Goal: Book appointment/travel/reservation

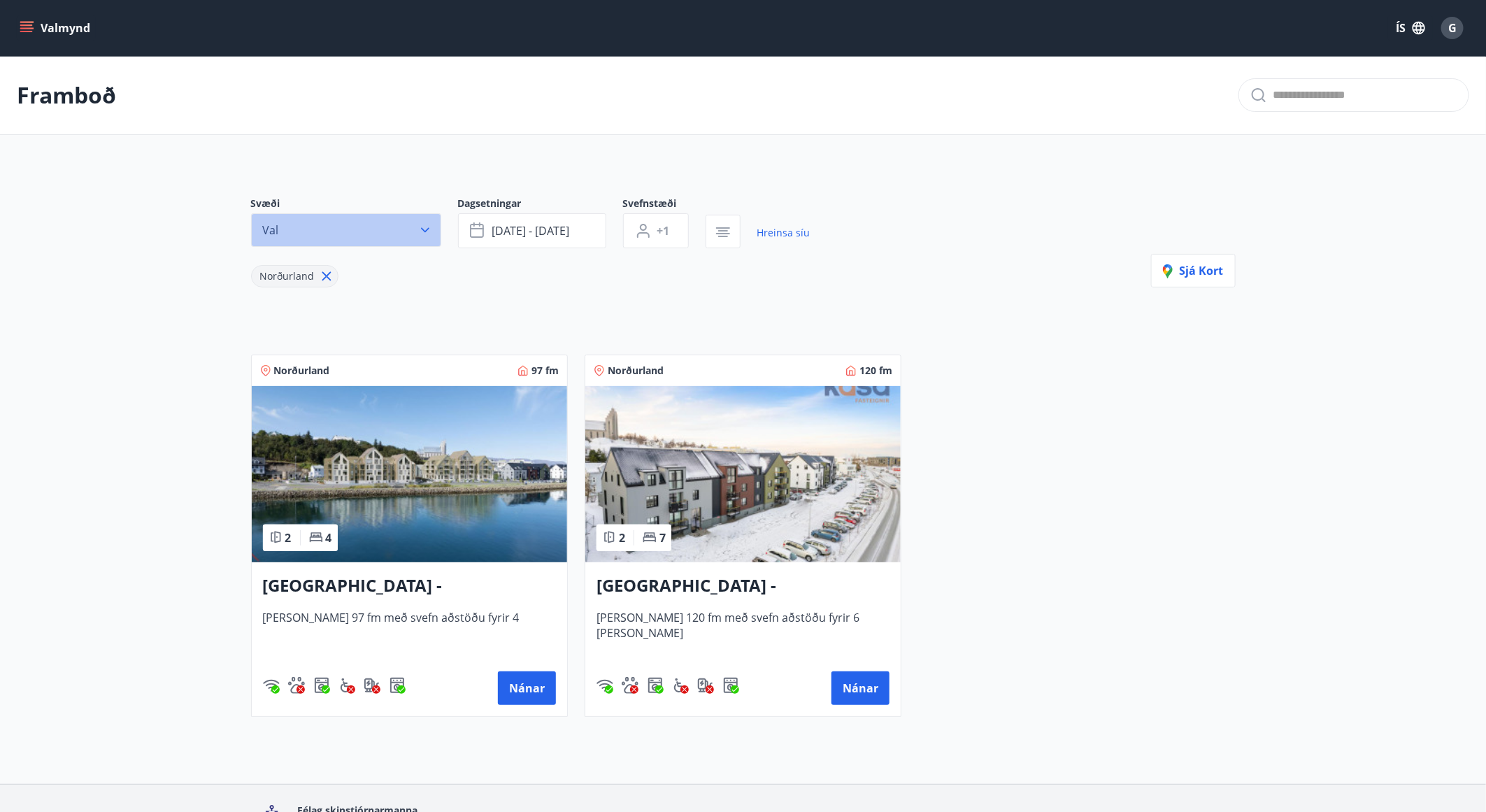
click at [419, 225] on icon "button" at bounding box center [426, 230] width 14 height 14
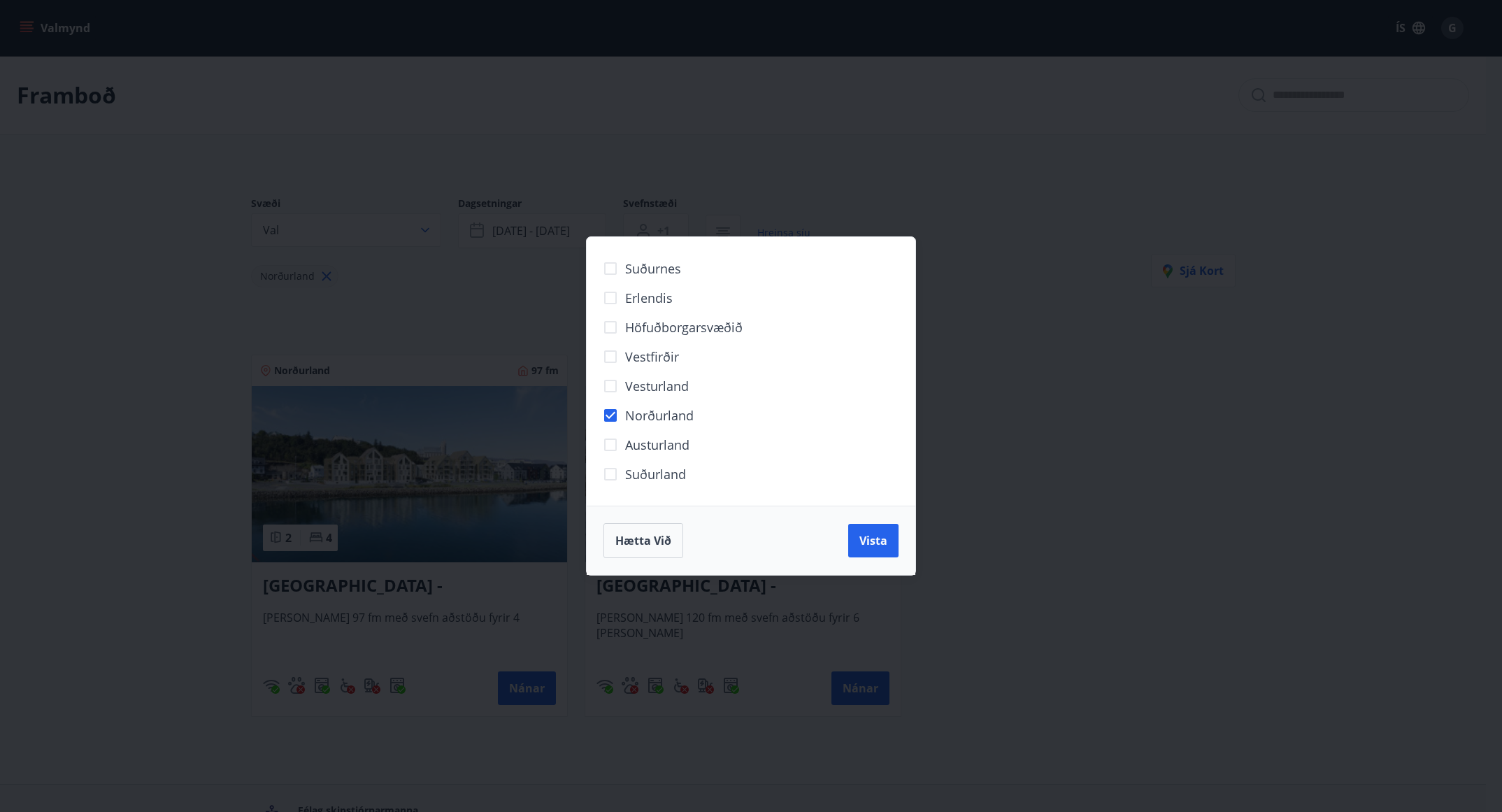
click at [179, 487] on div "Suðurnes Erlendis Höfuðborgarsvæðið [GEOGRAPHIC_DATA] [GEOGRAPHIC_DATA] [GEOGRA…" at bounding box center [751, 406] width 1502 height 812
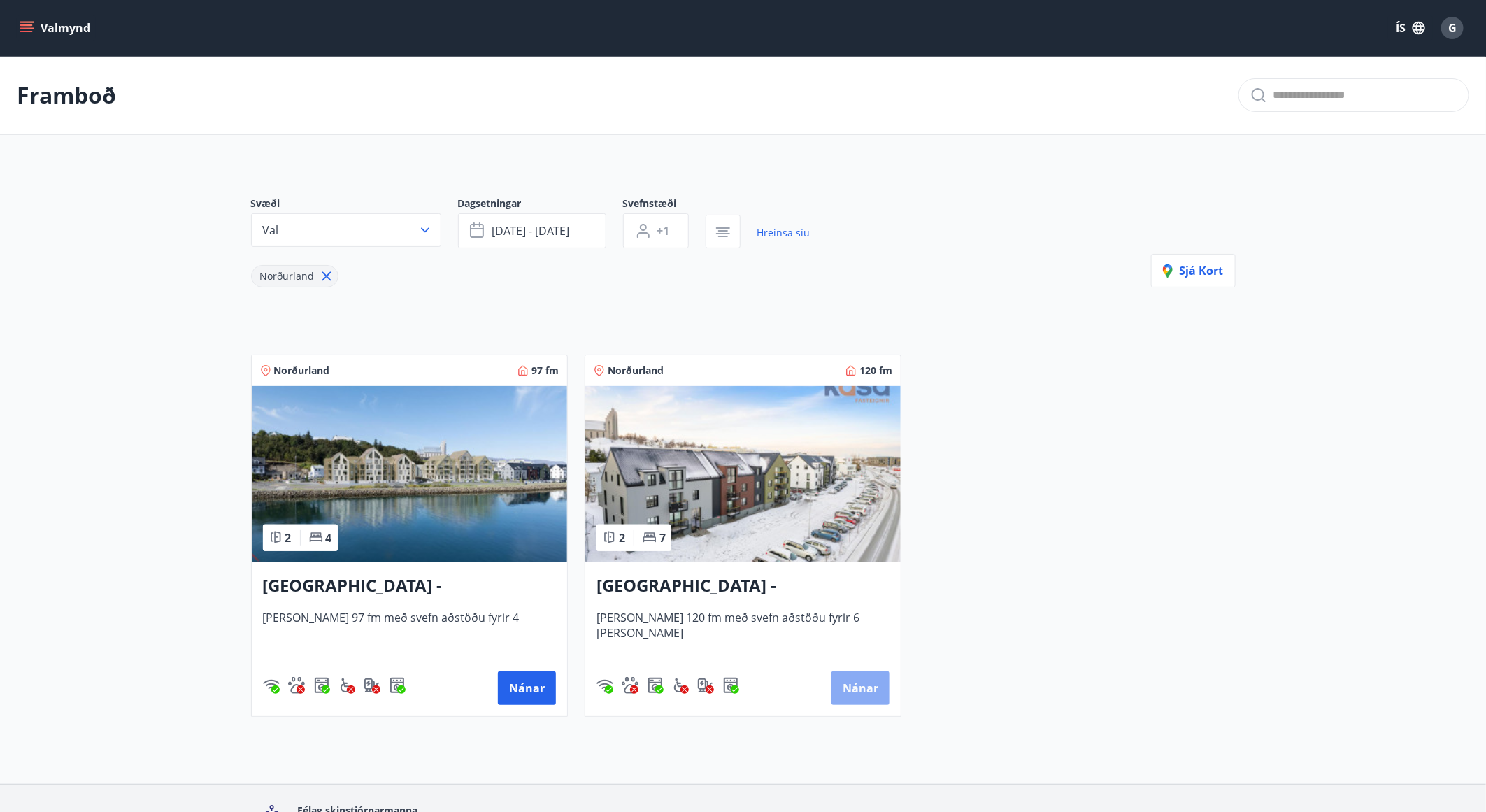
click at [870, 688] on button "Nánar" at bounding box center [860, 688] width 58 height 33
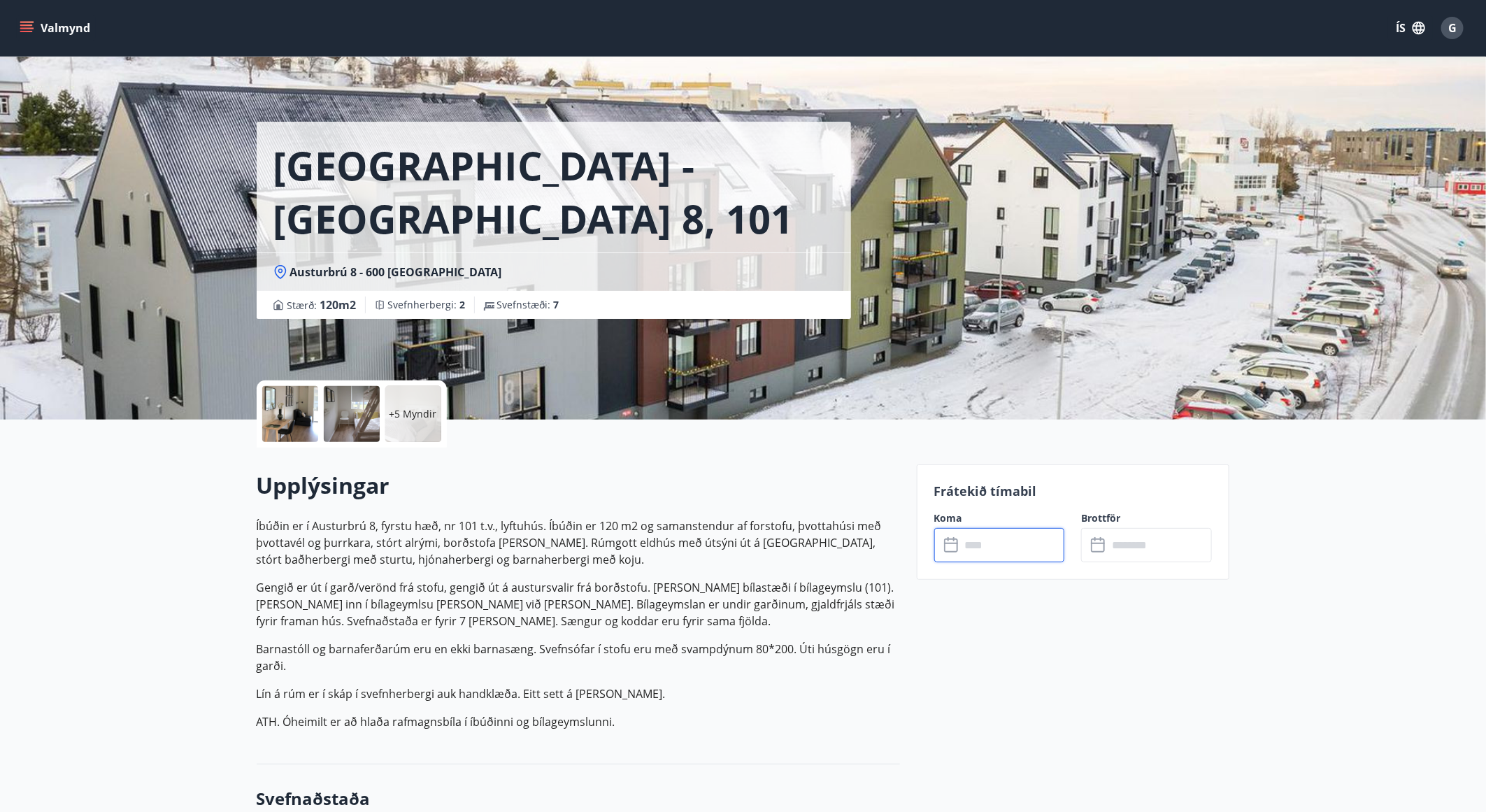
click at [991, 540] on input "text" at bounding box center [1013, 545] width 104 height 34
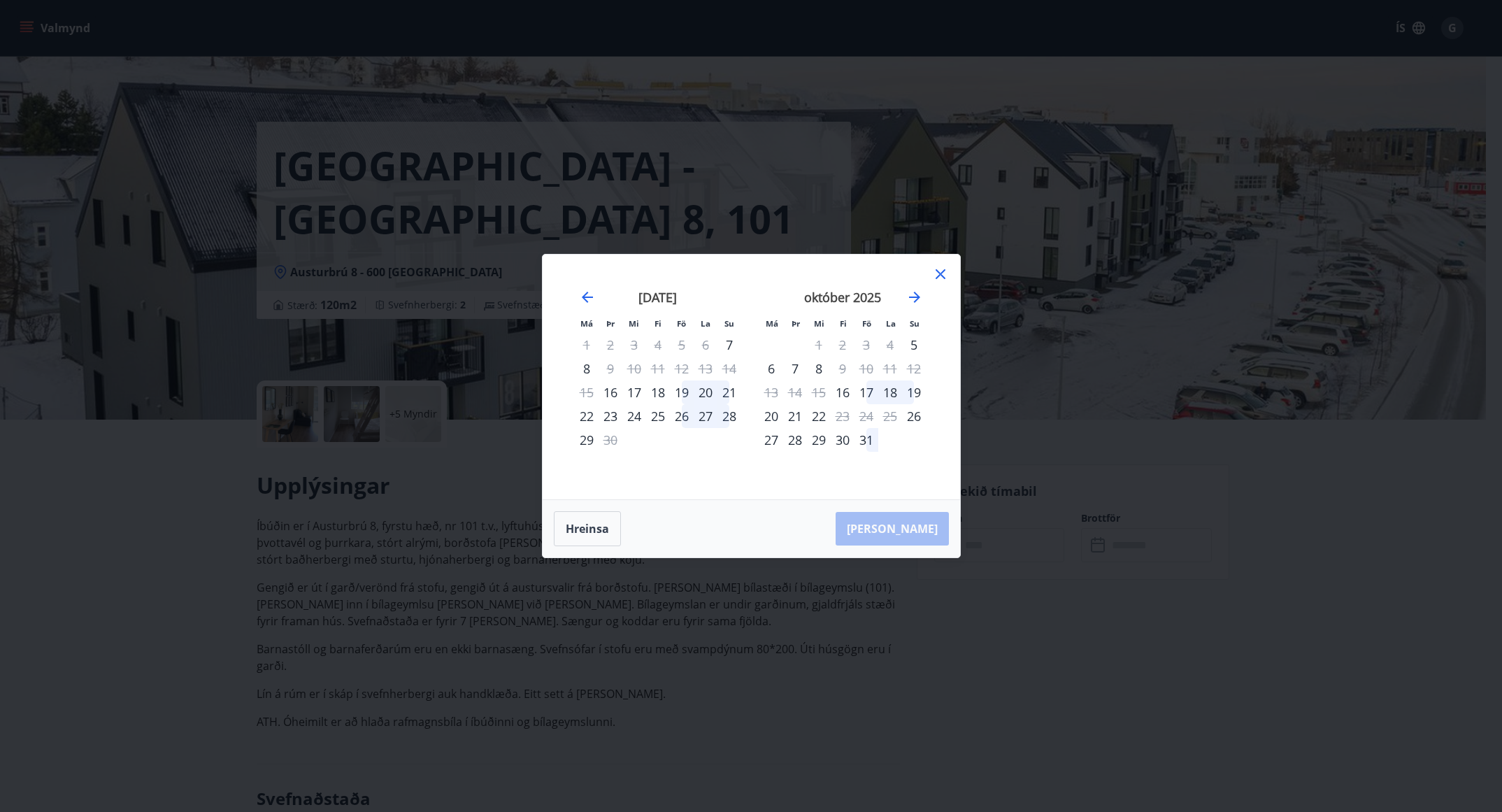
click at [681, 391] on div "19" at bounding box center [681, 392] width 24 height 24
click at [730, 397] on div "21" at bounding box center [729, 392] width 24 height 24
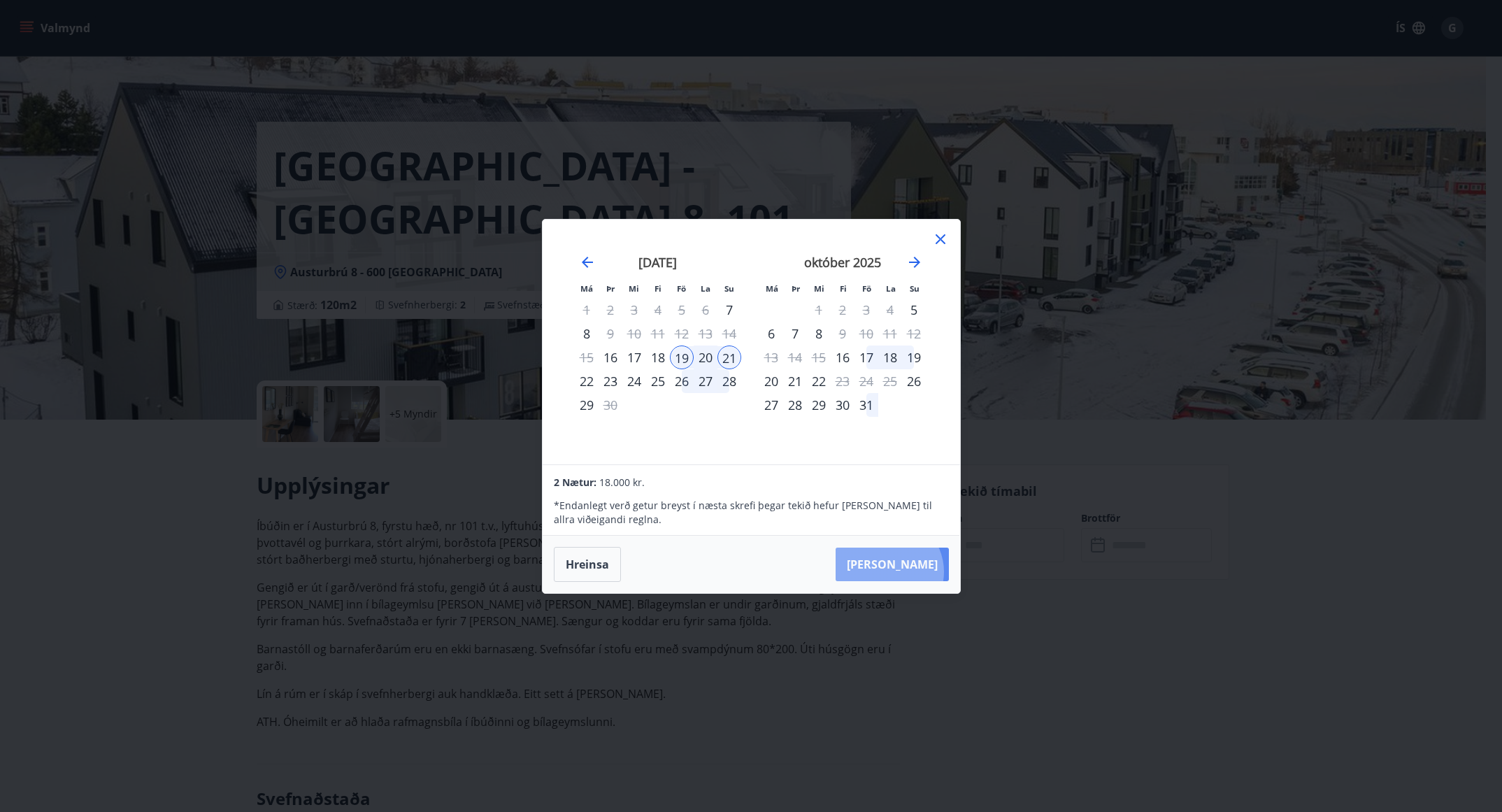
click at [930, 571] on button "[PERSON_NAME]" at bounding box center [892, 564] width 114 height 33
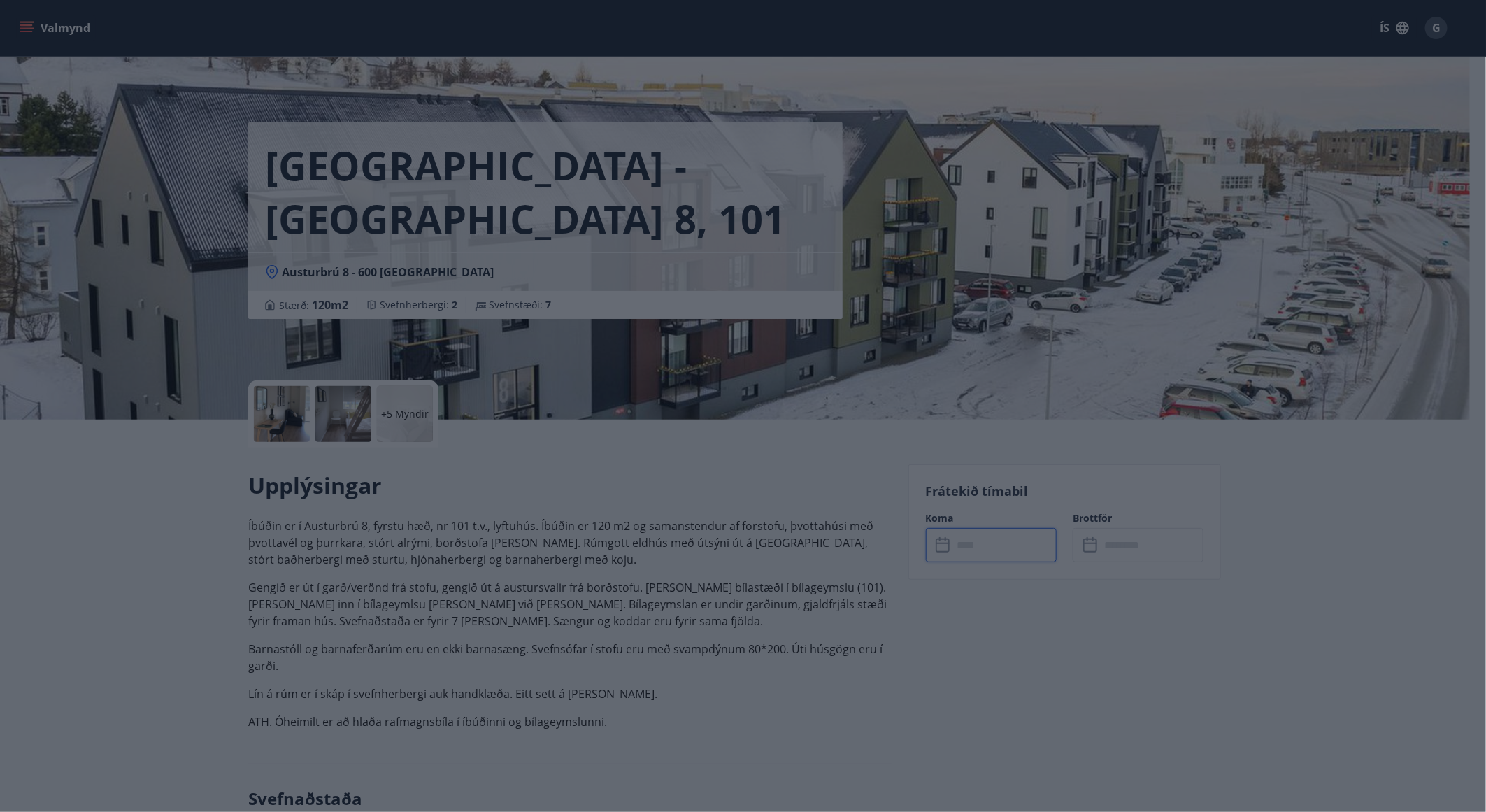
type input "******"
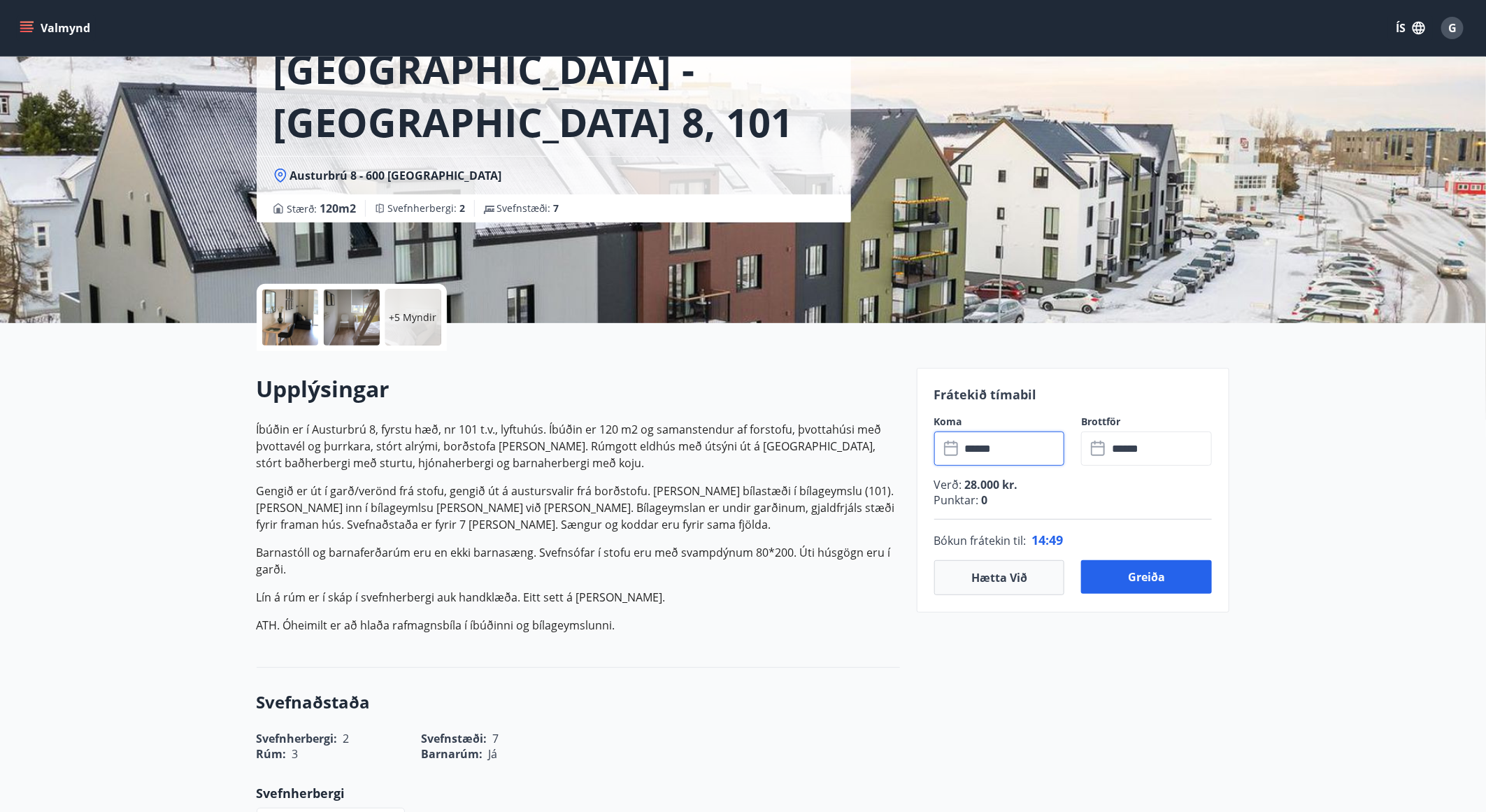
scroll to position [84, 0]
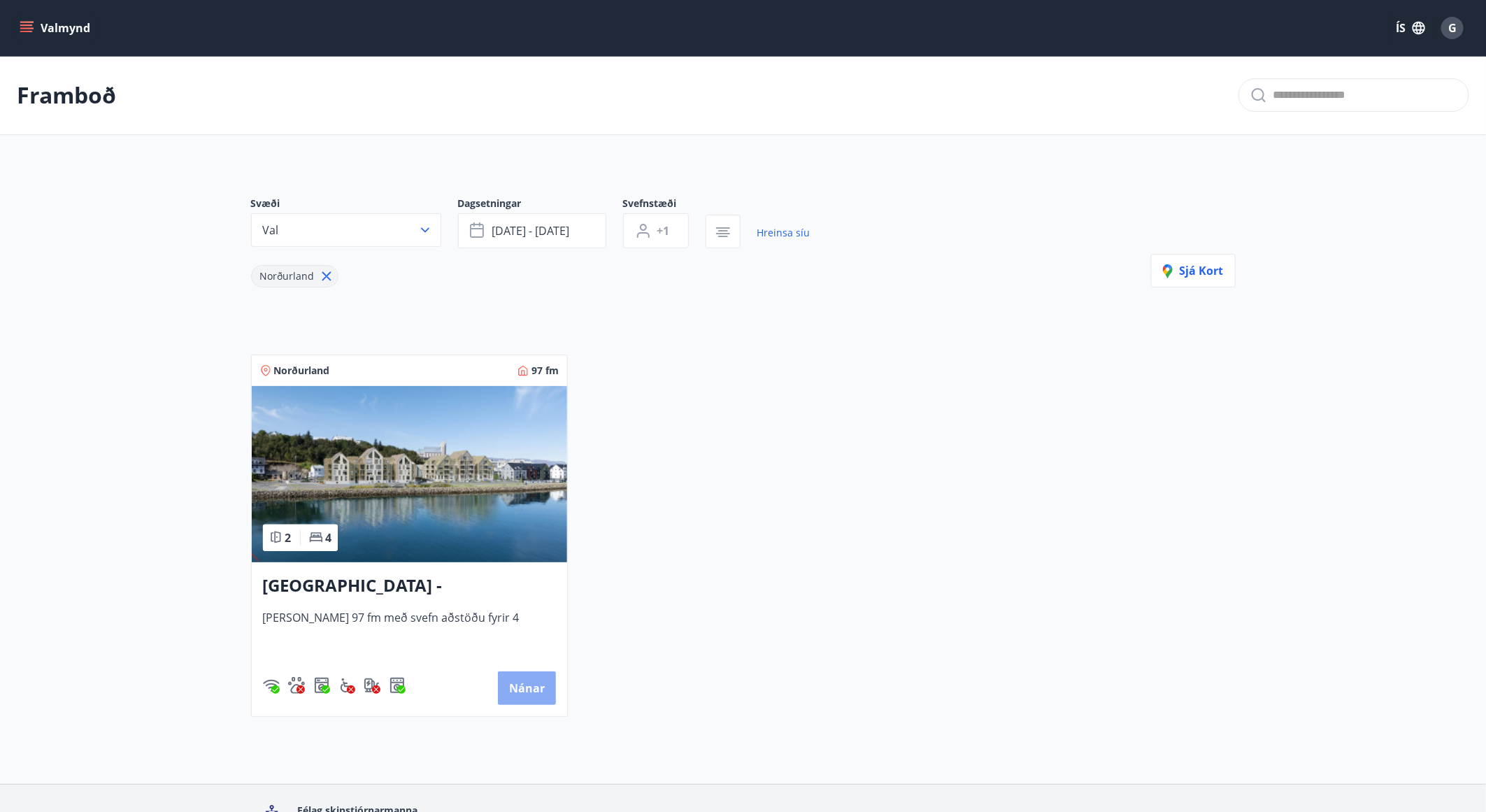
click at [543, 690] on button "Nánar" at bounding box center [527, 688] width 58 height 33
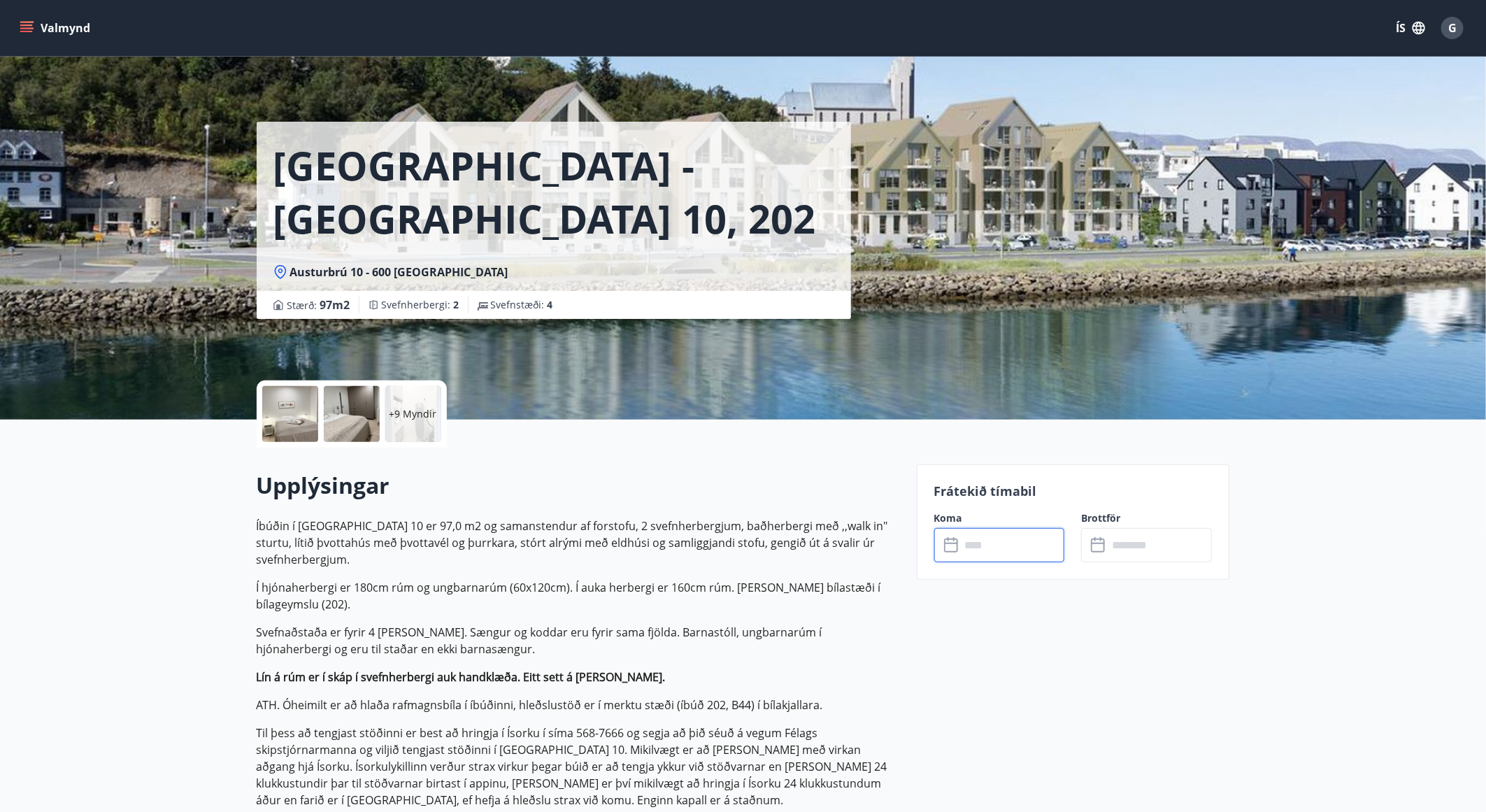
click at [990, 556] on input "text" at bounding box center [1013, 545] width 104 height 34
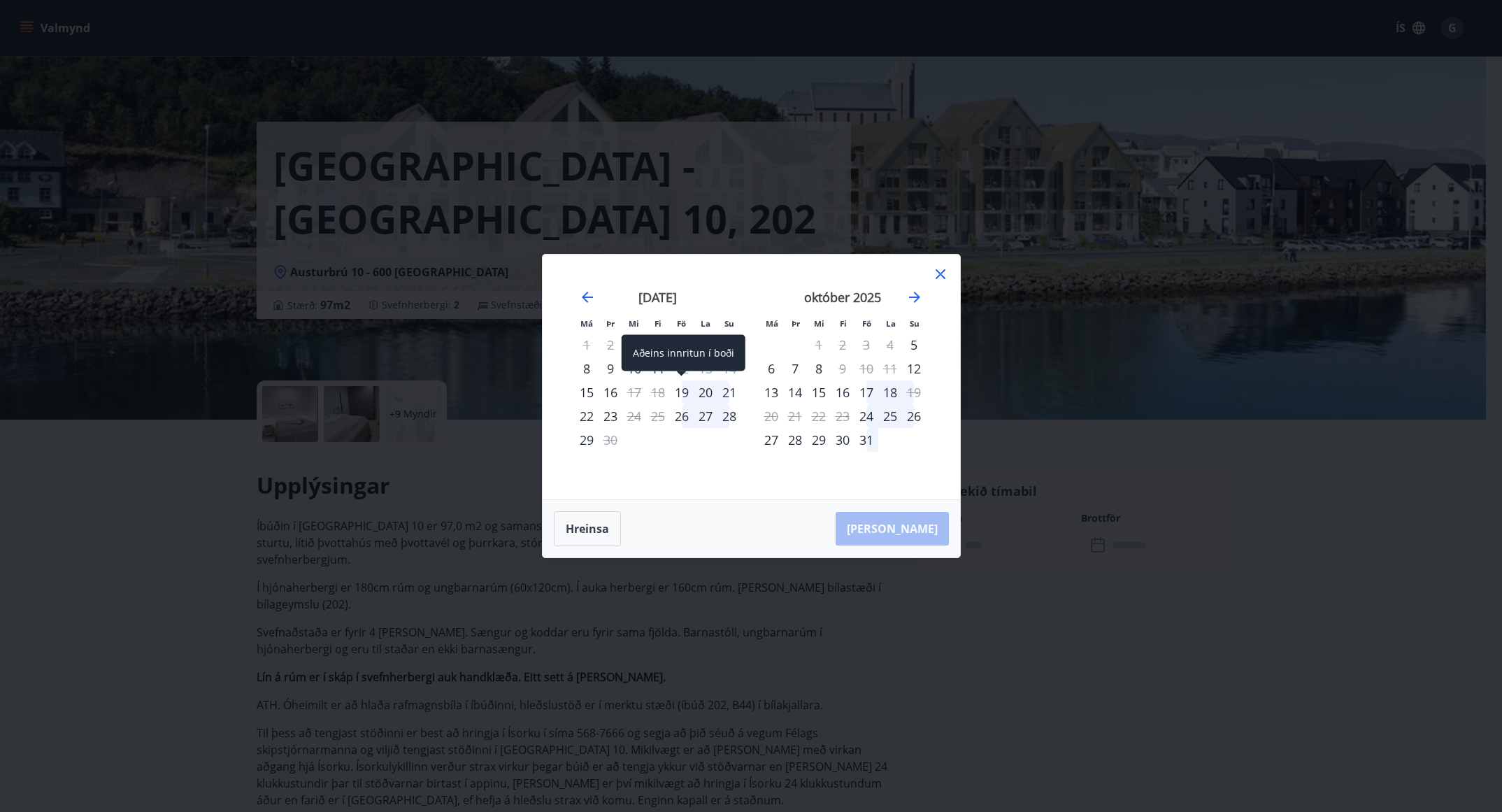
click at [688, 394] on div "19" at bounding box center [681, 392] width 24 height 24
click at [730, 400] on div "21" at bounding box center [729, 392] width 24 height 24
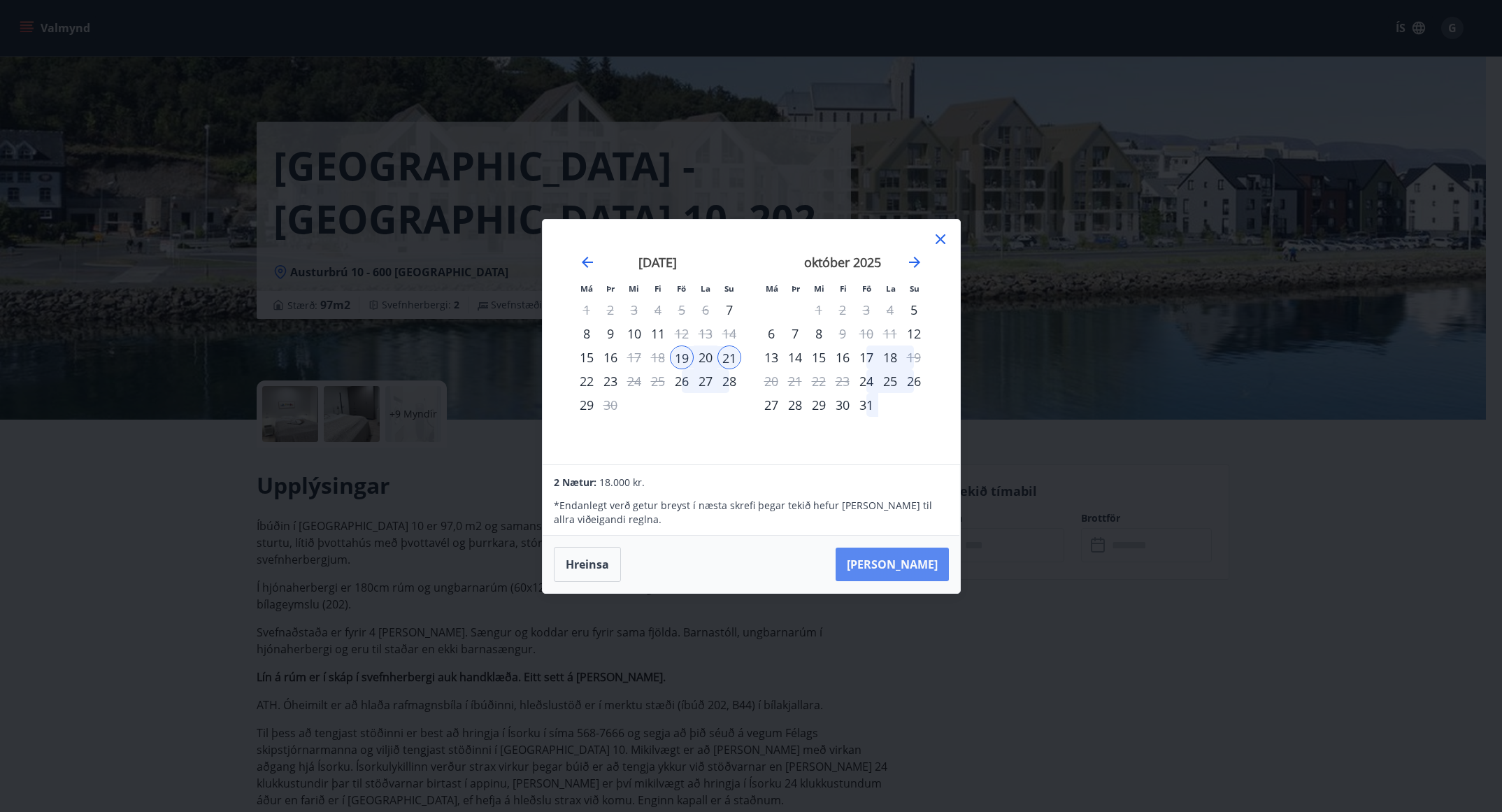
click at [900, 566] on button "[PERSON_NAME]" at bounding box center [892, 564] width 114 height 33
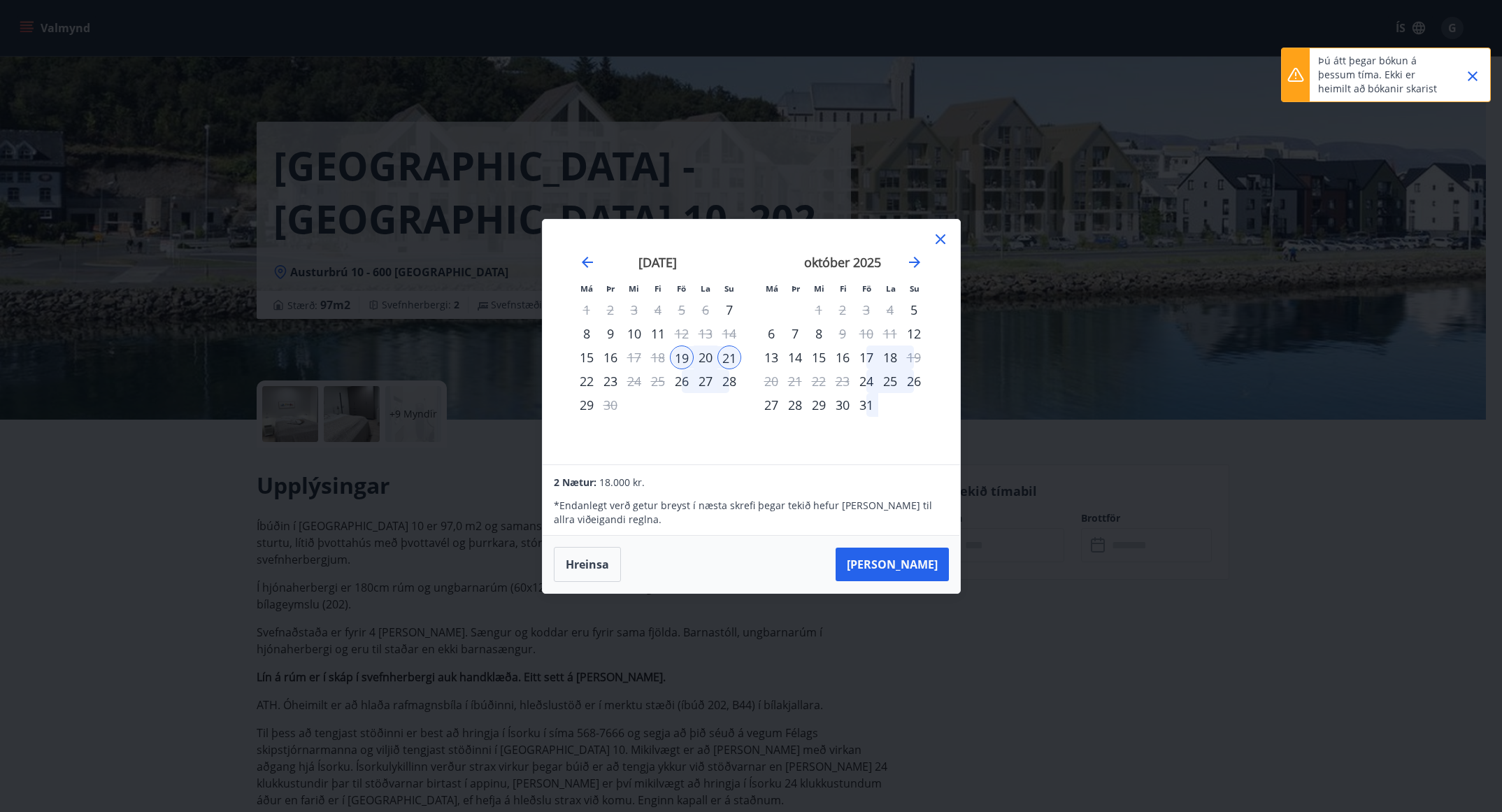
click at [937, 236] on icon at bounding box center [940, 239] width 10 height 10
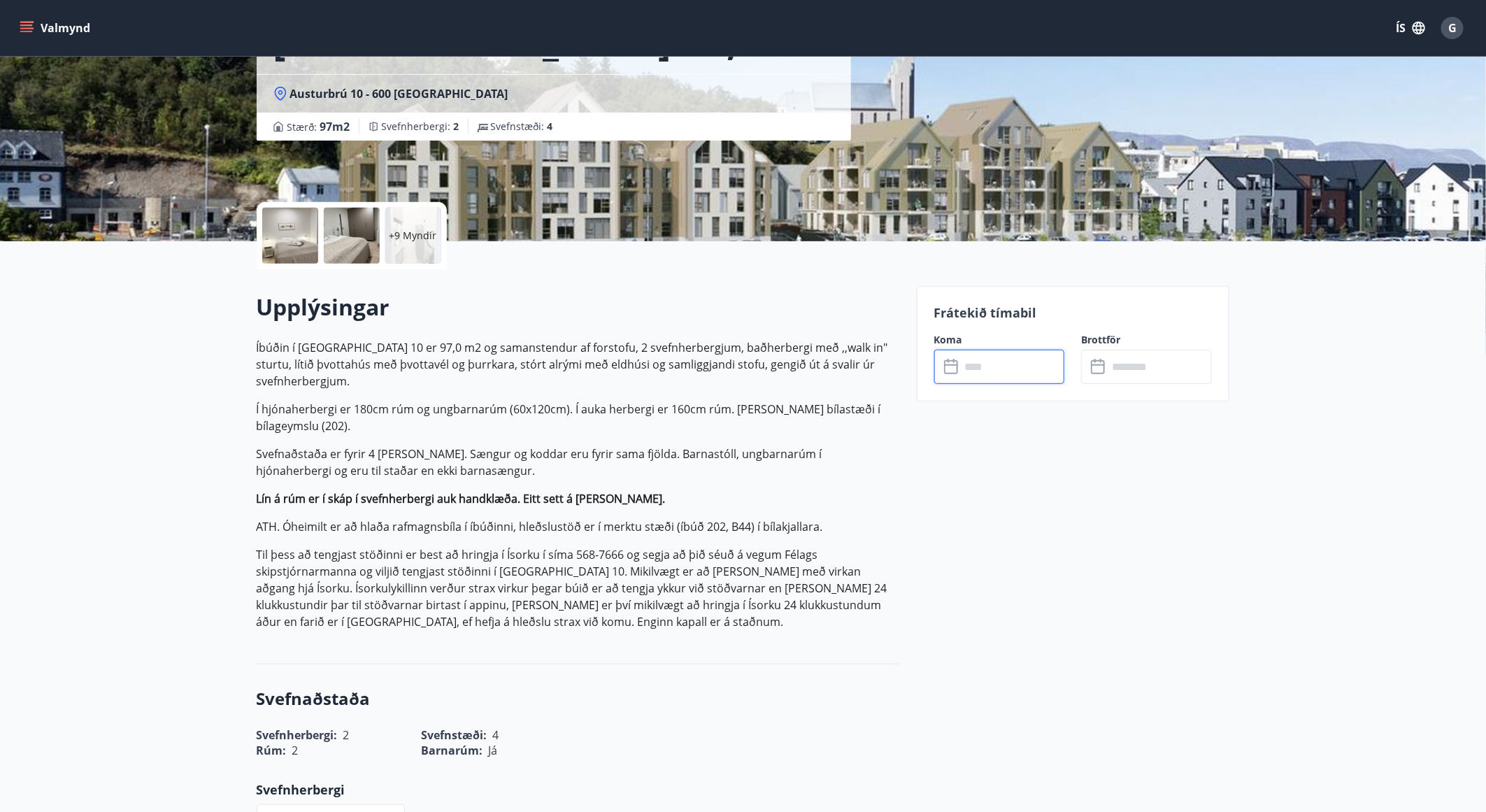
scroll to position [142, 0]
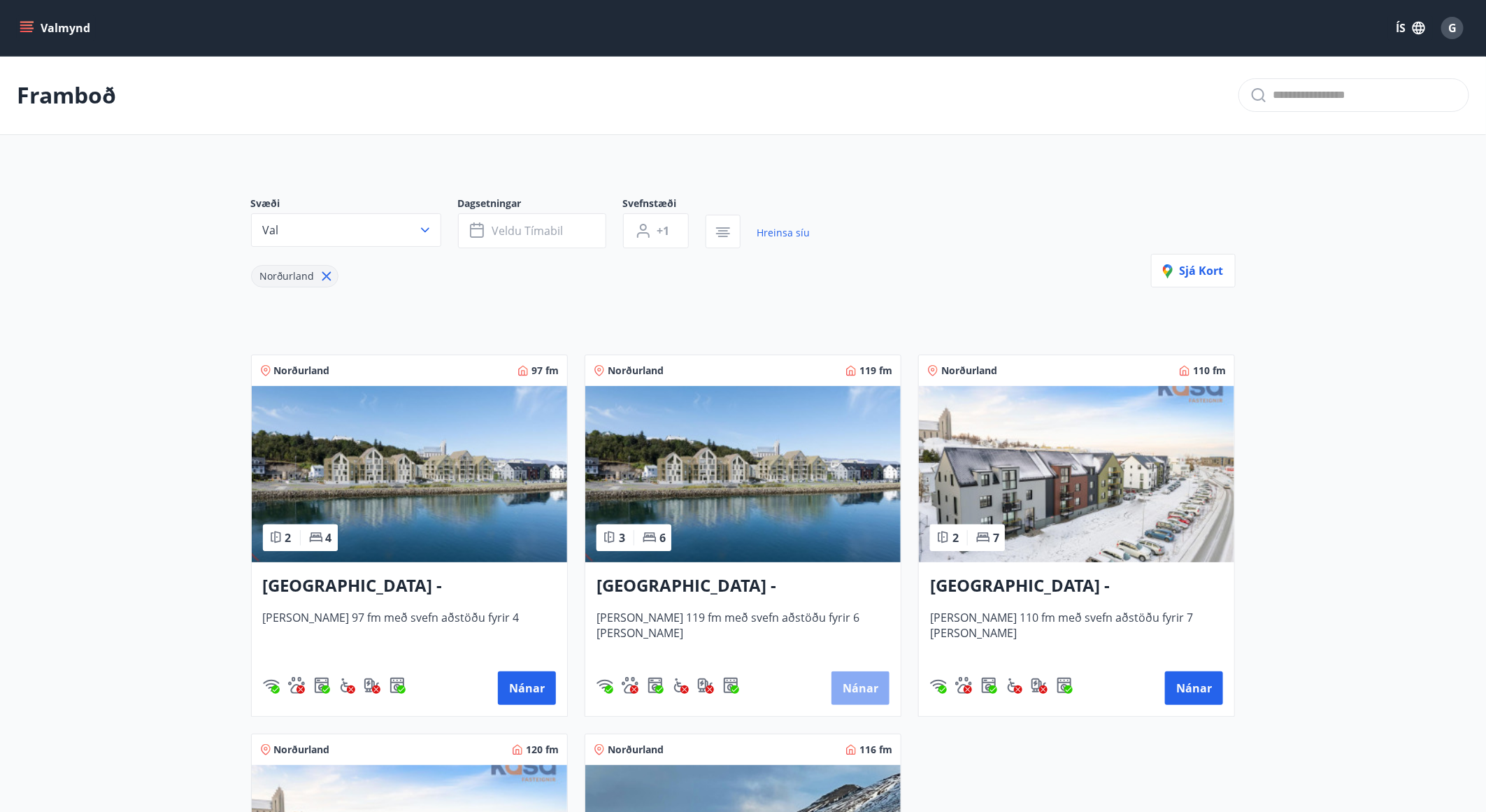
click at [879, 690] on button "Nánar" at bounding box center [860, 688] width 58 height 33
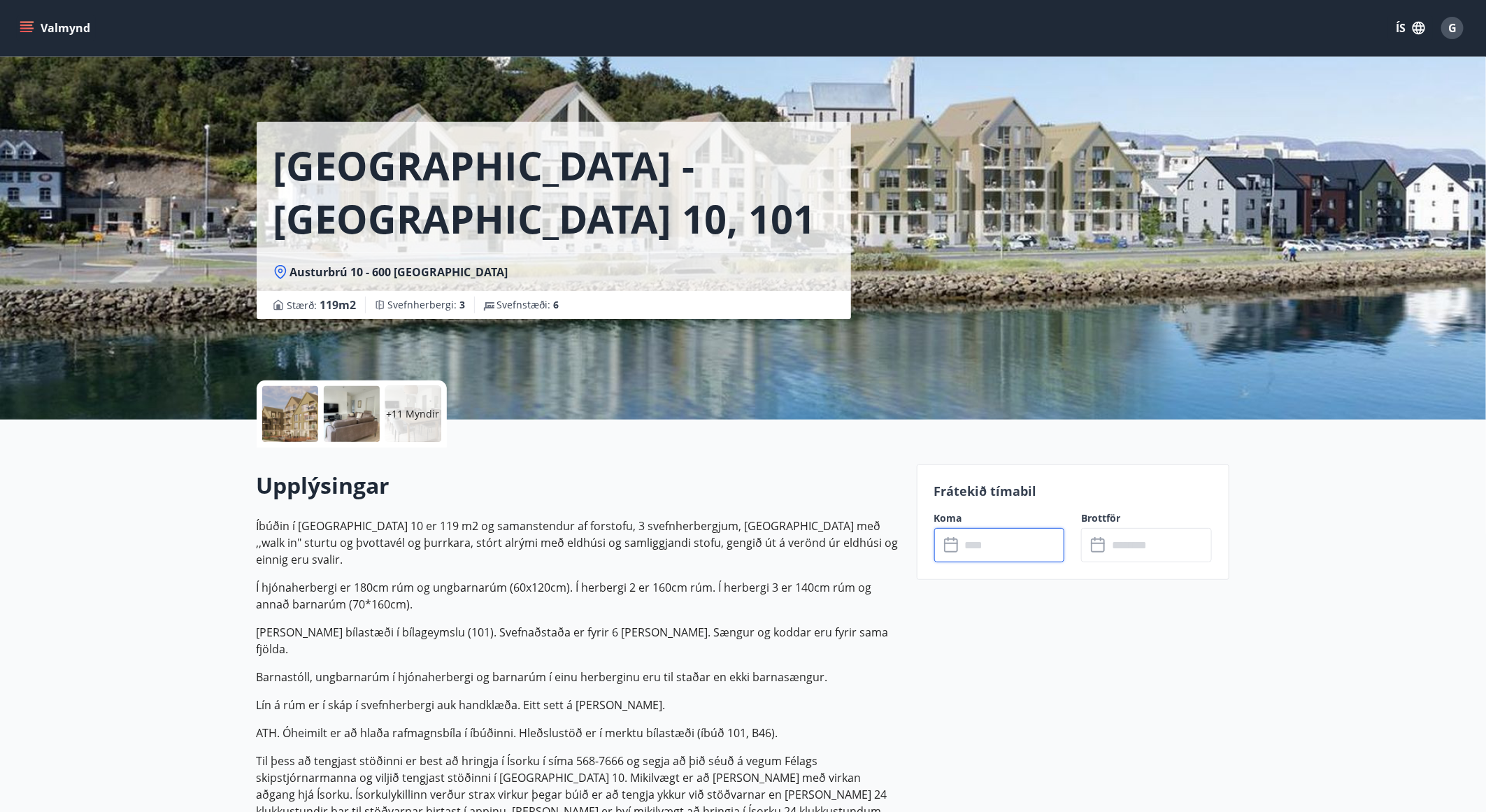
click at [1007, 551] on input "text" at bounding box center [1013, 545] width 104 height 34
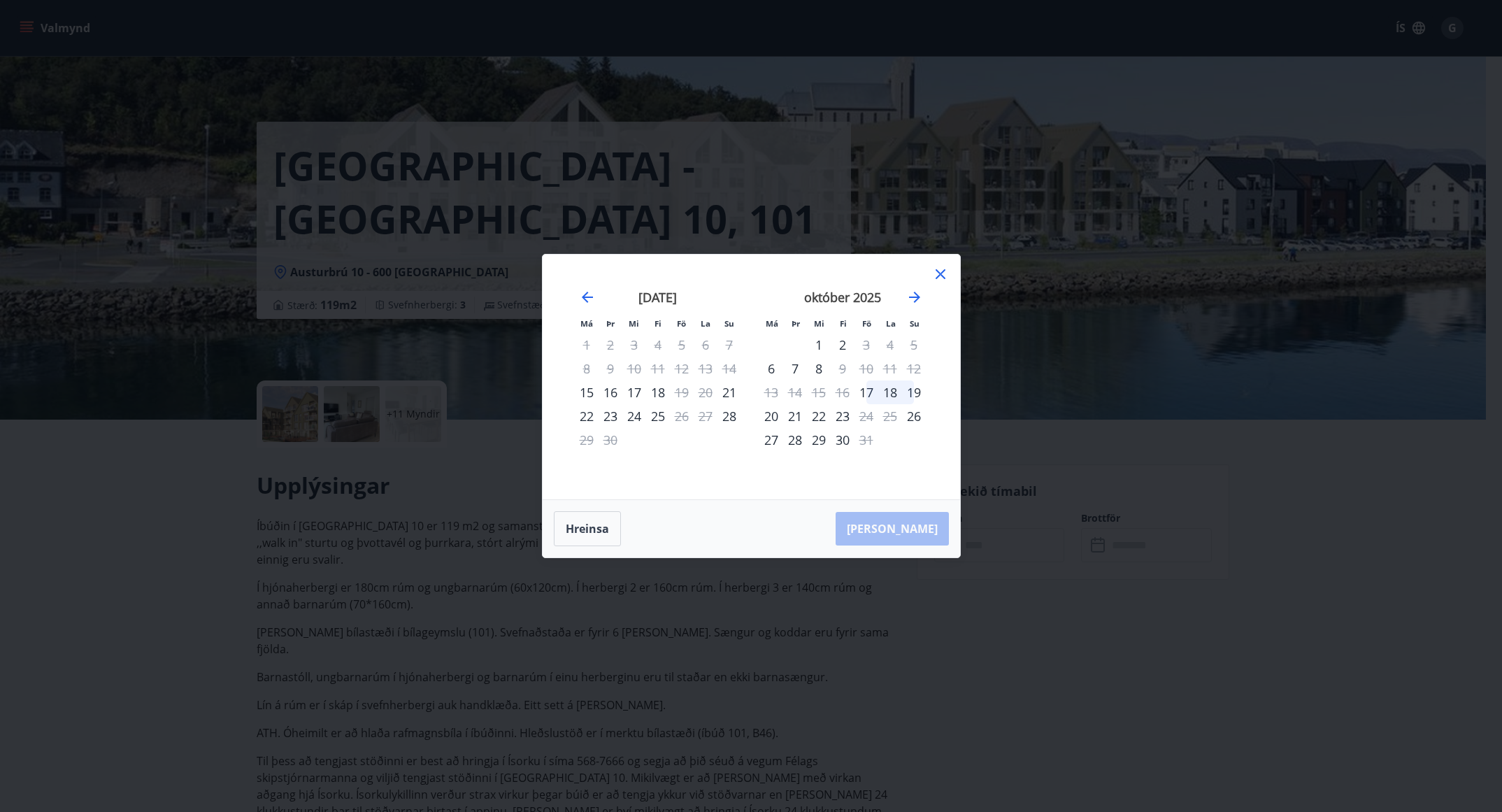
click at [937, 260] on div "Má Þr Mi Fi Fö La Su Má Þr Mi Fi Fö La Su [DATE] 1 2 3 4 5 6 7 8 9 10 11 12 13 …" at bounding box center [751, 376] width 418 height 245
click at [937, 280] on icon at bounding box center [940, 275] width 17 height 17
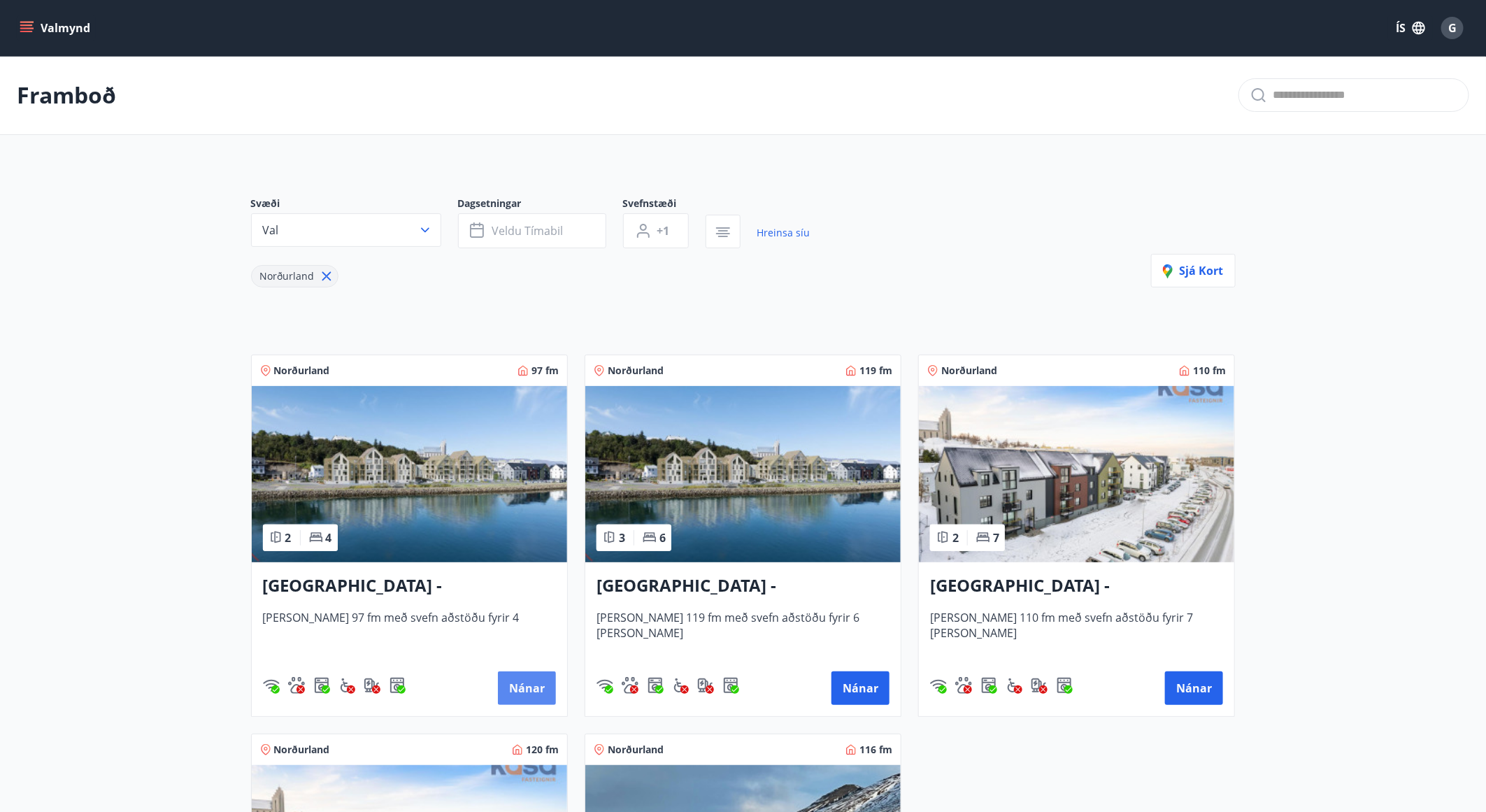
click at [530, 684] on button "Nánar" at bounding box center [527, 688] width 58 height 33
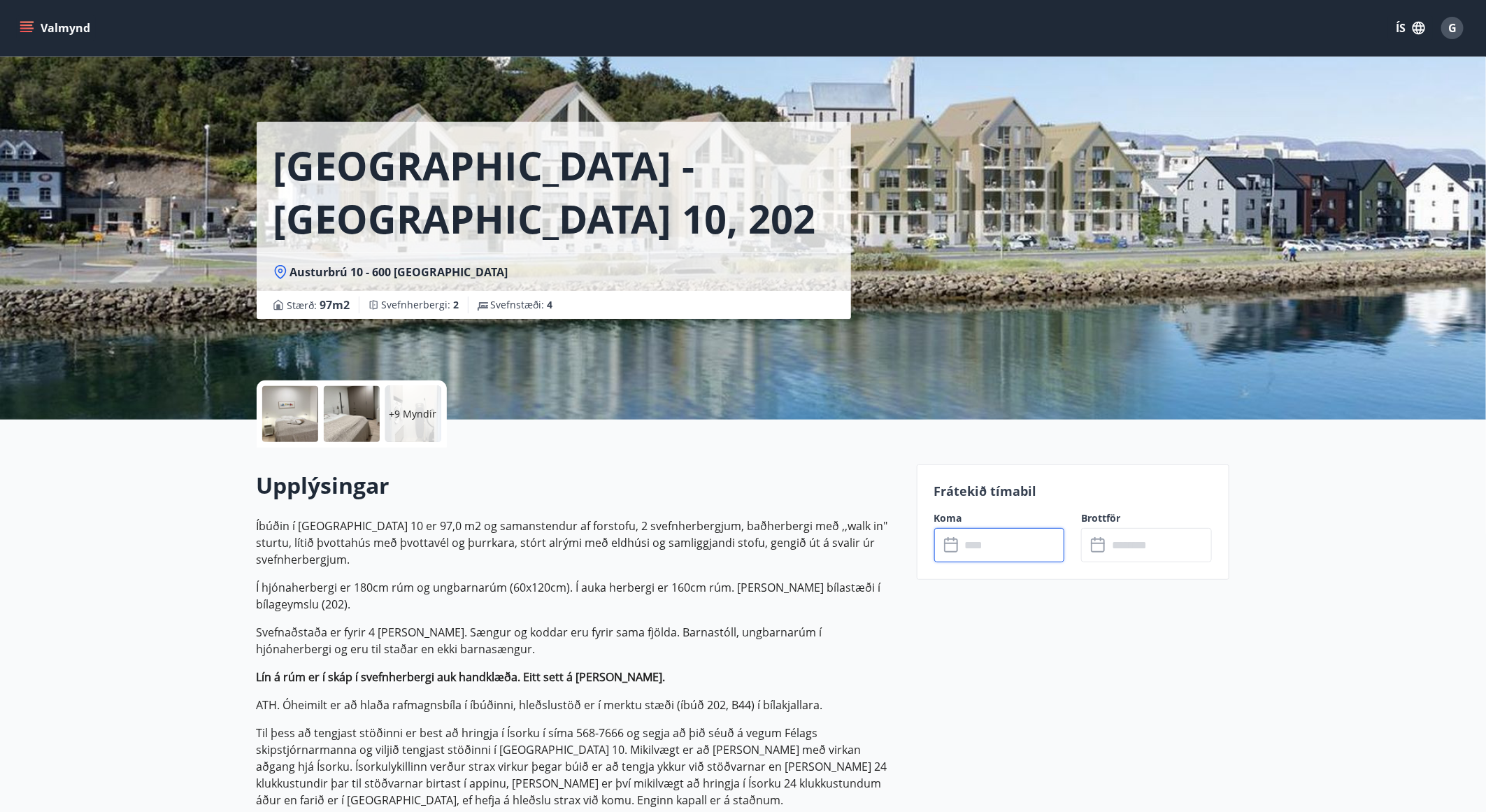
click at [999, 550] on input "text" at bounding box center [1013, 545] width 104 height 34
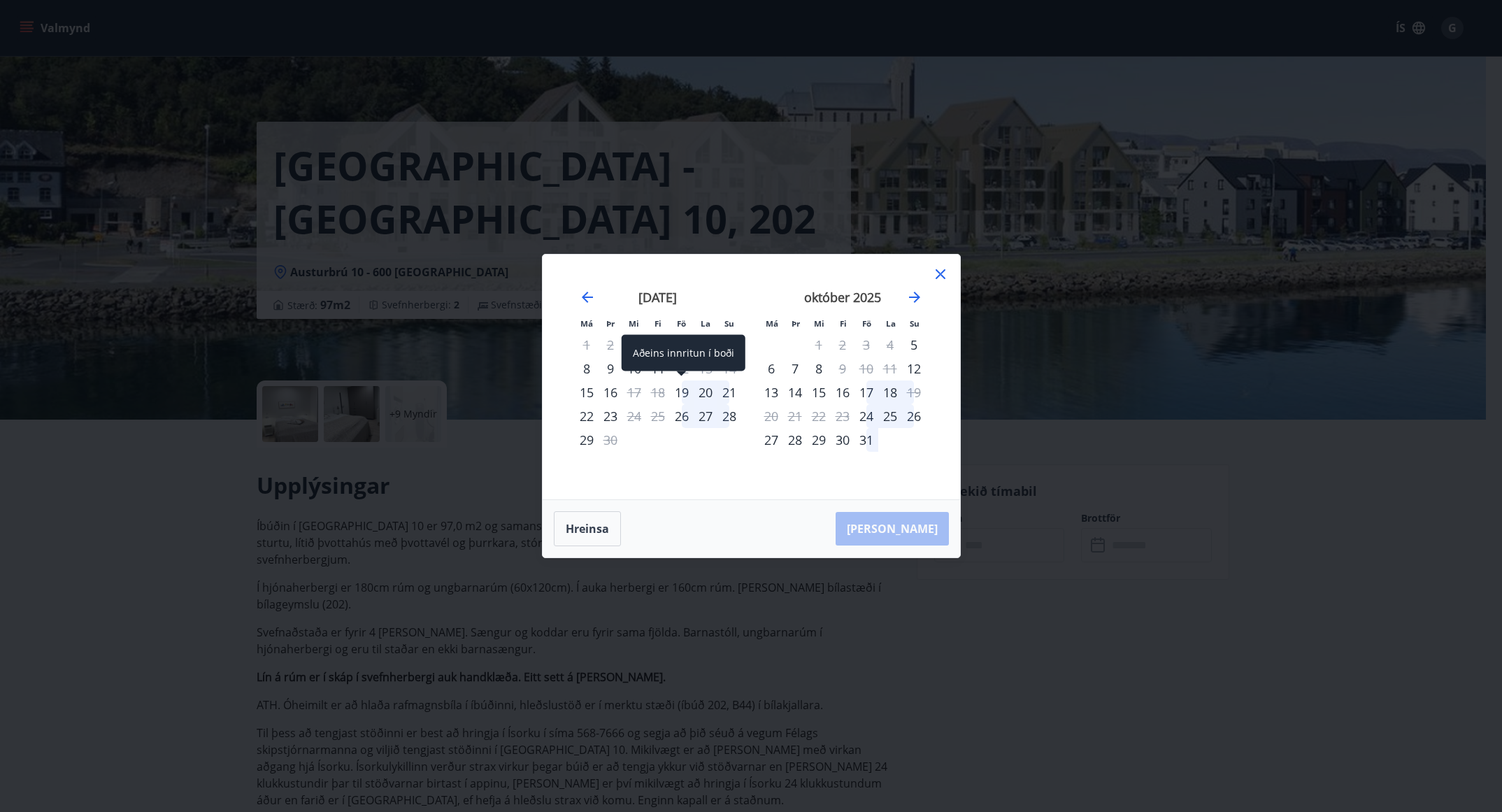
click at [687, 391] on div "19" at bounding box center [681, 392] width 24 height 24
click at [724, 388] on div "21" at bounding box center [729, 392] width 24 height 24
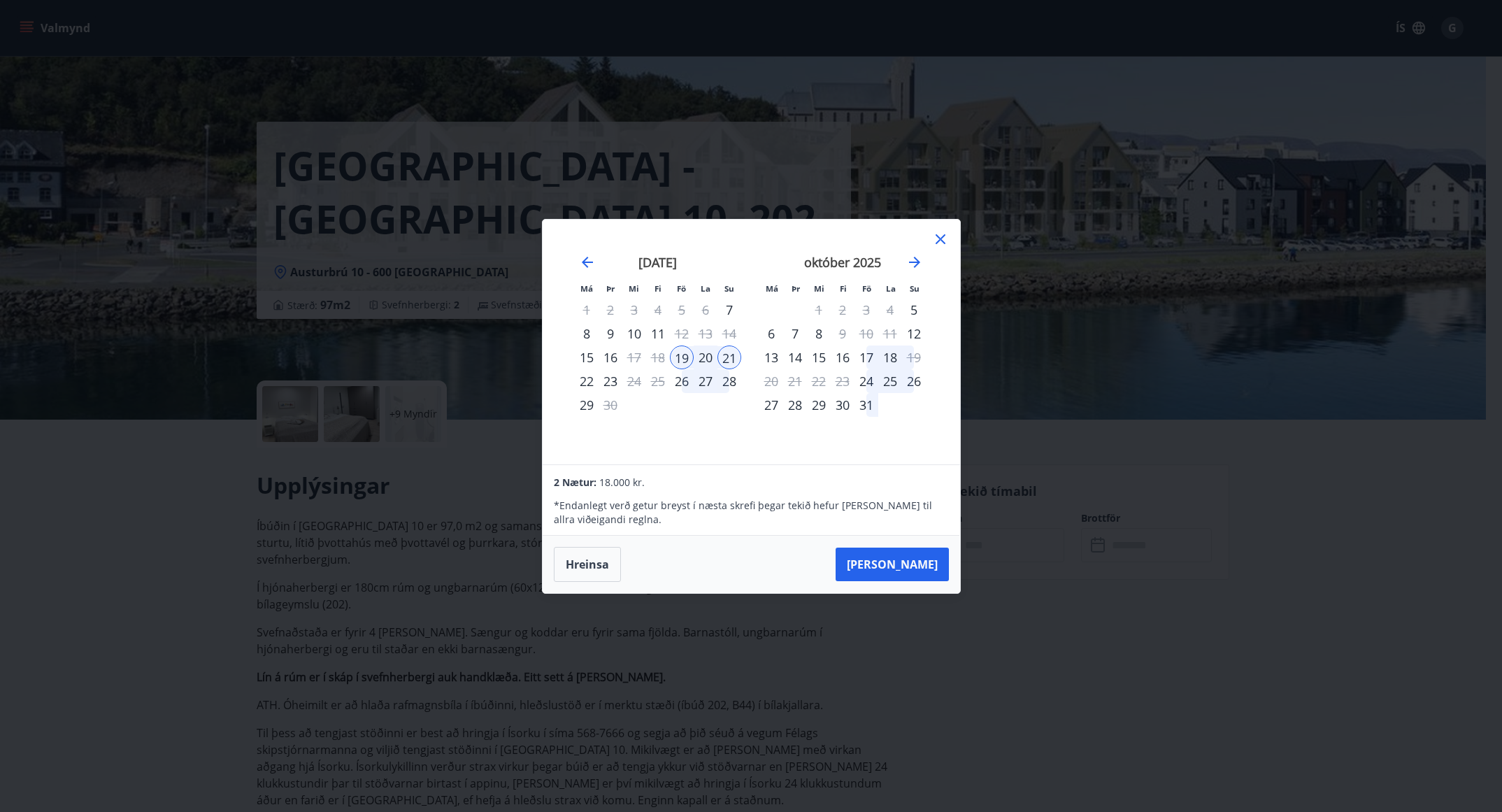
click at [935, 238] on icon at bounding box center [940, 240] width 17 height 17
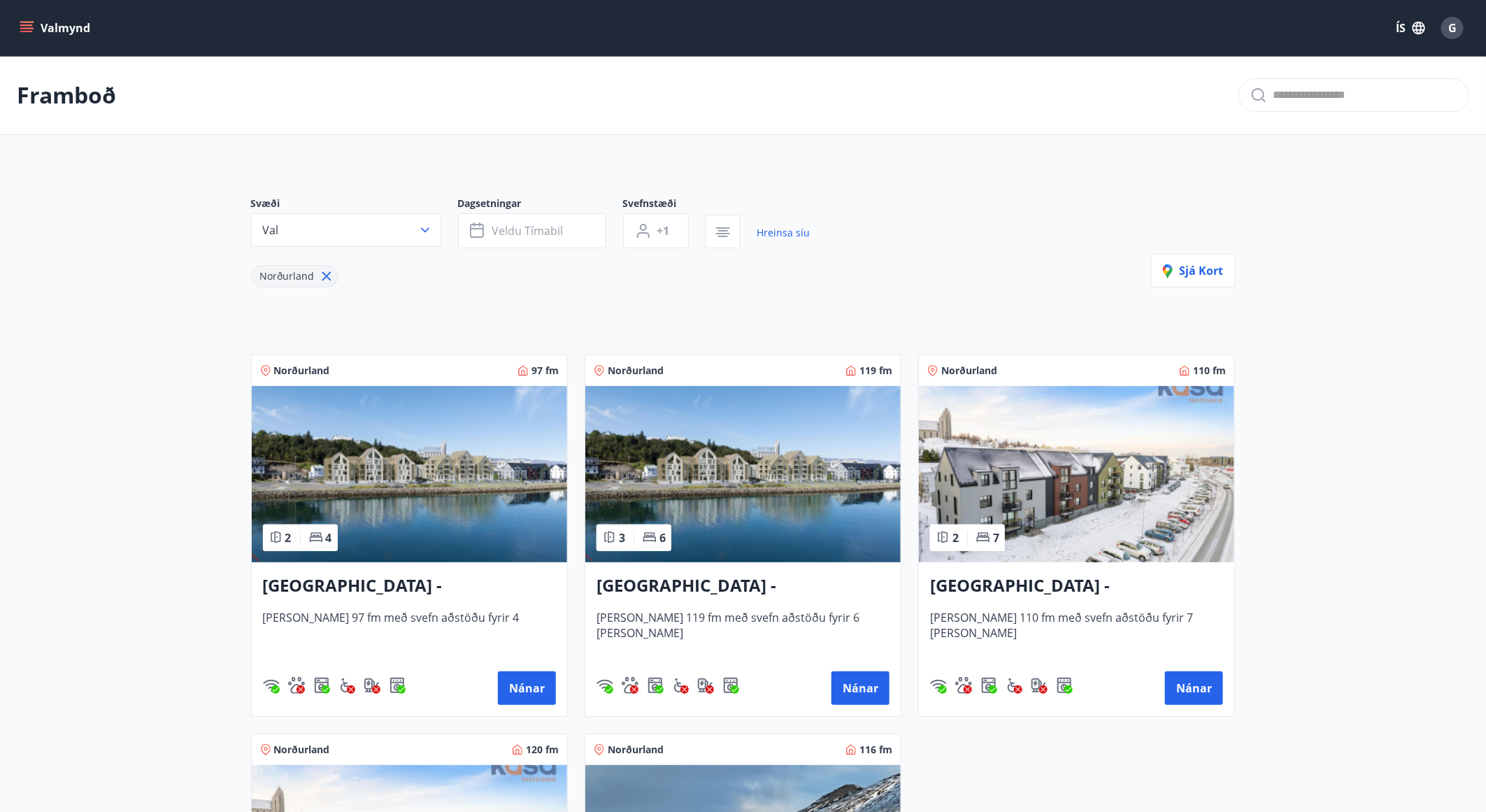
click at [1007, 581] on h3 "[GEOGRAPHIC_DATA] - [GEOGRAPHIC_DATA] 8, 102" at bounding box center [1077, 586] width 293 height 25
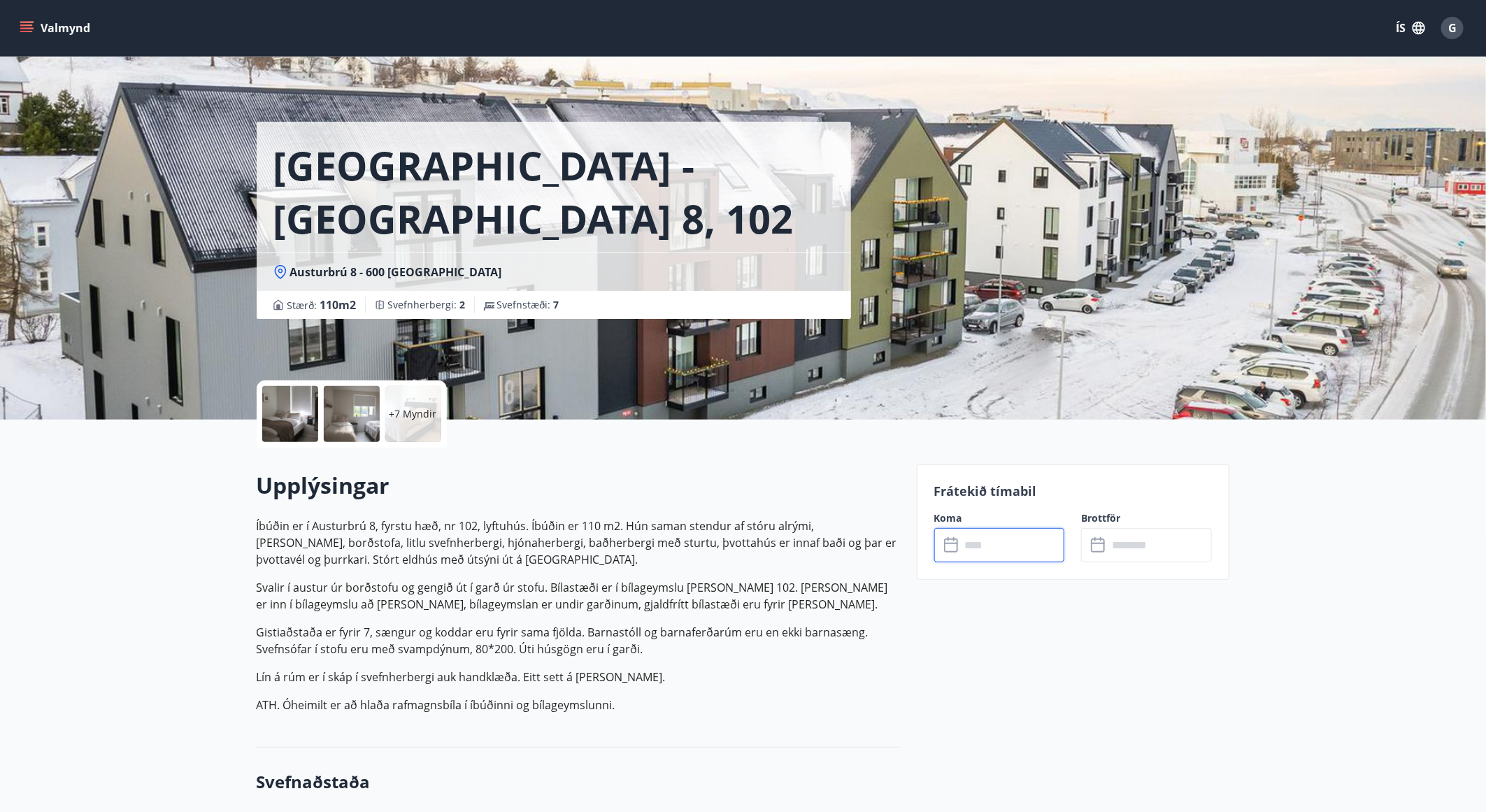
click at [1007, 533] on input "text" at bounding box center [1013, 545] width 104 height 34
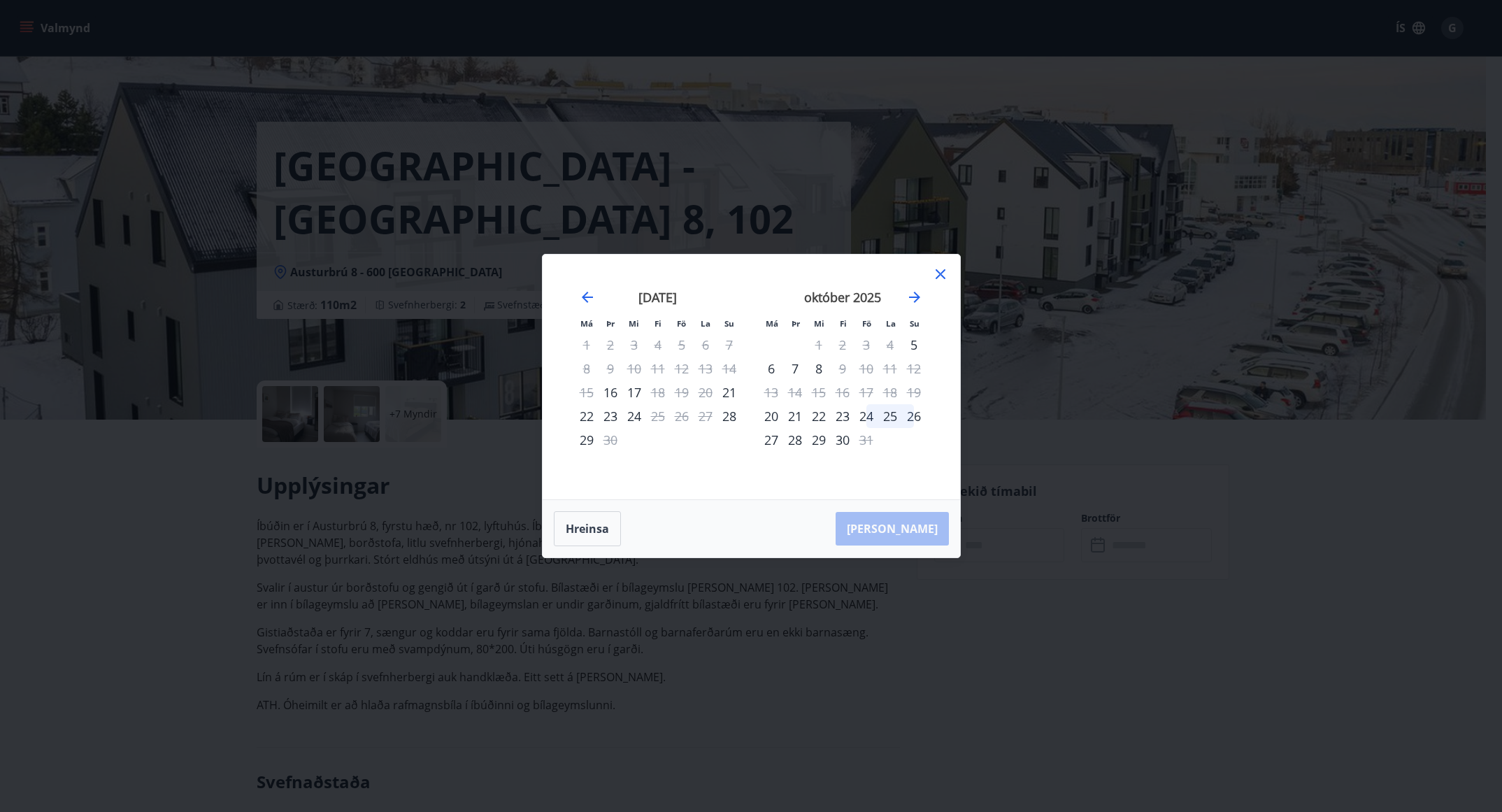
click at [939, 272] on icon at bounding box center [940, 275] width 17 height 17
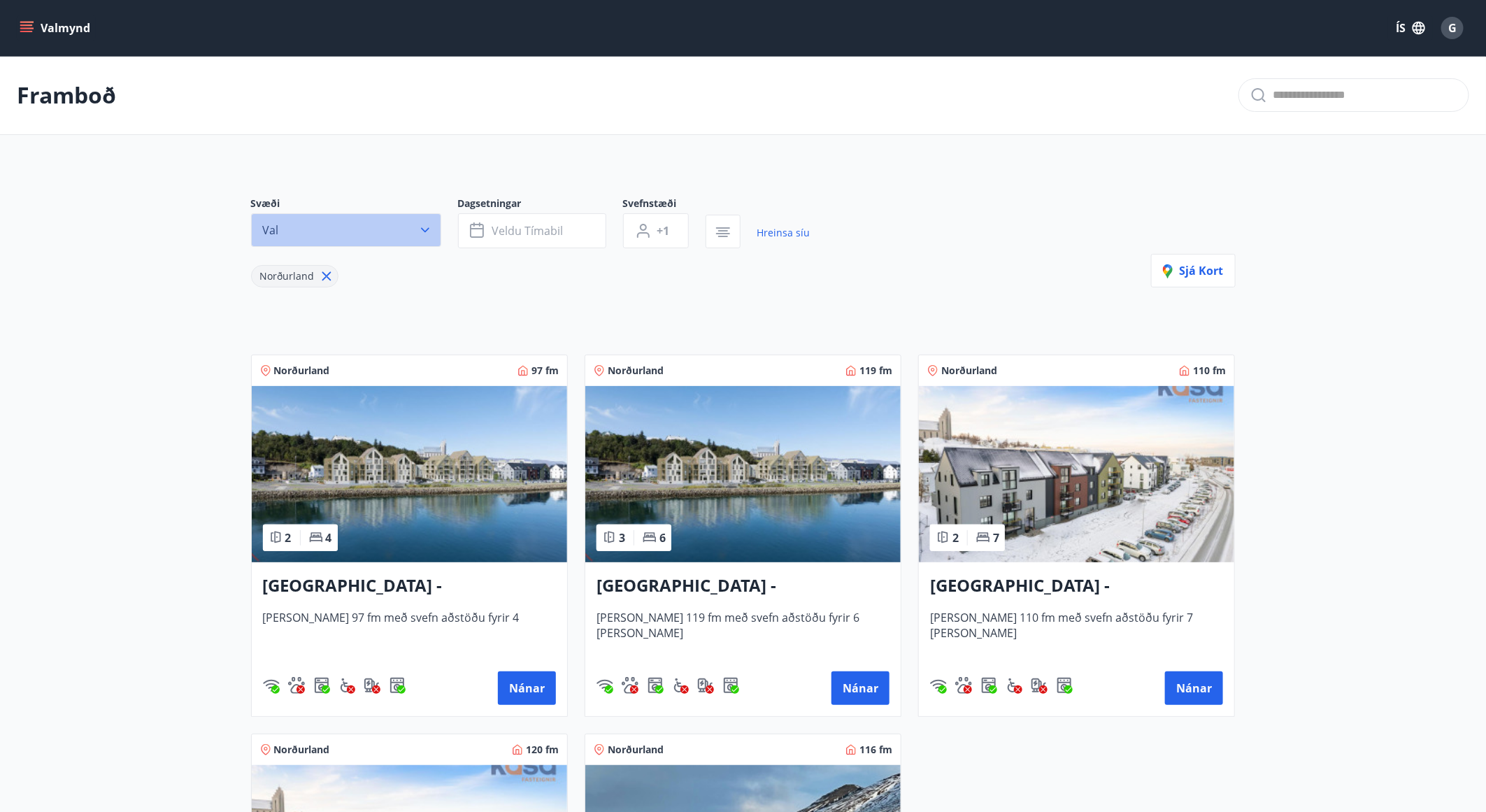
click at [431, 229] on icon "button" at bounding box center [426, 230] width 14 height 14
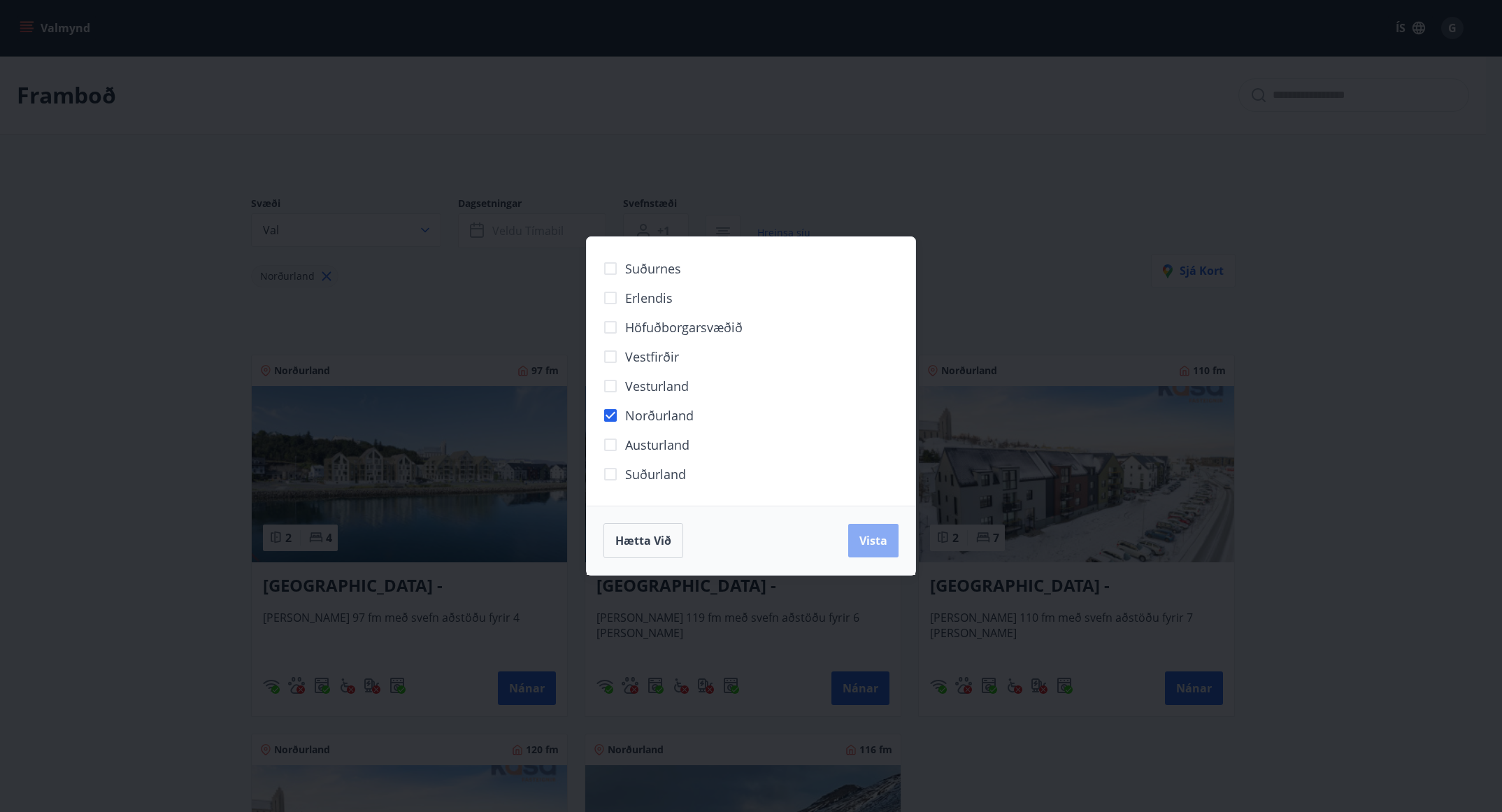
click at [870, 541] on span "Vista" at bounding box center [874, 541] width 28 height 16
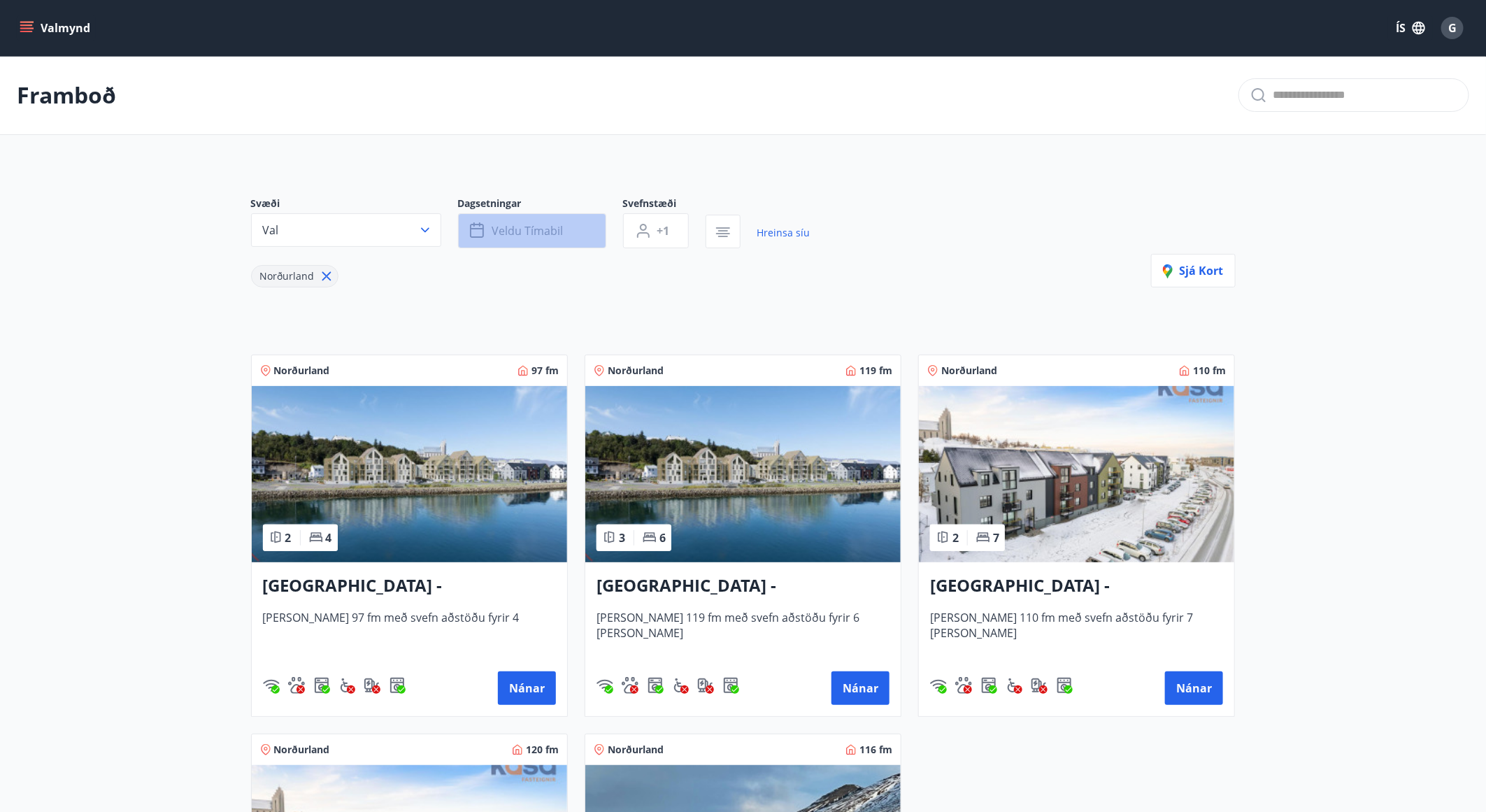
click at [526, 233] on span "Veldu tímabil" at bounding box center [528, 231] width 72 height 16
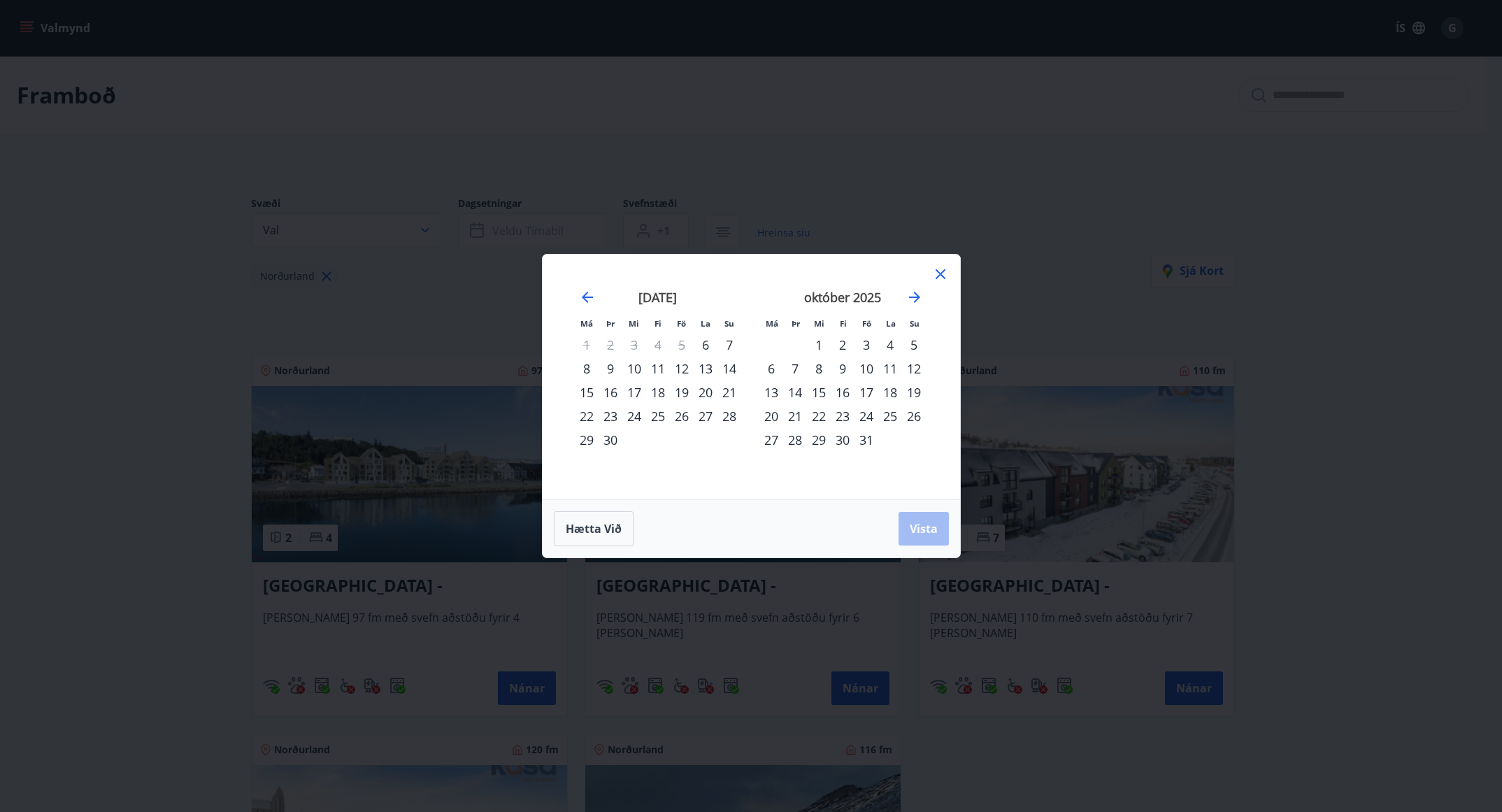
click at [687, 396] on div "19" at bounding box center [681, 392] width 24 height 24
click at [725, 398] on div "21" at bounding box center [729, 392] width 24 height 24
click at [910, 527] on span "Vista" at bounding box center [924, 529] width 28 height 16
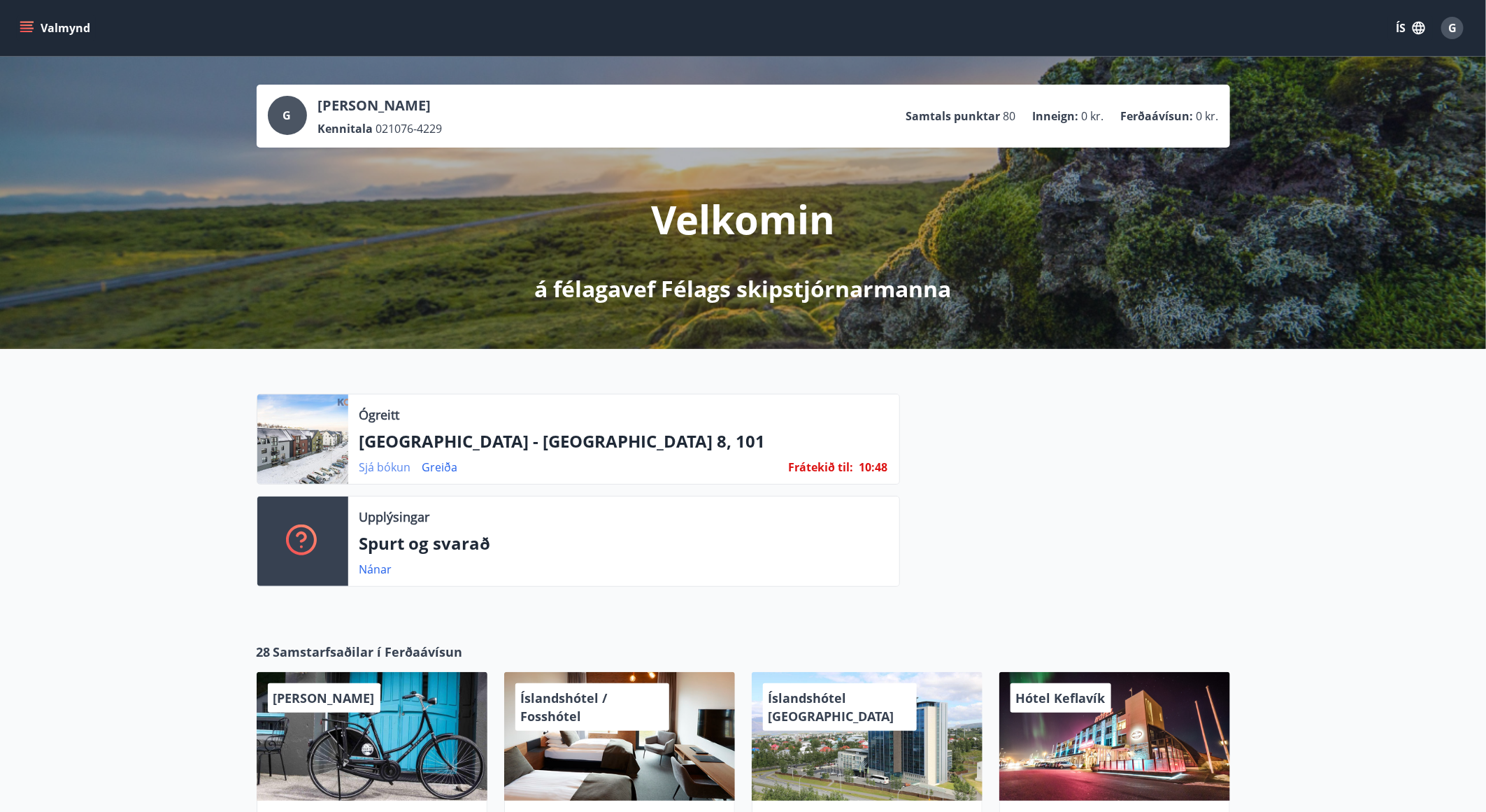
click at [381, 466] on link "Sjá bókun" at bounding box center [385, 467] width 52 height 16
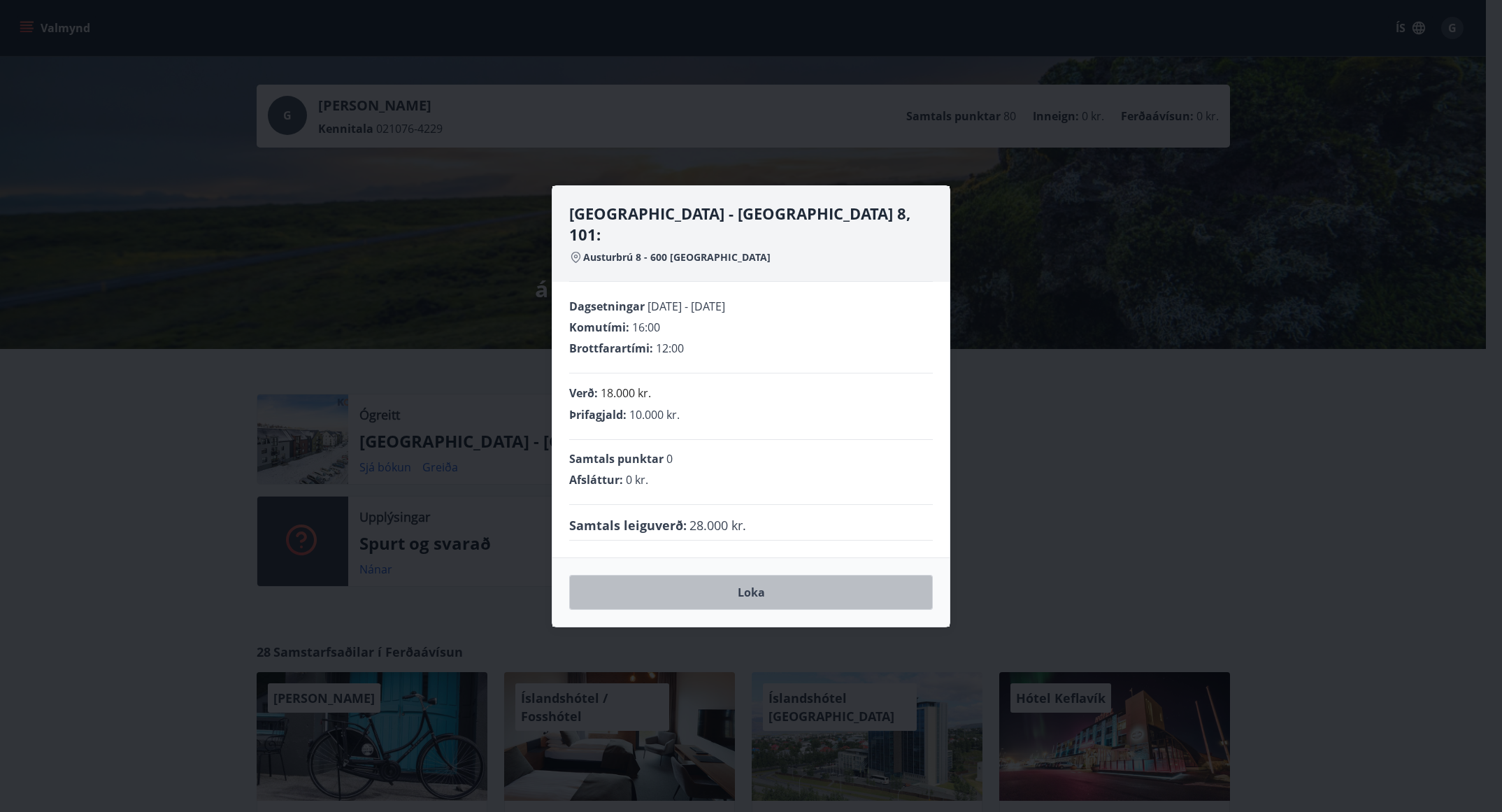
click at [764, 581] on button "Loka" at bounding box center [751, 592] width 363 height 35
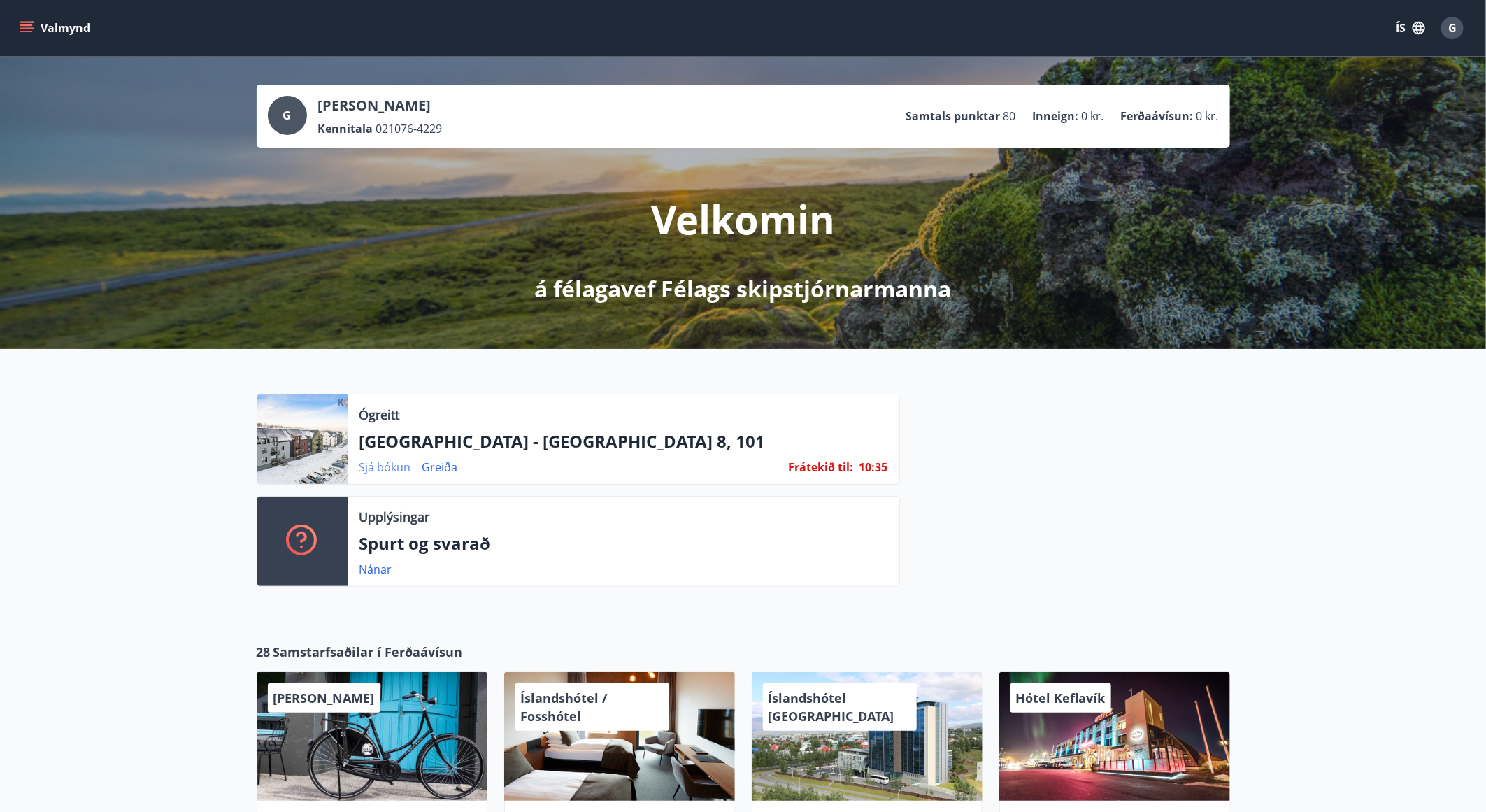
click at [388, 460] on link "Sjá bókun" at bounding box center [385, 467] width 52 height 16
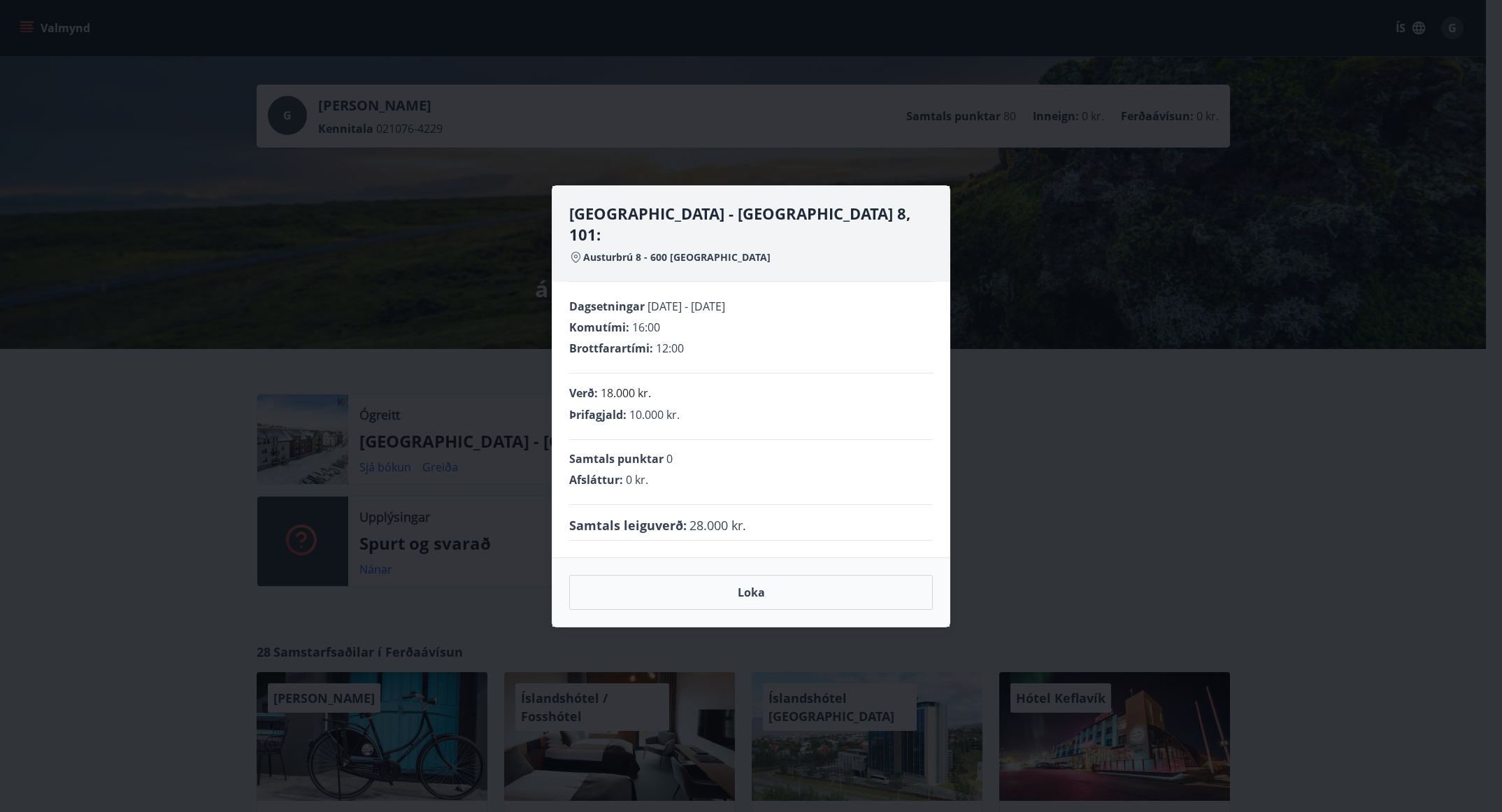
click at [883, 451] on div "Samtals punktar 0" at bounding box center [751, 459] width 363 height 16
click at [1173, 453] on div "Akureyri - Austurbrú 8, 101: Austurbrú 8 - 600 Akureyri Dagsetningar 19.09.2025…" at bounding box center [751, 406] width 1502 height 812
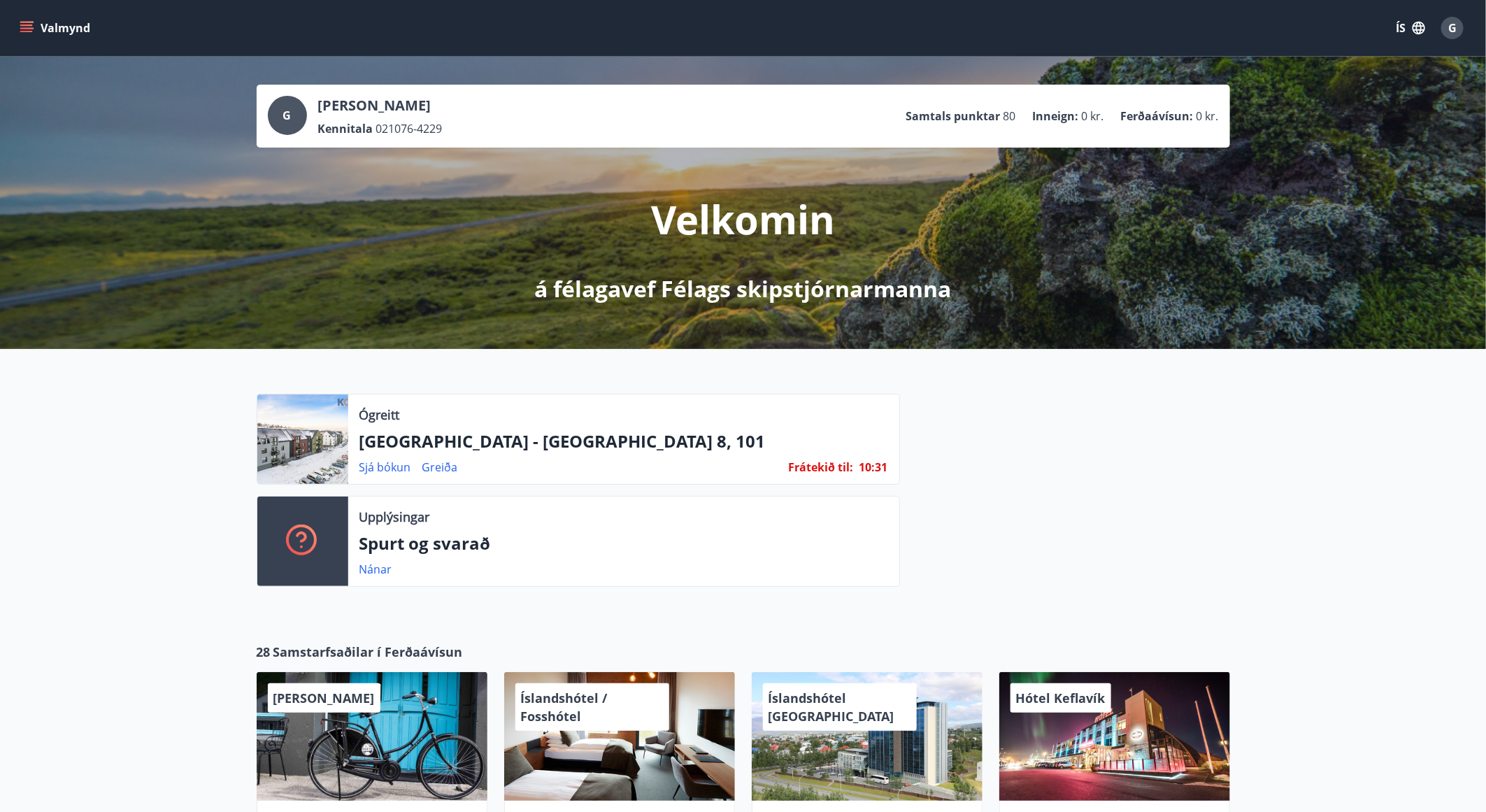
click at [737, 467] on div "Sjá bókun Greiða Frátekið til : 10 : 31" at bounding box center [624, 467] width 529 height 17
click at [283, 426] on div at bounding box center [303, 439] width 91 height 89
click at [373, 413] on p "Ógreitt" at bounding box center [380, 414] width 40 height 18
click at [762, 417] on div "Ógreitt" at bounding box center [624, 414] width 529 height 18
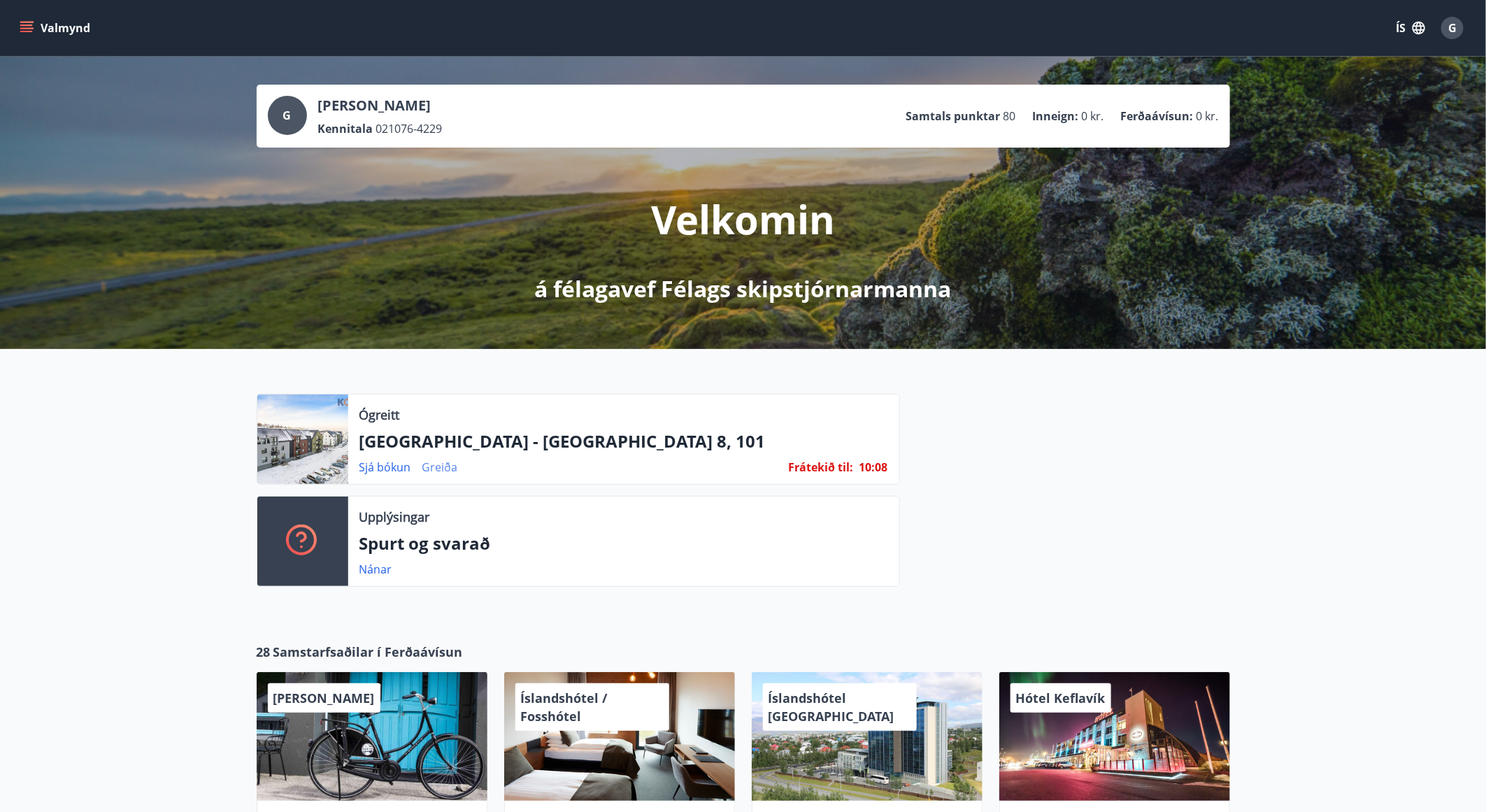
click at [439, 463] on link "Greiða" at bounding box center [440, 467] width 36 height 16
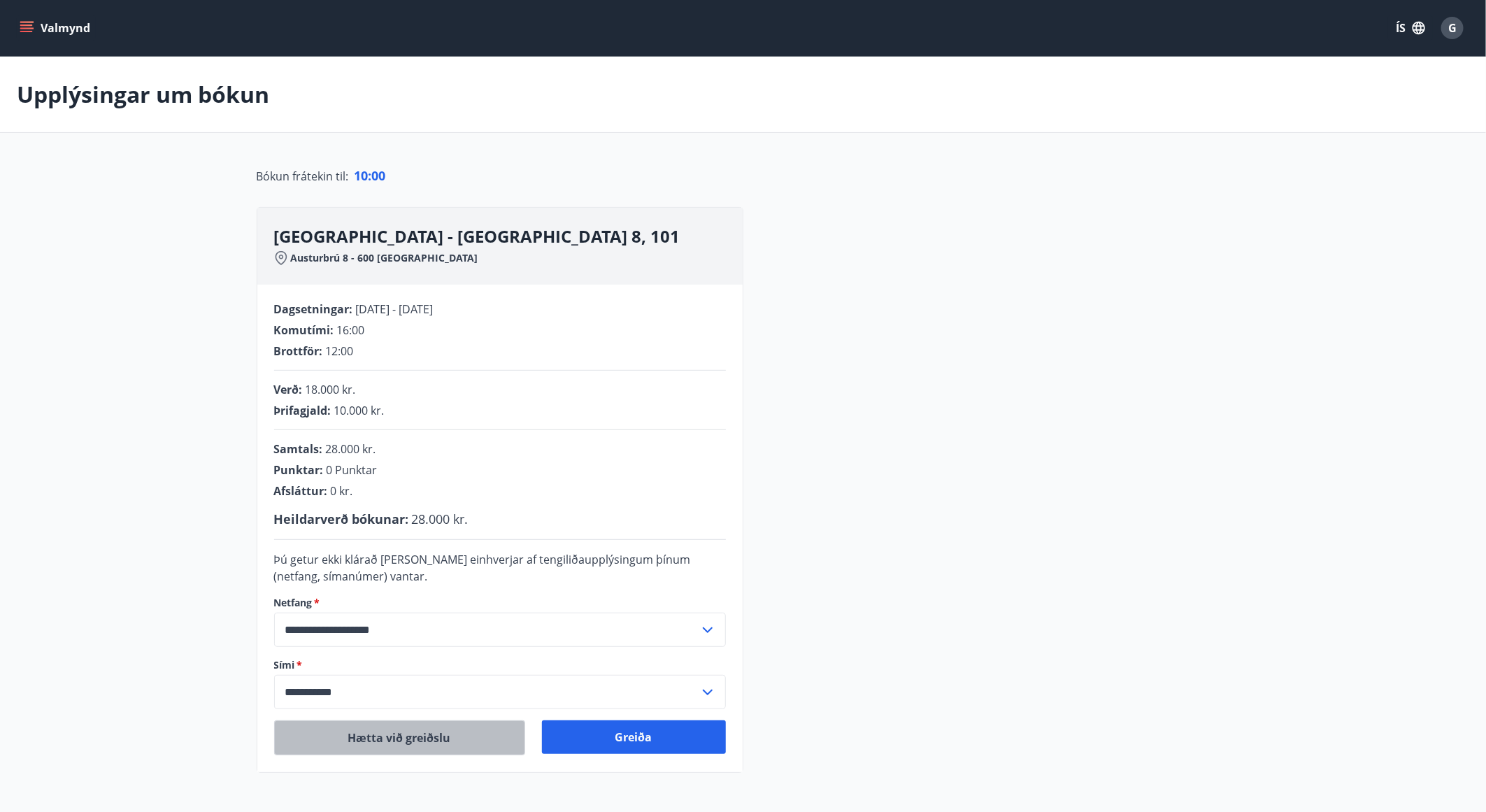
click at [377, 751] on button "Hætta við greiðslu" at bounding box center [399, 737] width 251 height 35
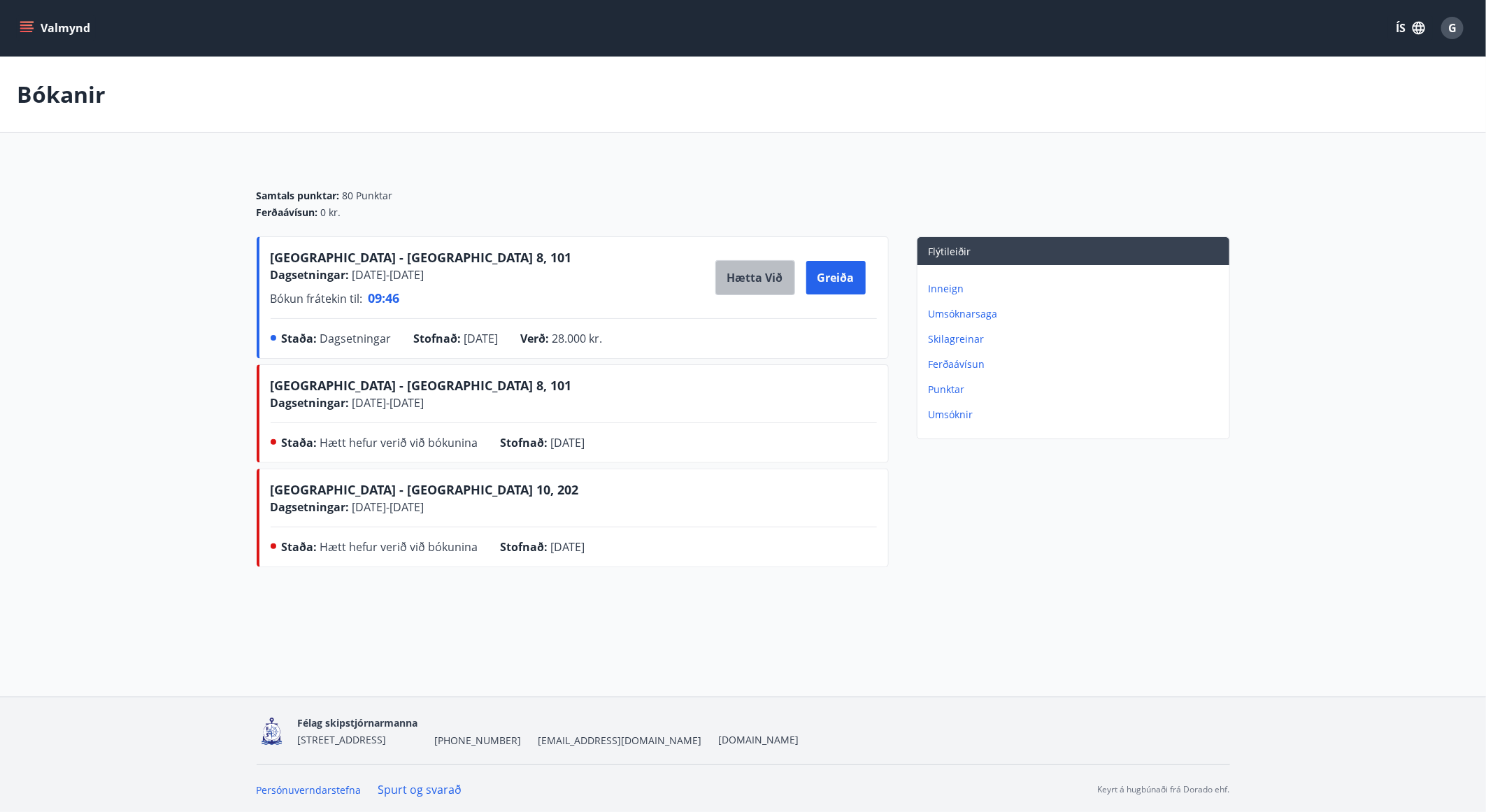
click at [759, 271] on button "Hætta við" at bounding box center [755, 277] width 79 height 35
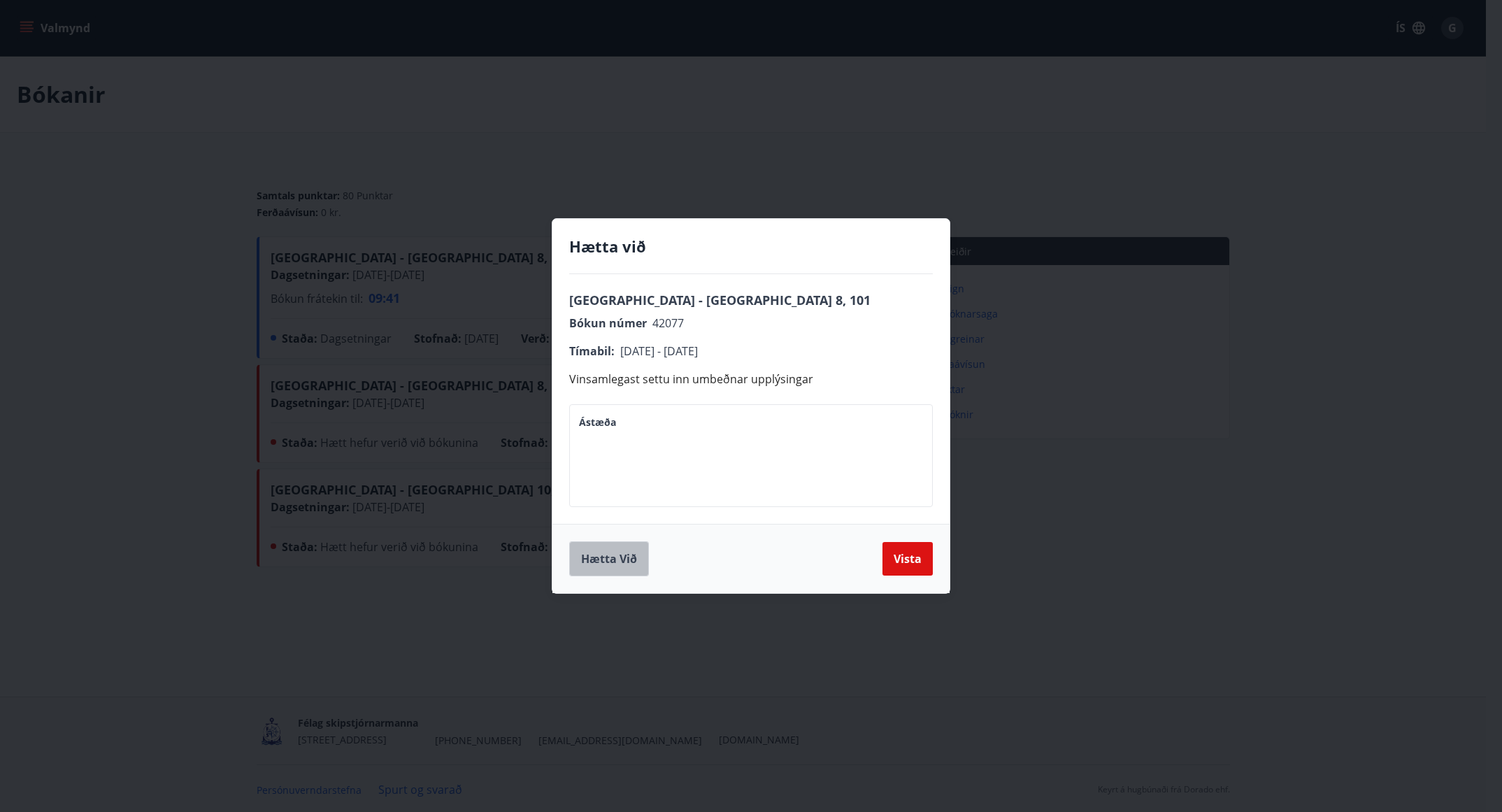
click at [611, 569] on button "Hætta við" at bounding box center [609, 558] width 79 height 35
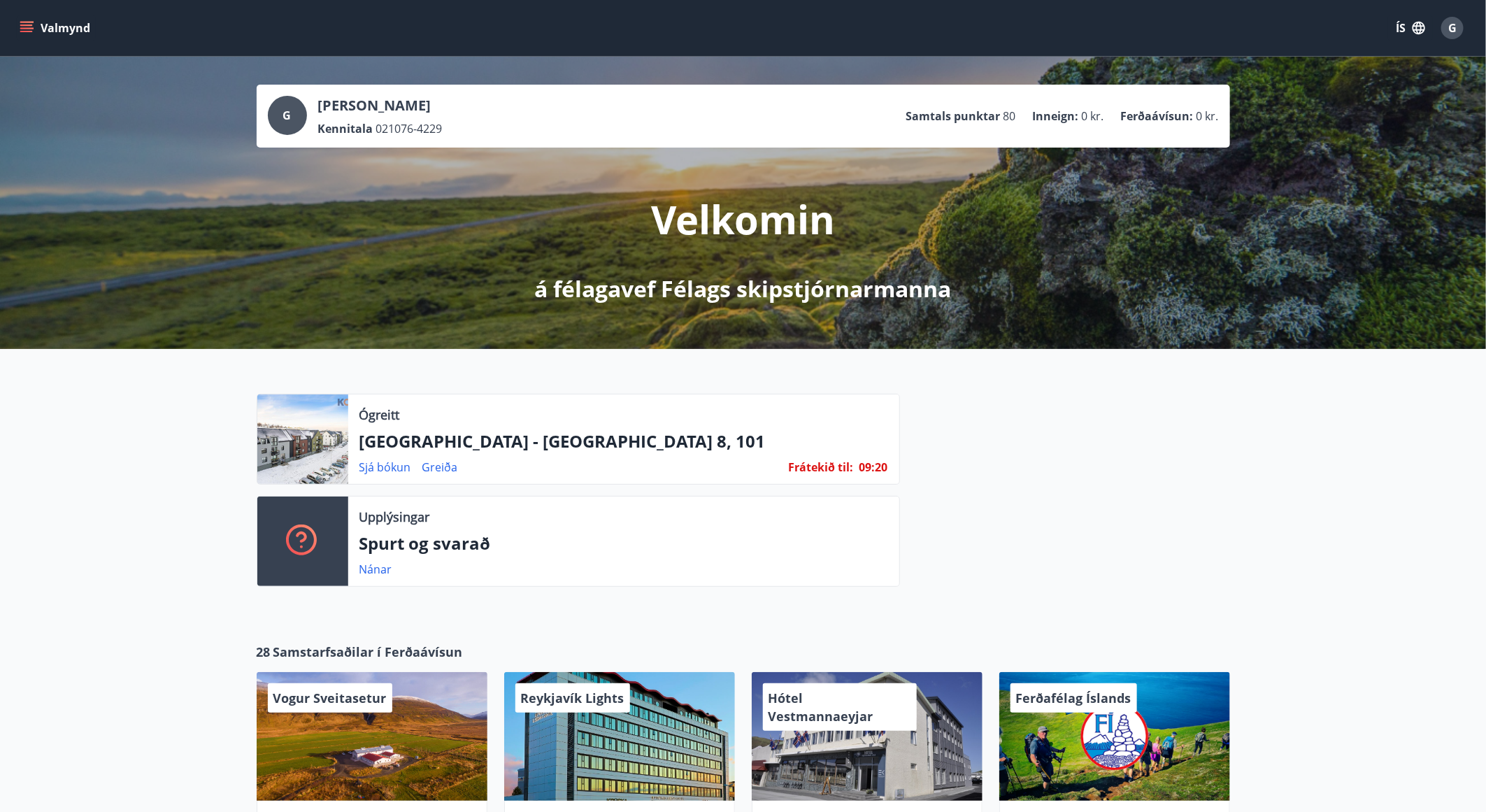
drag, startPoint x: 758, startPoint y: 467, endPoint x: 1135, endPoint y: 543, distance: 384.6
click at [1135, 543] on div at bounding box center [1065, 495] width 330 height 204
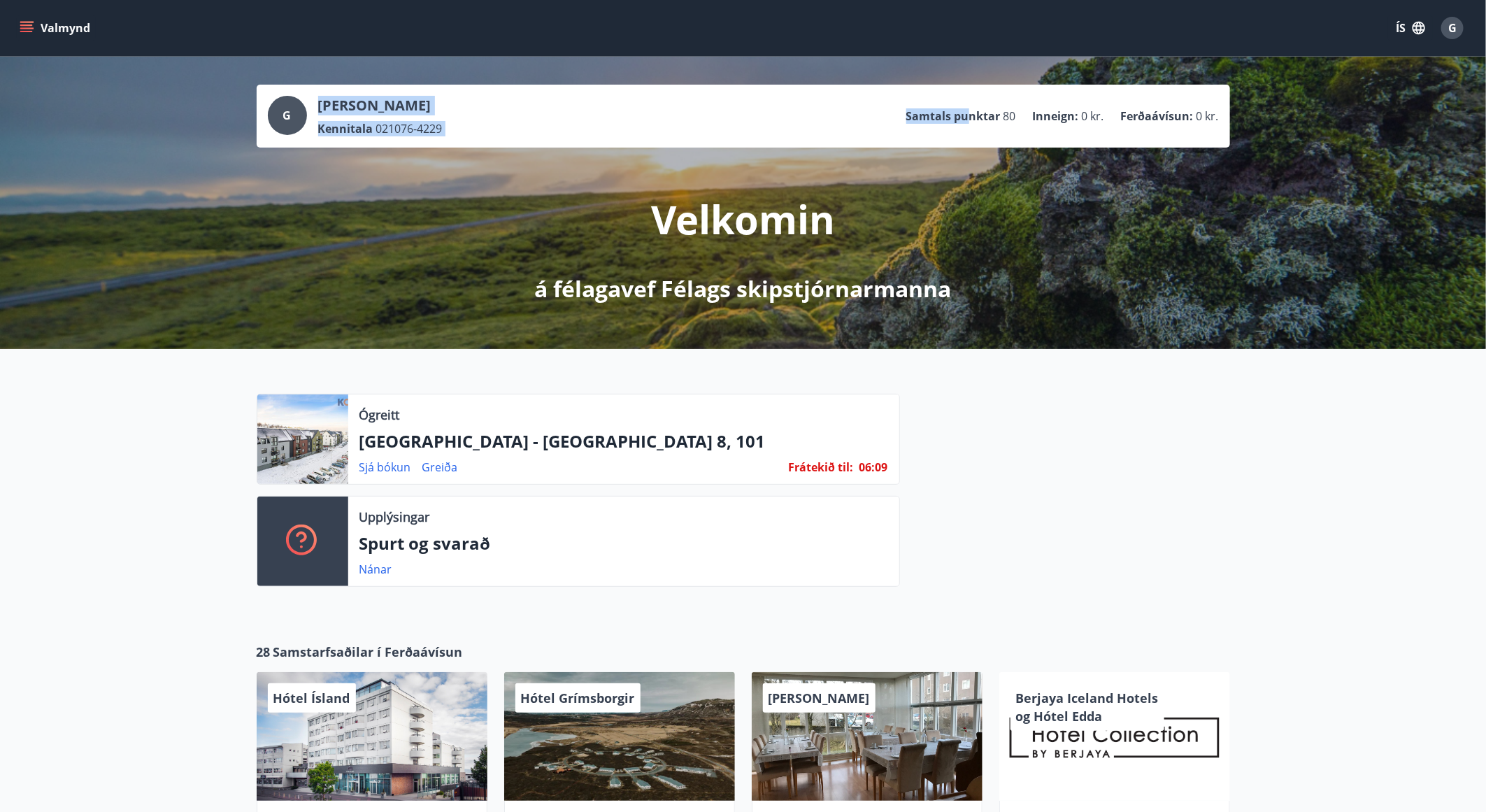
drag, startPoint x: 967, startPoint y: 121, endPoint x: 1457, endPoint y: 301, distance: 522.0
click at [1457, 301] on div "[PERSON_NAME] Kennitala 021076-4229 Samtals punktar 80 Inneign : 0 kr. Ferðaáví…" at bounding box center [743, 203] width 1486 height 292
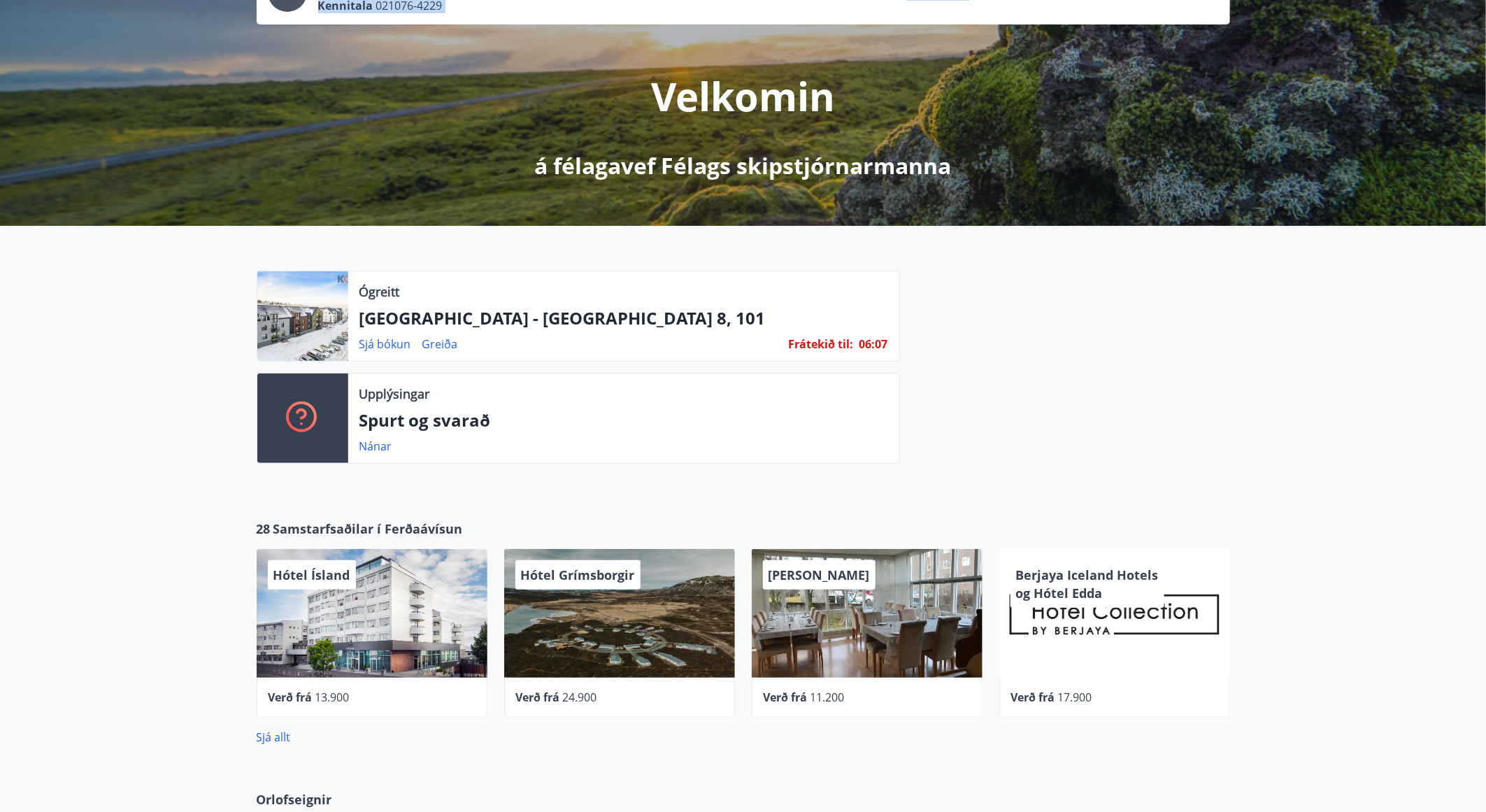
scroll to position [132, 0]
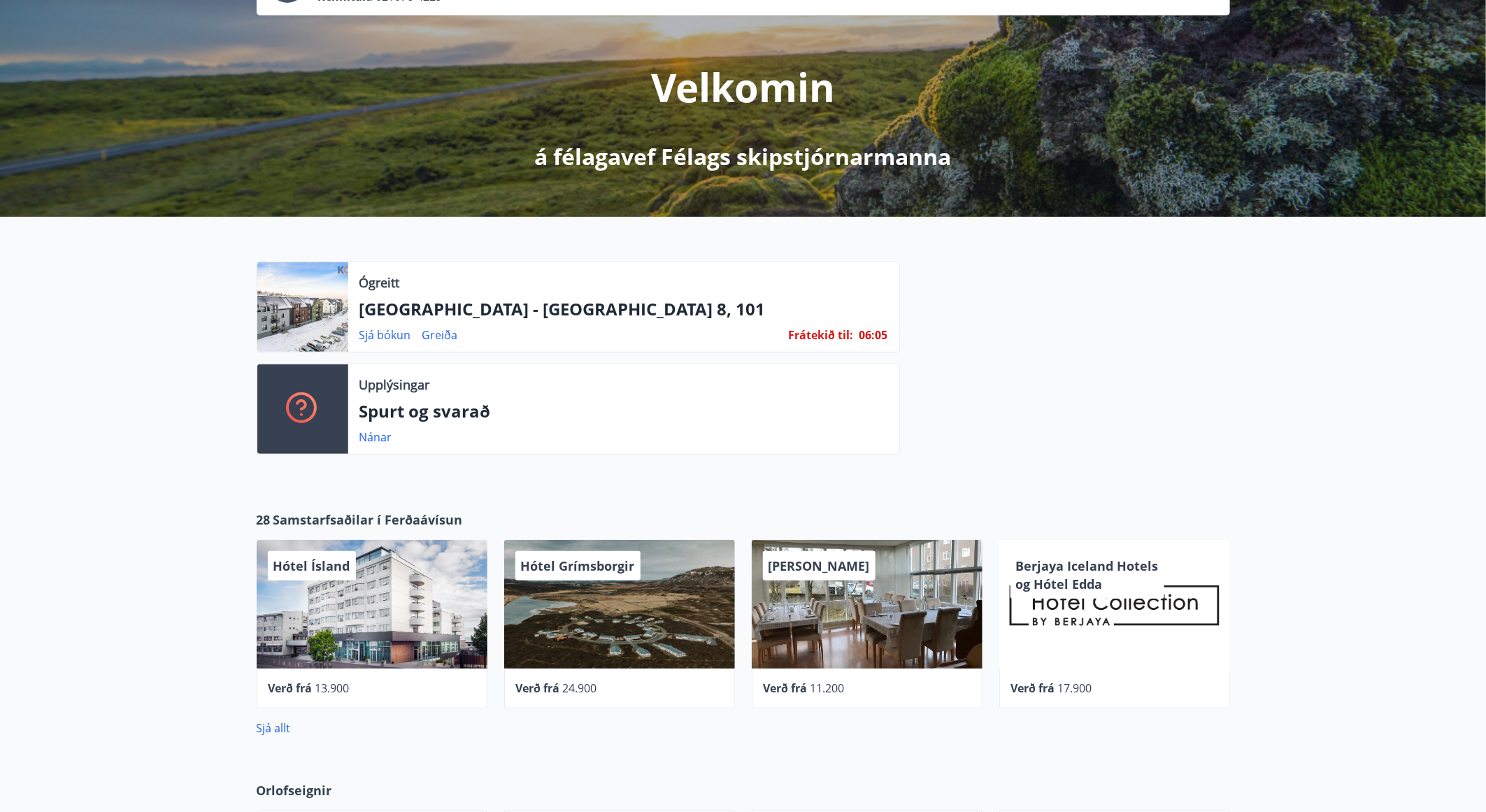
click at [419, 397] on div "Upplýsingar Spurt og svarað Nánar" at bounding box center [624, 408] width 551 height 89
click at [370, 436] on link "Nánar" at bounding box center [376, 437] width 33 height 16
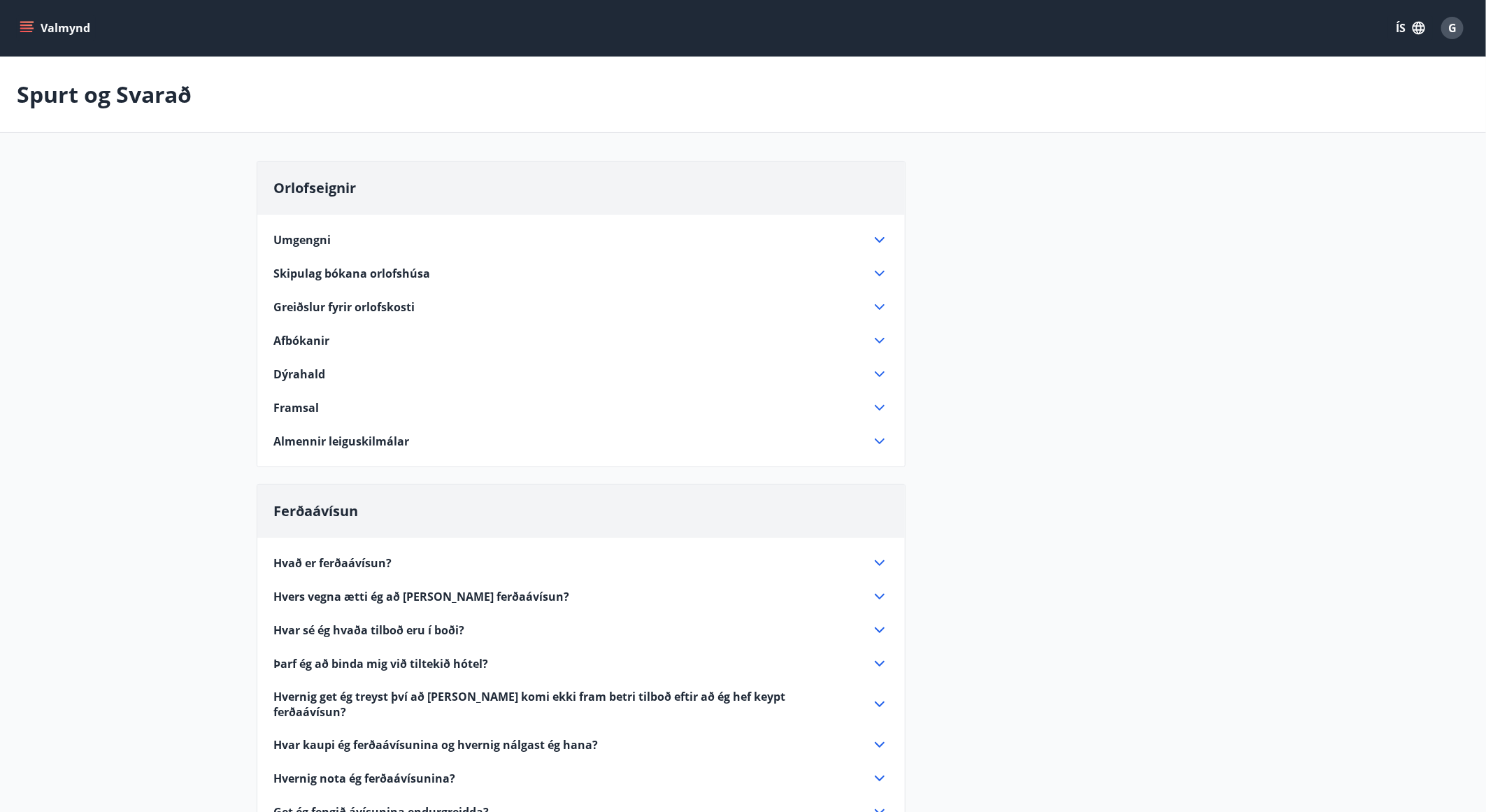
click at [882, 311] on icon at bounding box center [880, 307] width 17 height 17
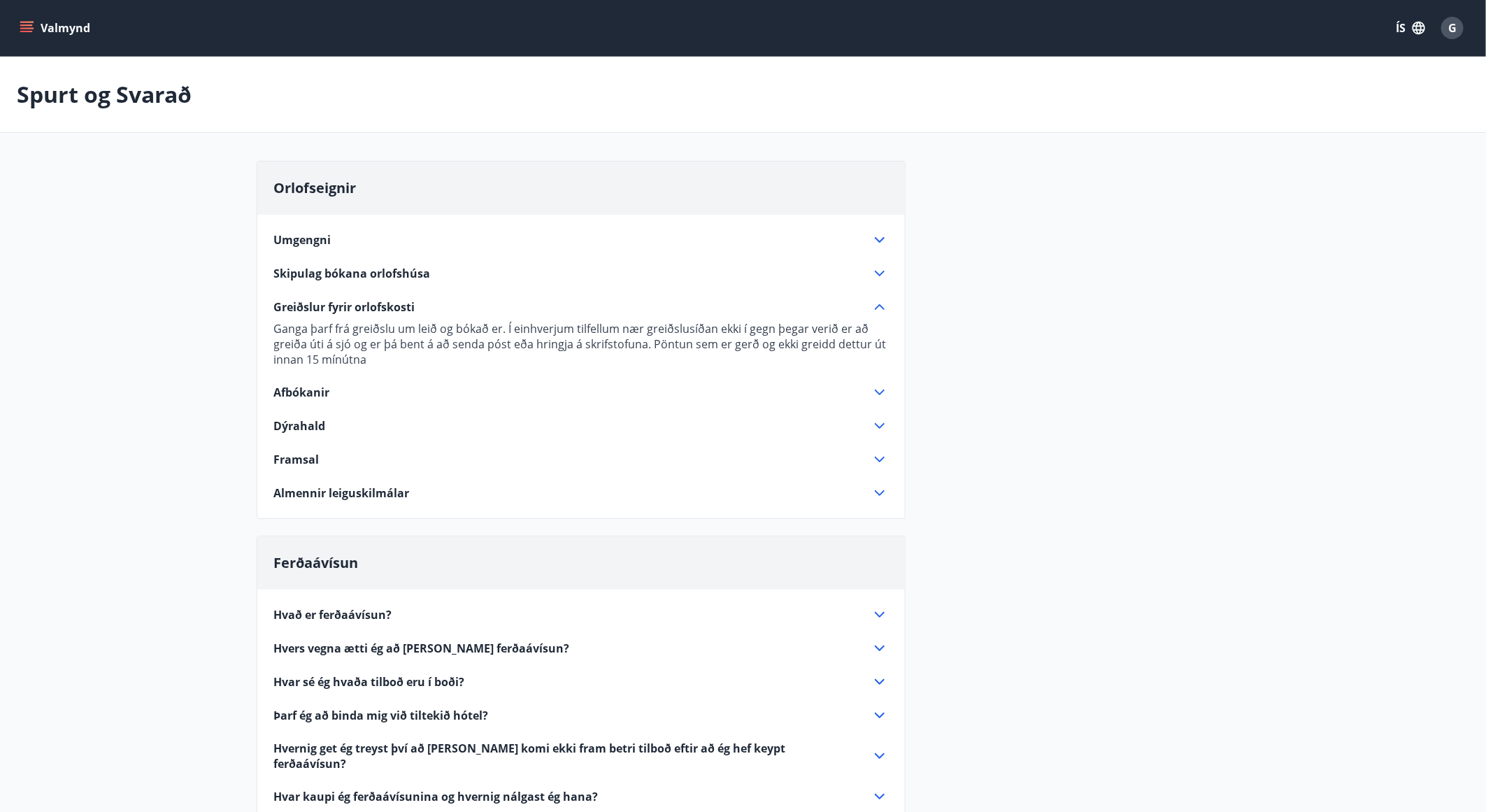
click at [877, 394] on icon at bounding box center [880, 393] width 17 height 17
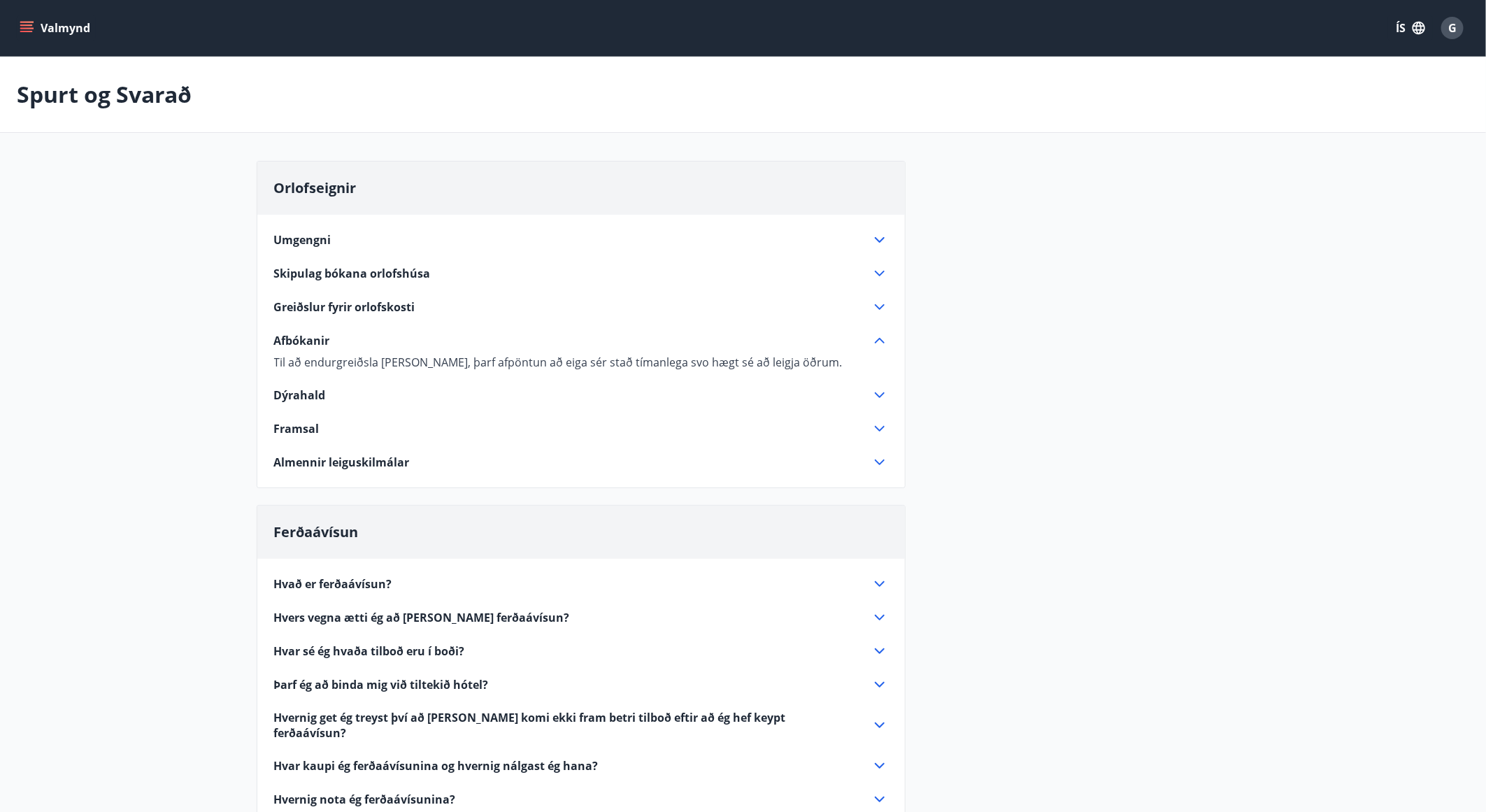
click at [877, 394] on icon at bounding box center [880, 394] width 10 height 5
click at [876, 238] on icon at bounding box center [880, 240] width 10 height 5
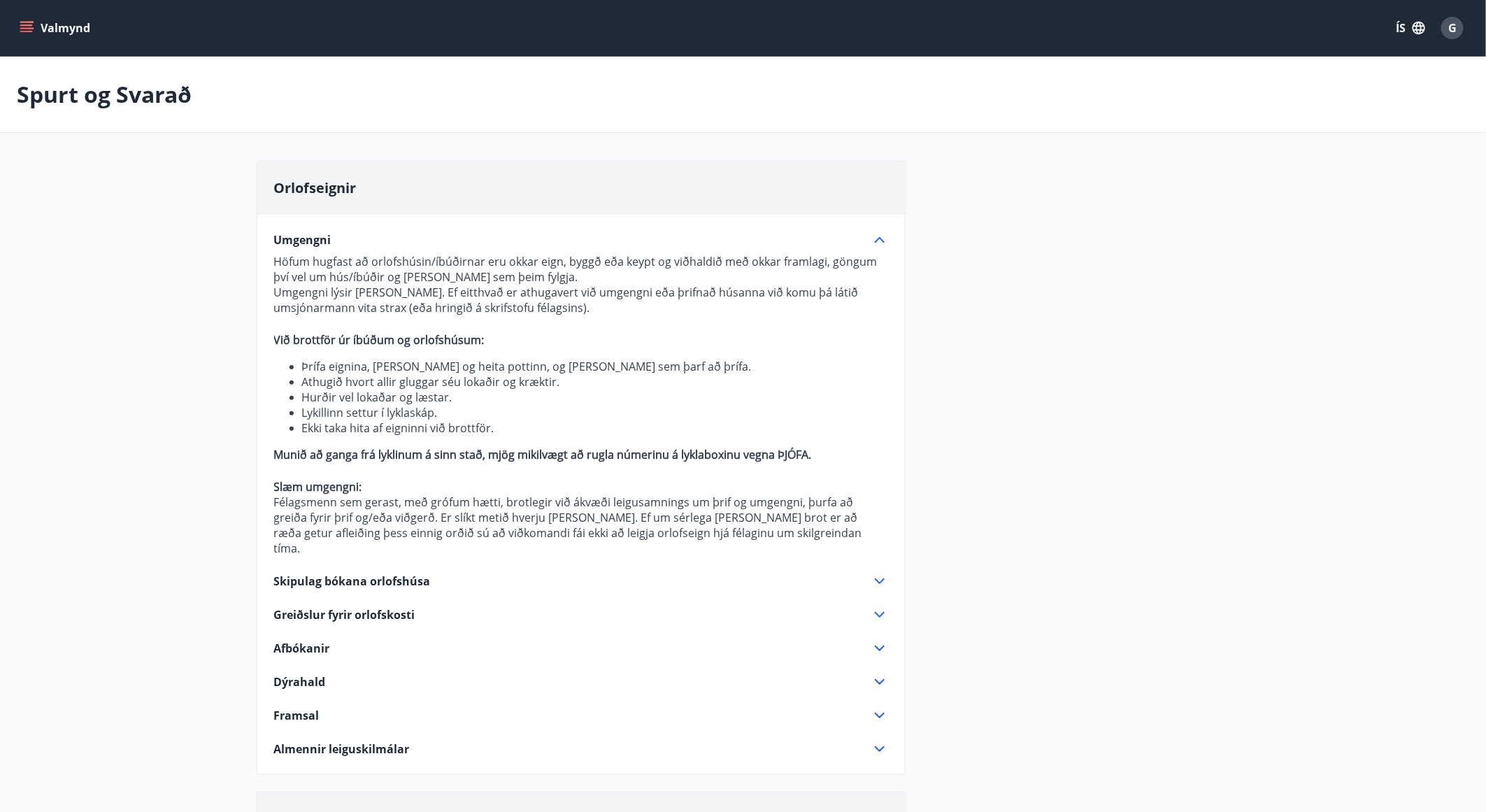
click at [876, 238] on icon at bounding box center [880, 240] width 17 height 17
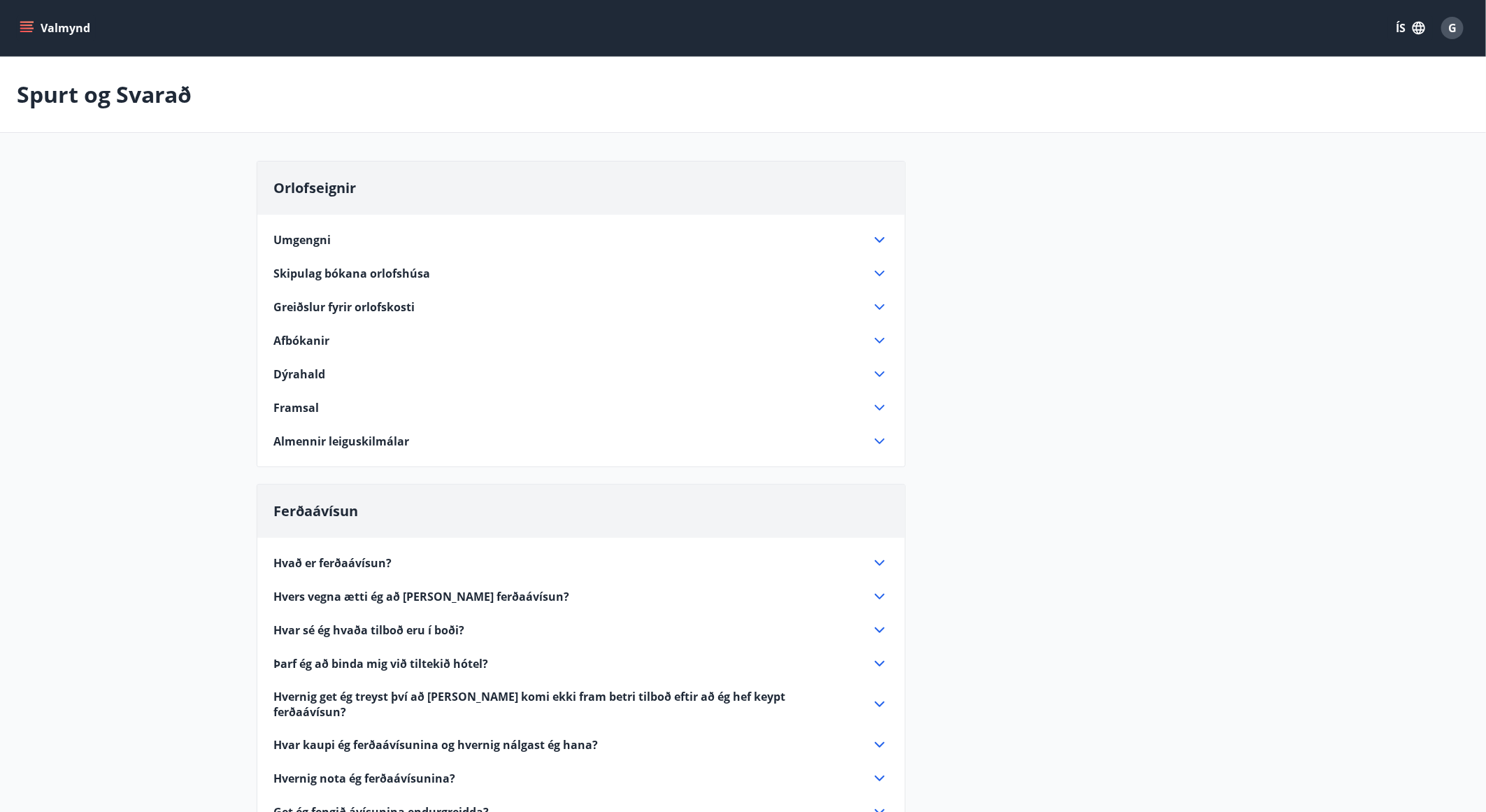
click at [878, 557] on icon at bounding box center [880, 563] width 17 height 17
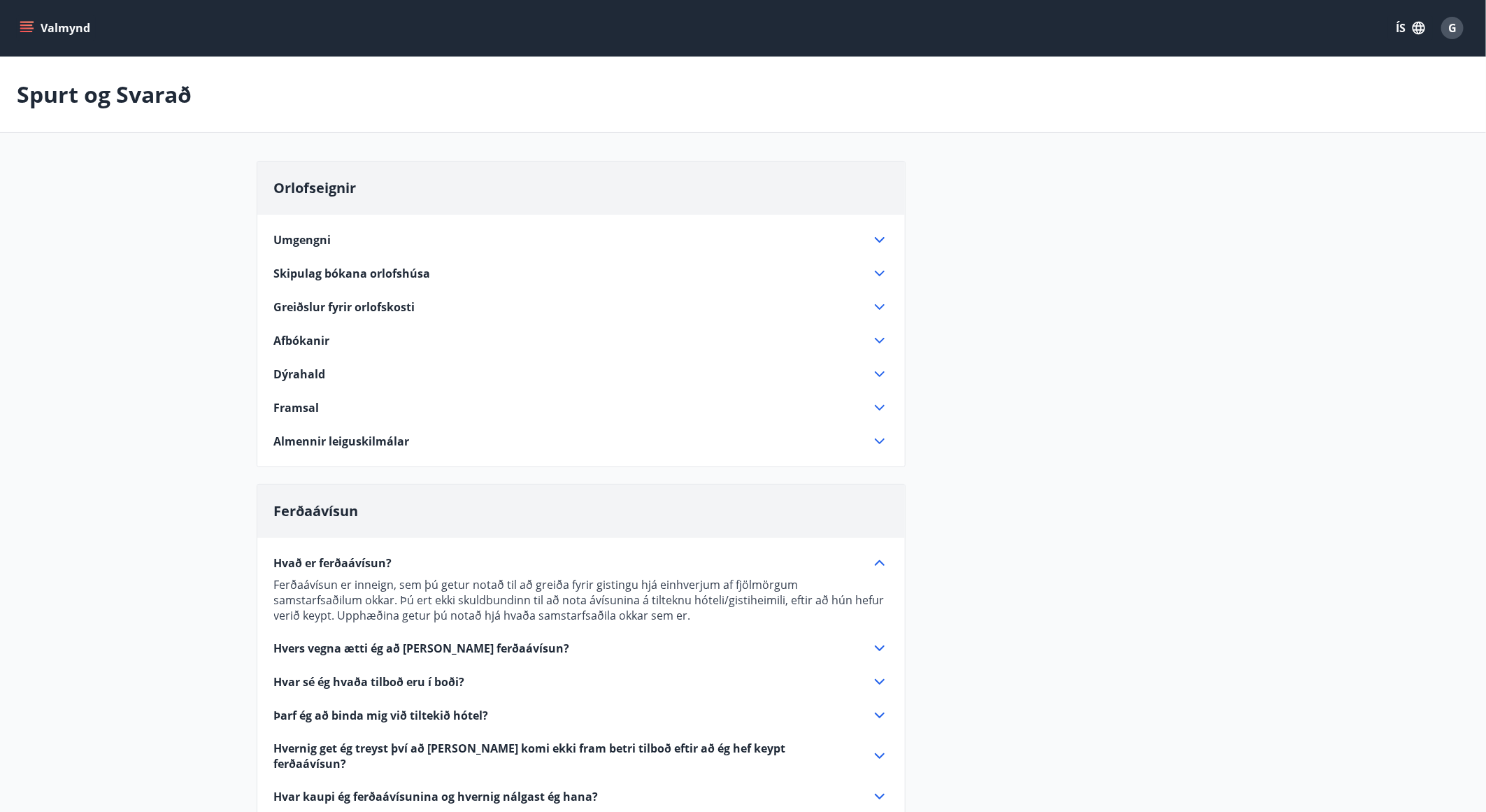
click at [61, 30] on button "Valmynd" at bounding box center [57, 28] width 79 height 25
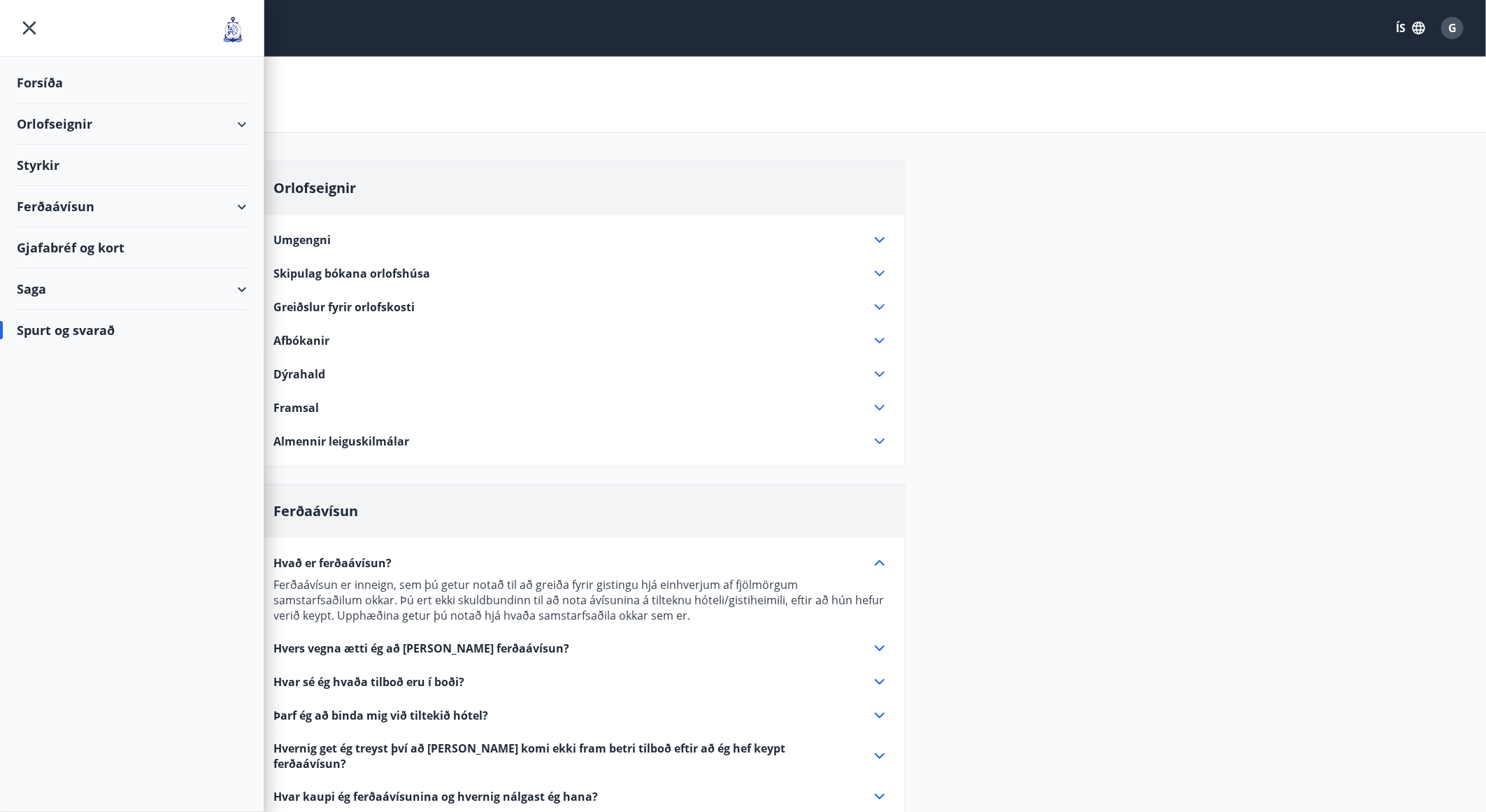
click at [64, 118] on div "Orlofseignir" at bounding box center [132, 124] width 230 height 41
click at [59, 155] on div "Framboð" at bounding box center [131, 159] width 208 height 30
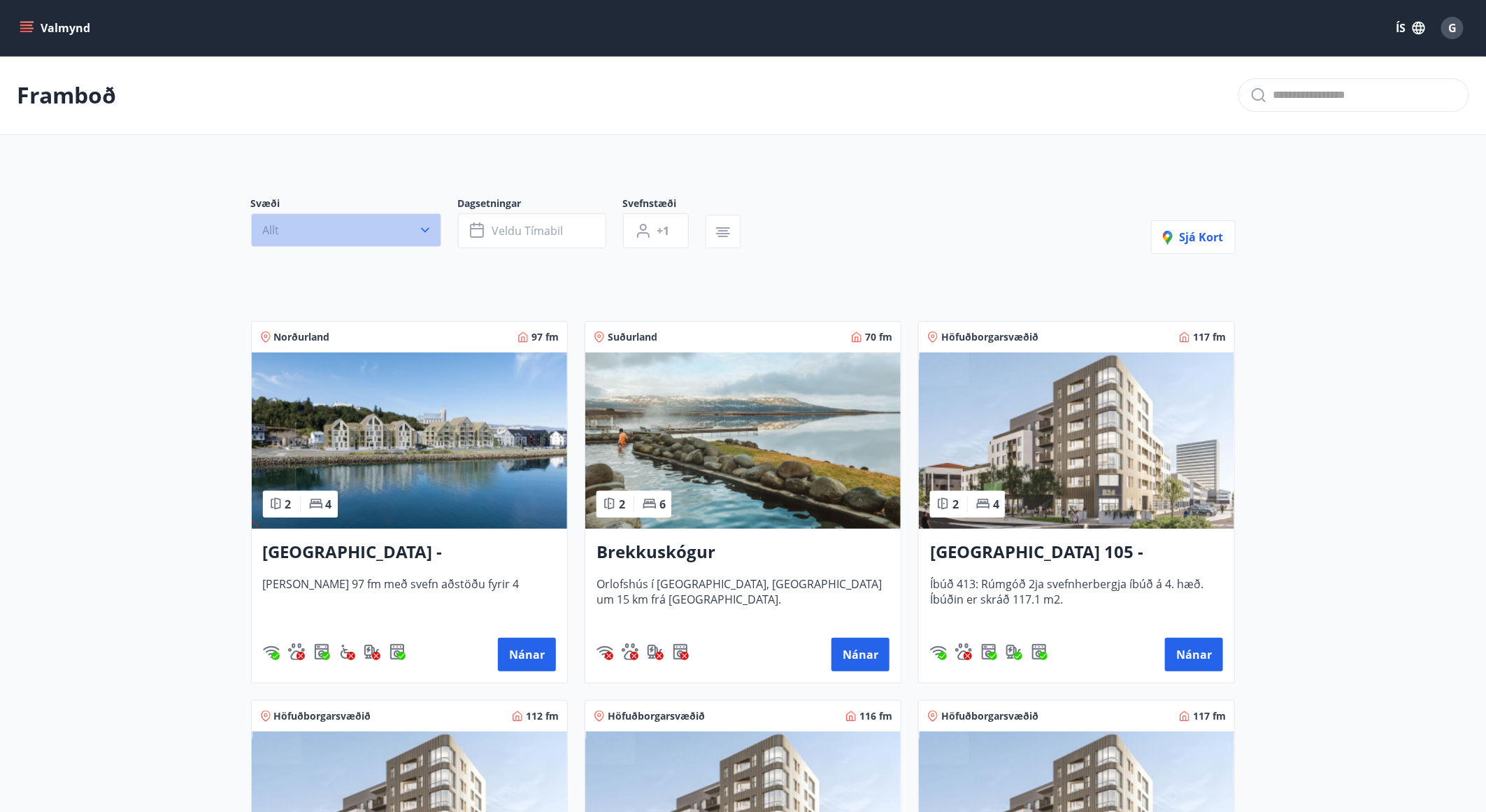
click at [426, 226] on icon "button" at bounding box center [426, 230] width 14 height 14
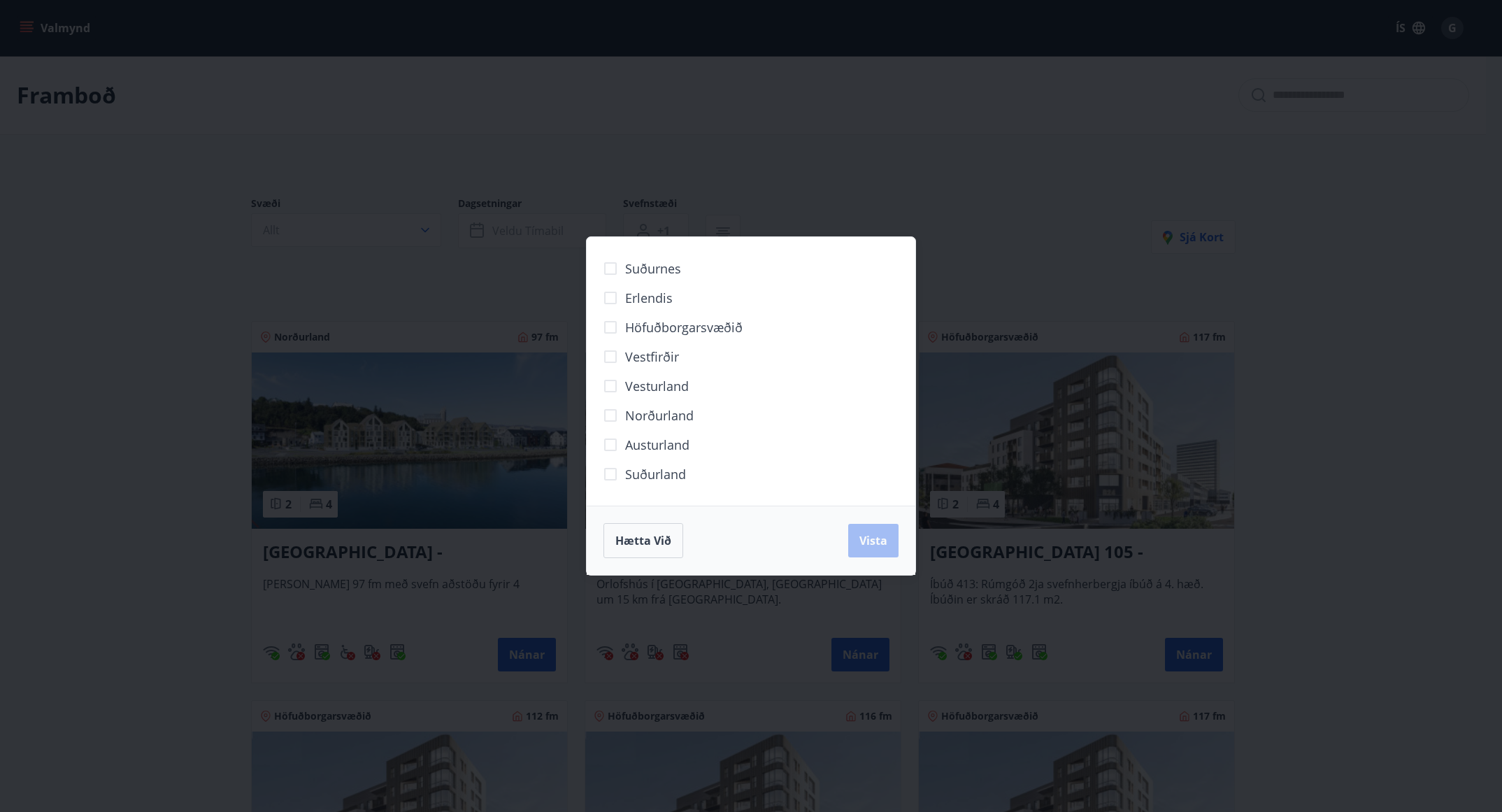
click at [639, 443] on span "Austurland" at bounding box center [657, 444] width 65 height 18
click at [875, 551] on button "Vista" at bounding box center [873, 540] width 51 height 33
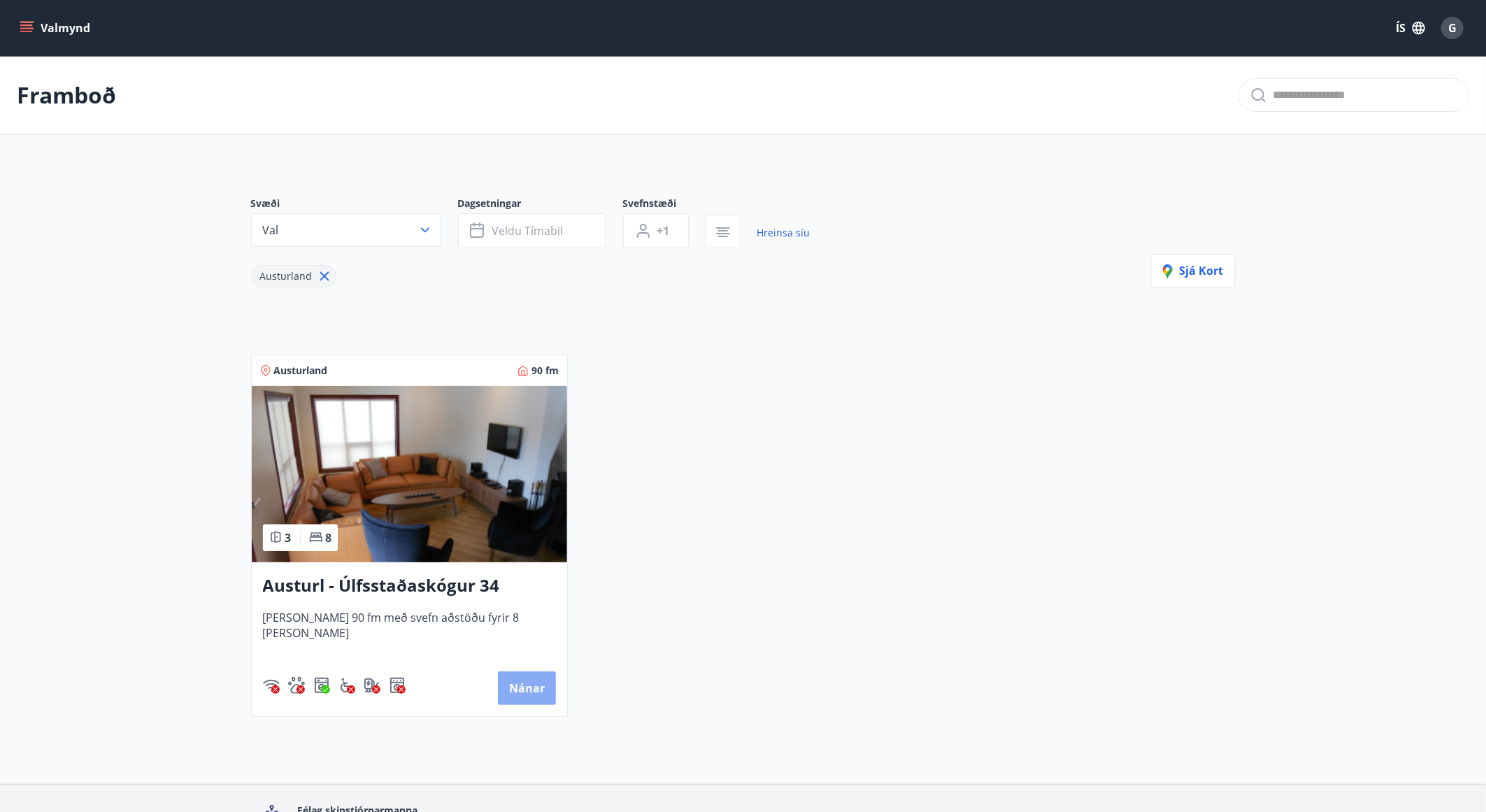
click at [527, 680] on button "Nánar" at bounding box center [527, 688] width 58 height 33
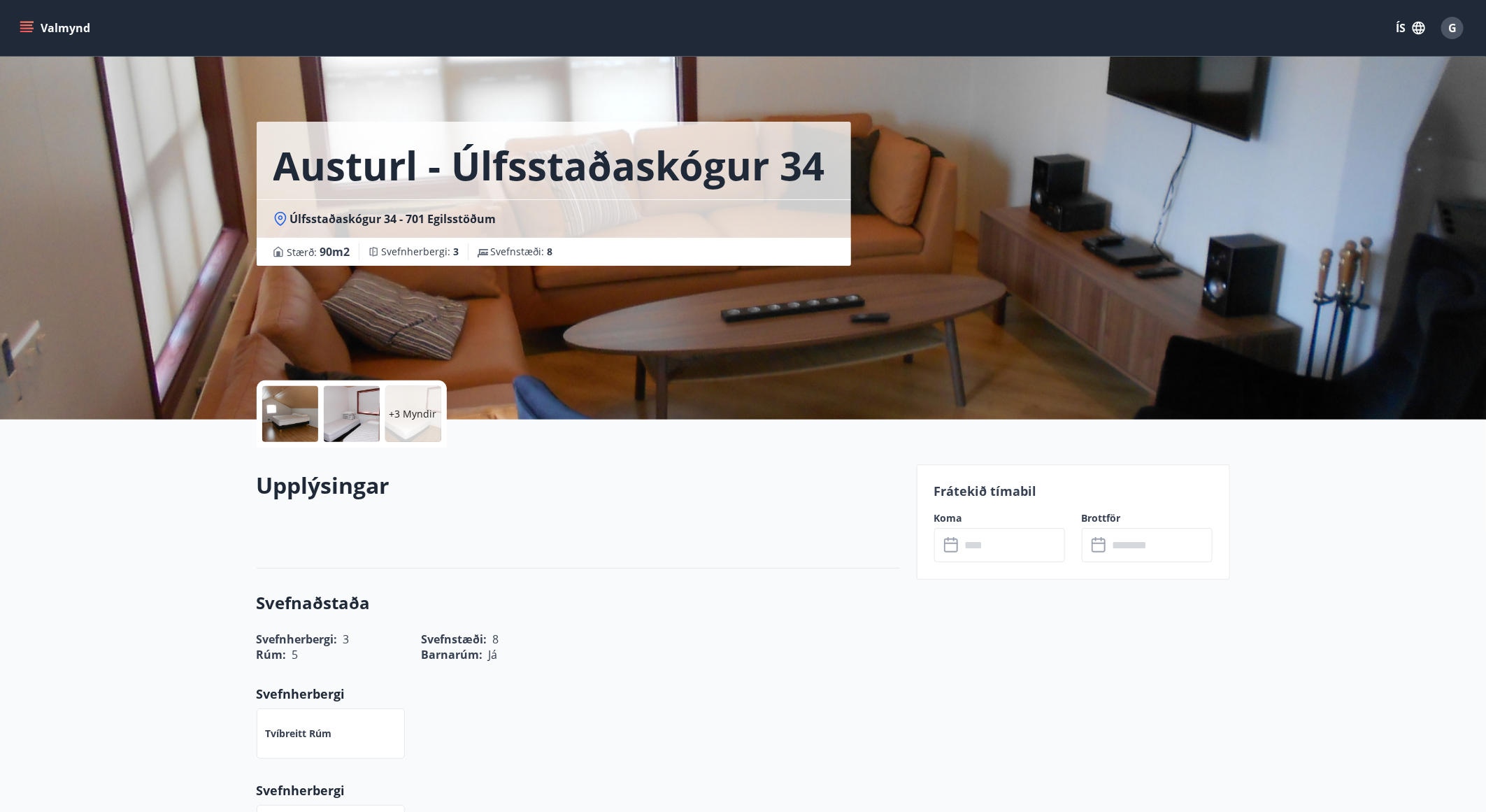
click at [282, 387] on div at bounding box center [290, 414] width 56 height 56
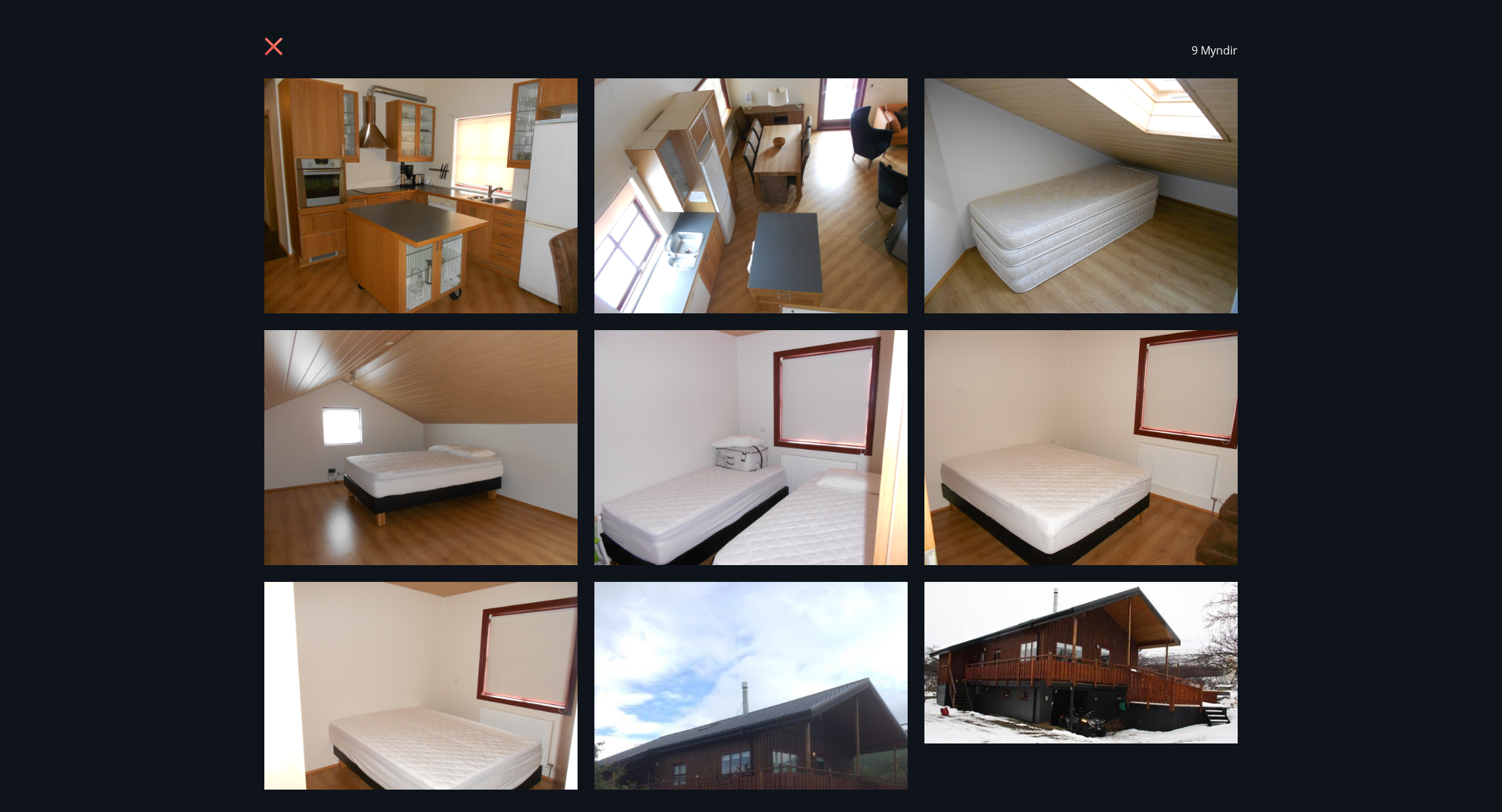
click at [418, 246] on img at bounding box center [421, 196] width 313 height 235
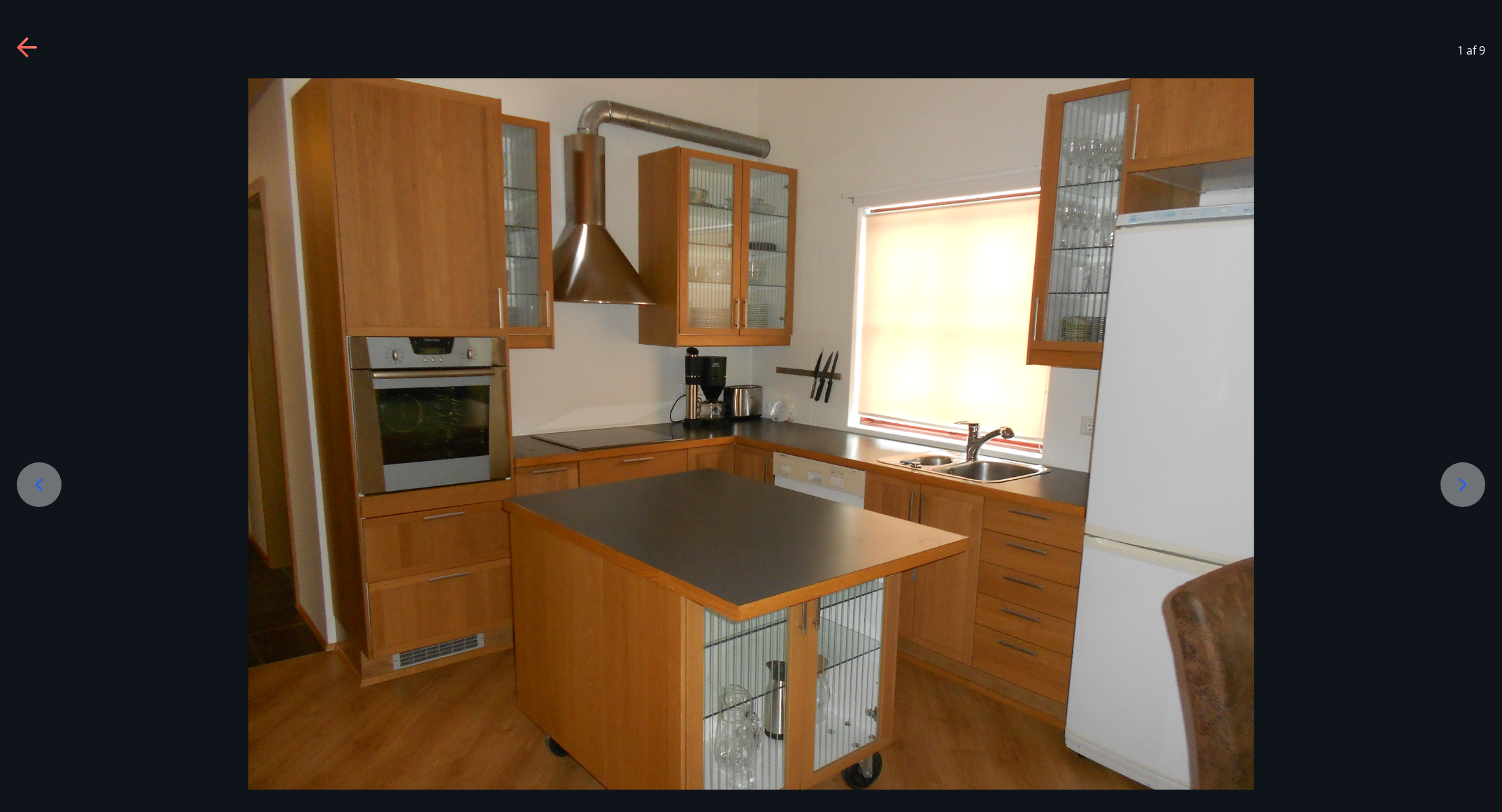
click at [418, 246] on img at bounding box center [751, 456] width 1006 height 754
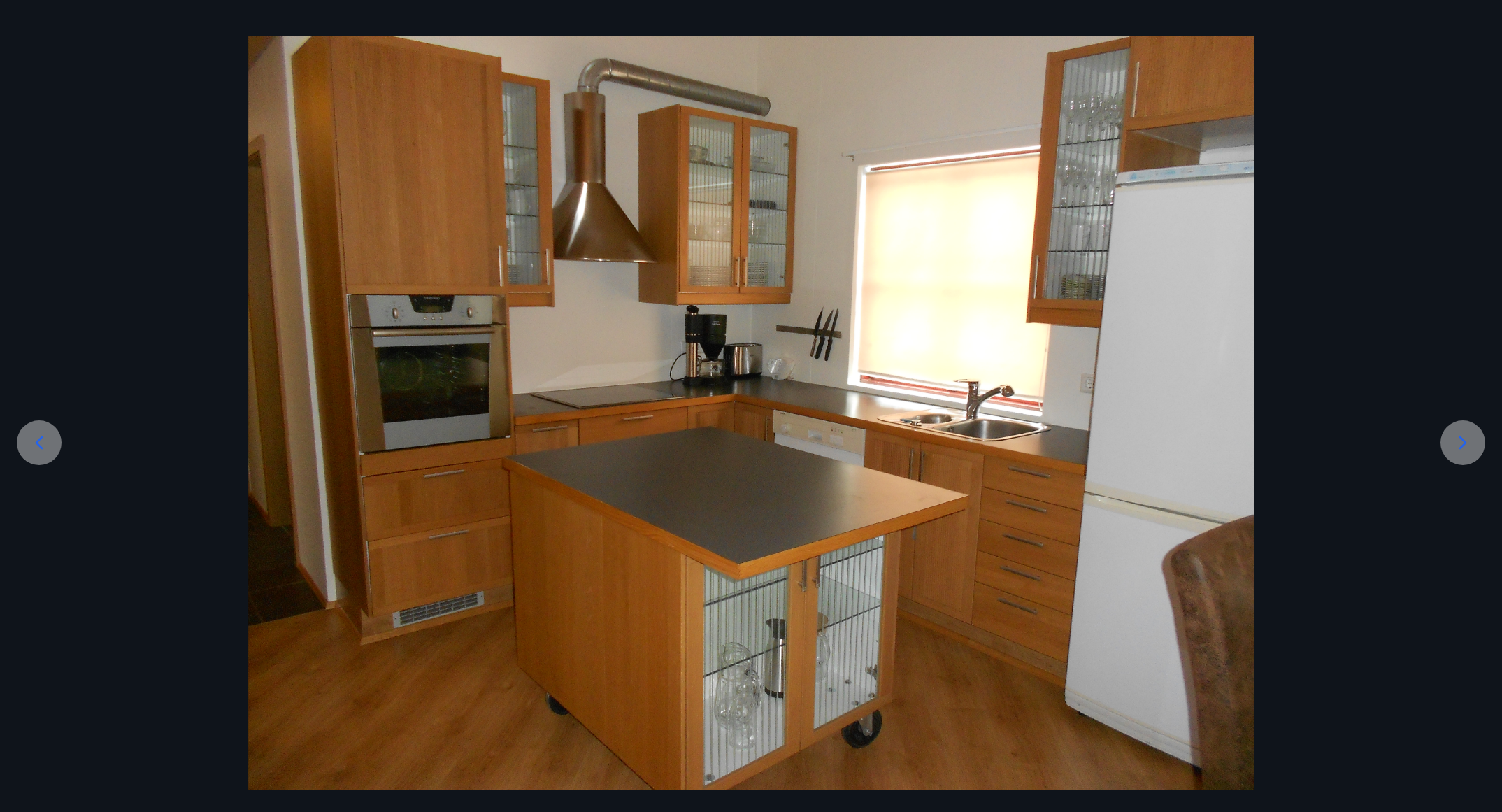
click at [1470, 453] on div at bounding box center [1463, 443] width 45 height 45
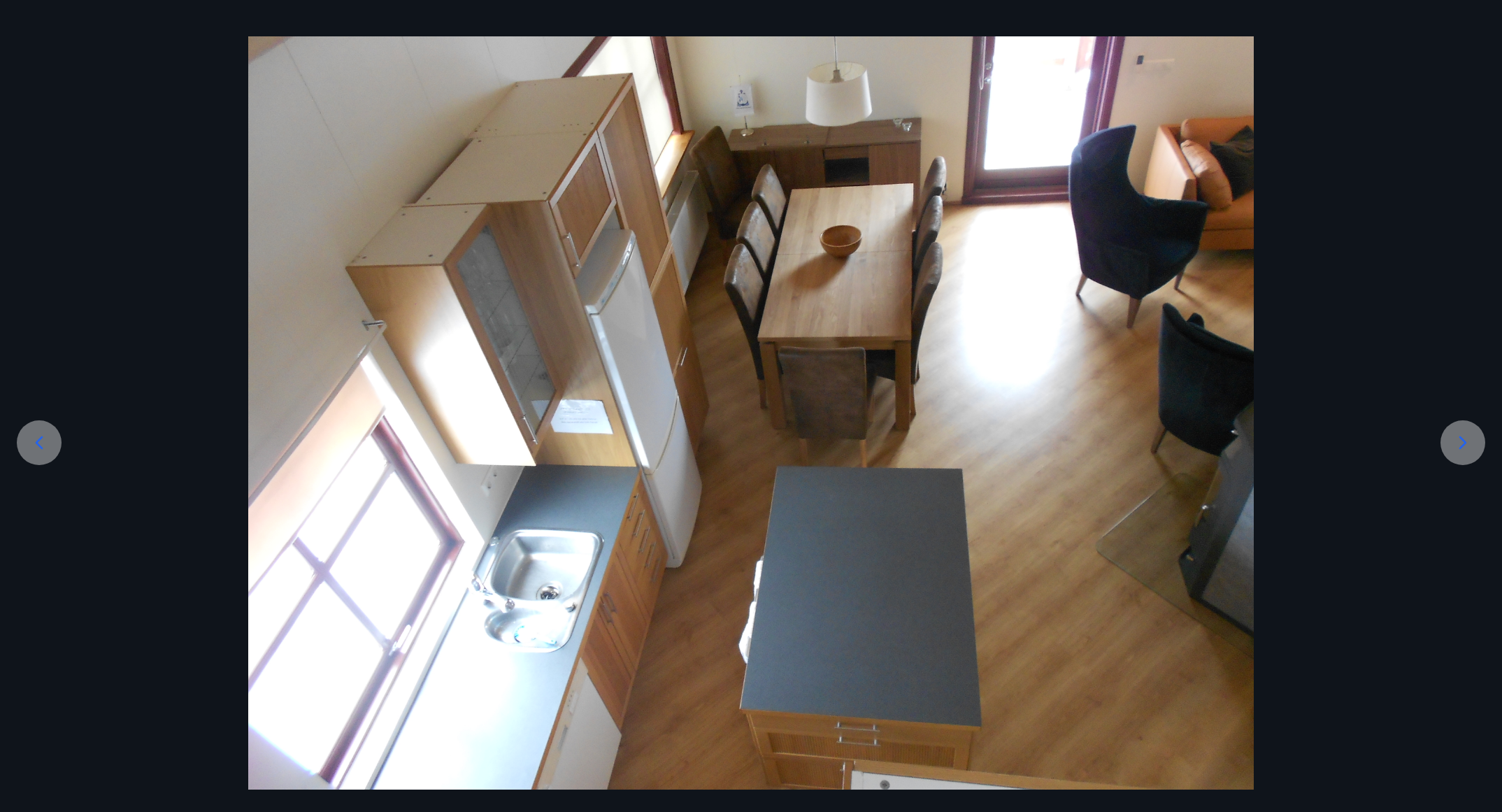
click at [1470, 453] on div at bounding box center [1463, 443] width 45 height 45
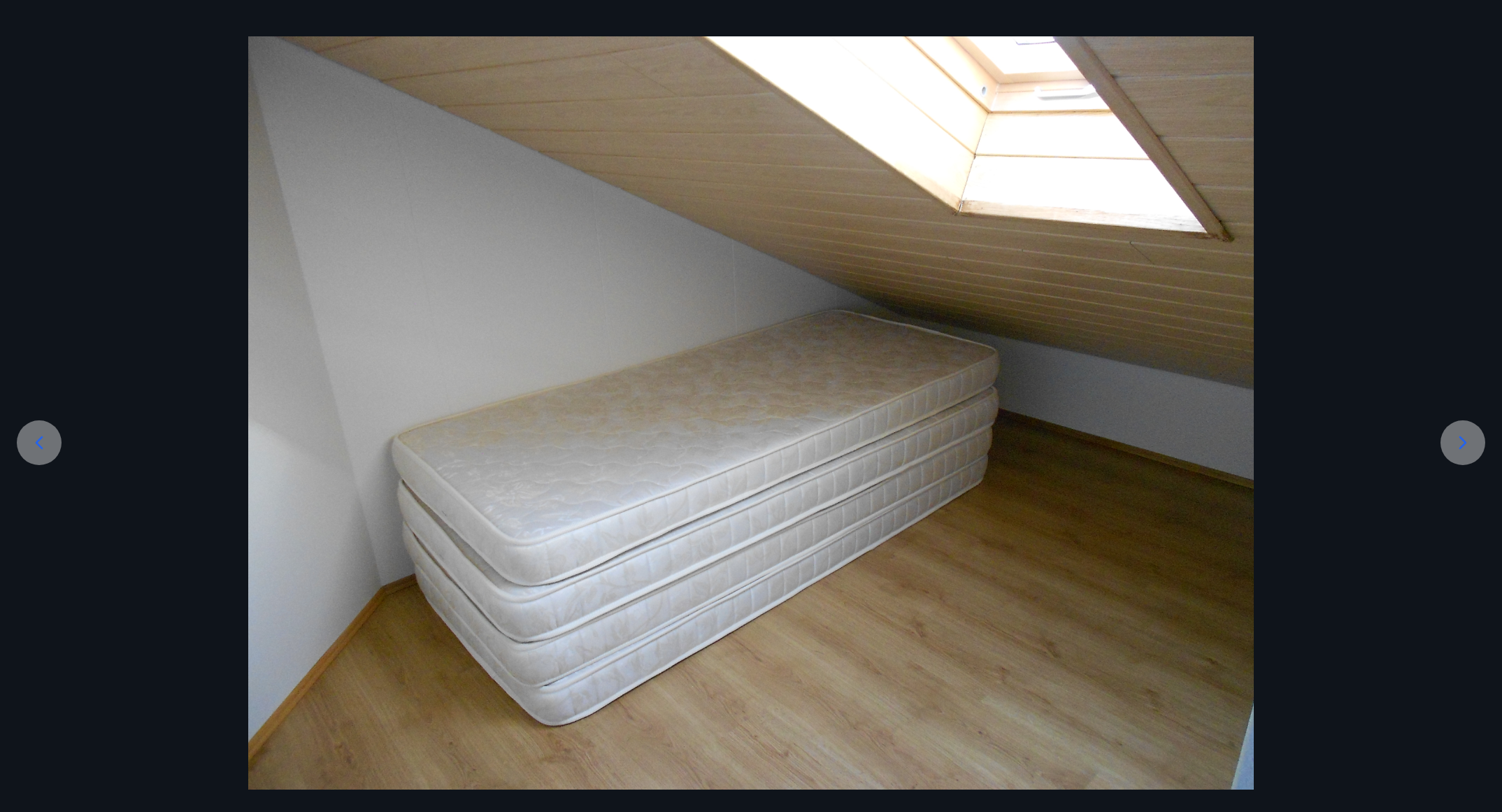
click at [1470, 453] on div at bounding box center [1463, 443] width 45 height 45
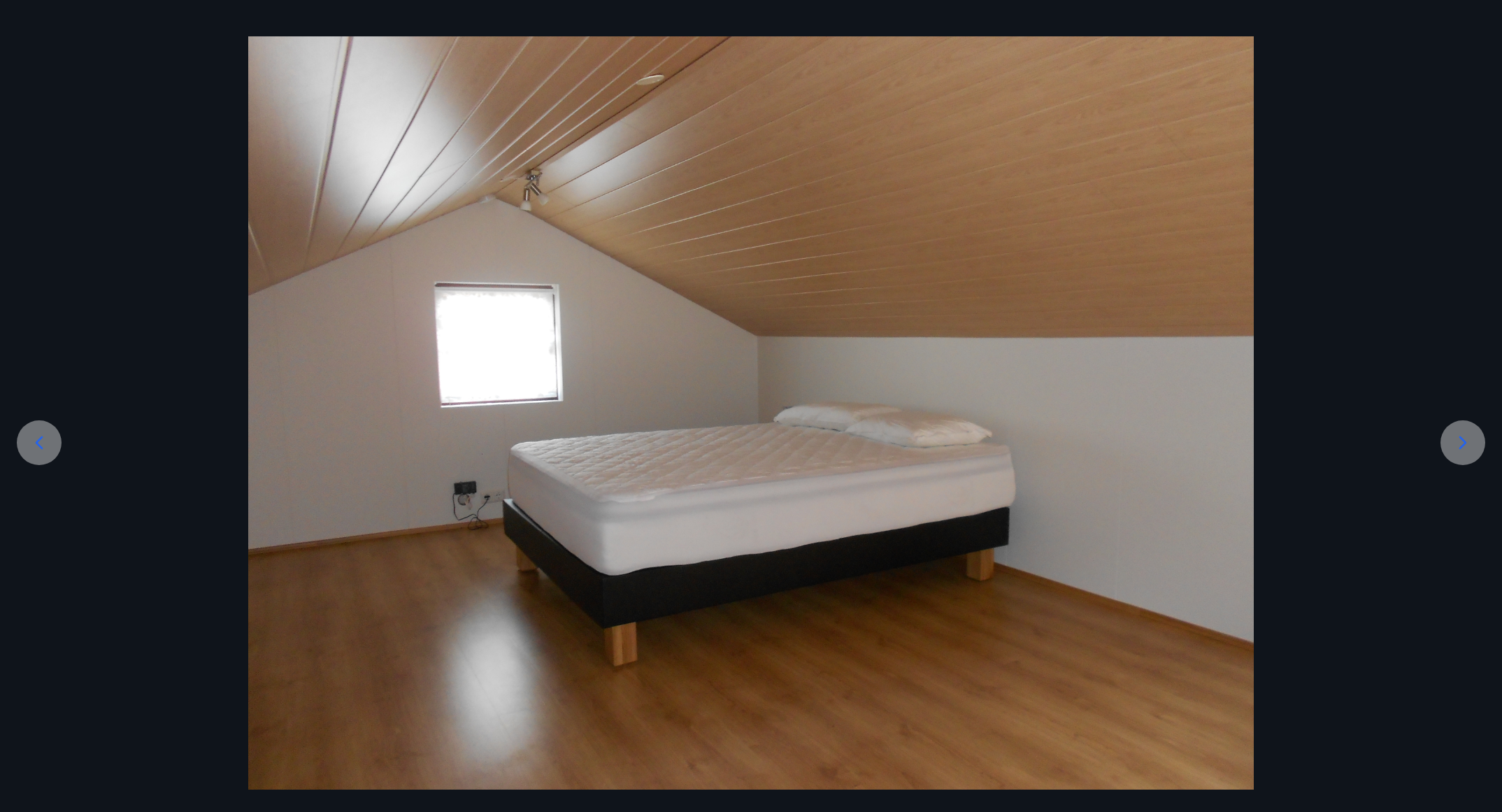
click at [1470, 453] on div at bounding box center [1463, 443] width 45 height 45
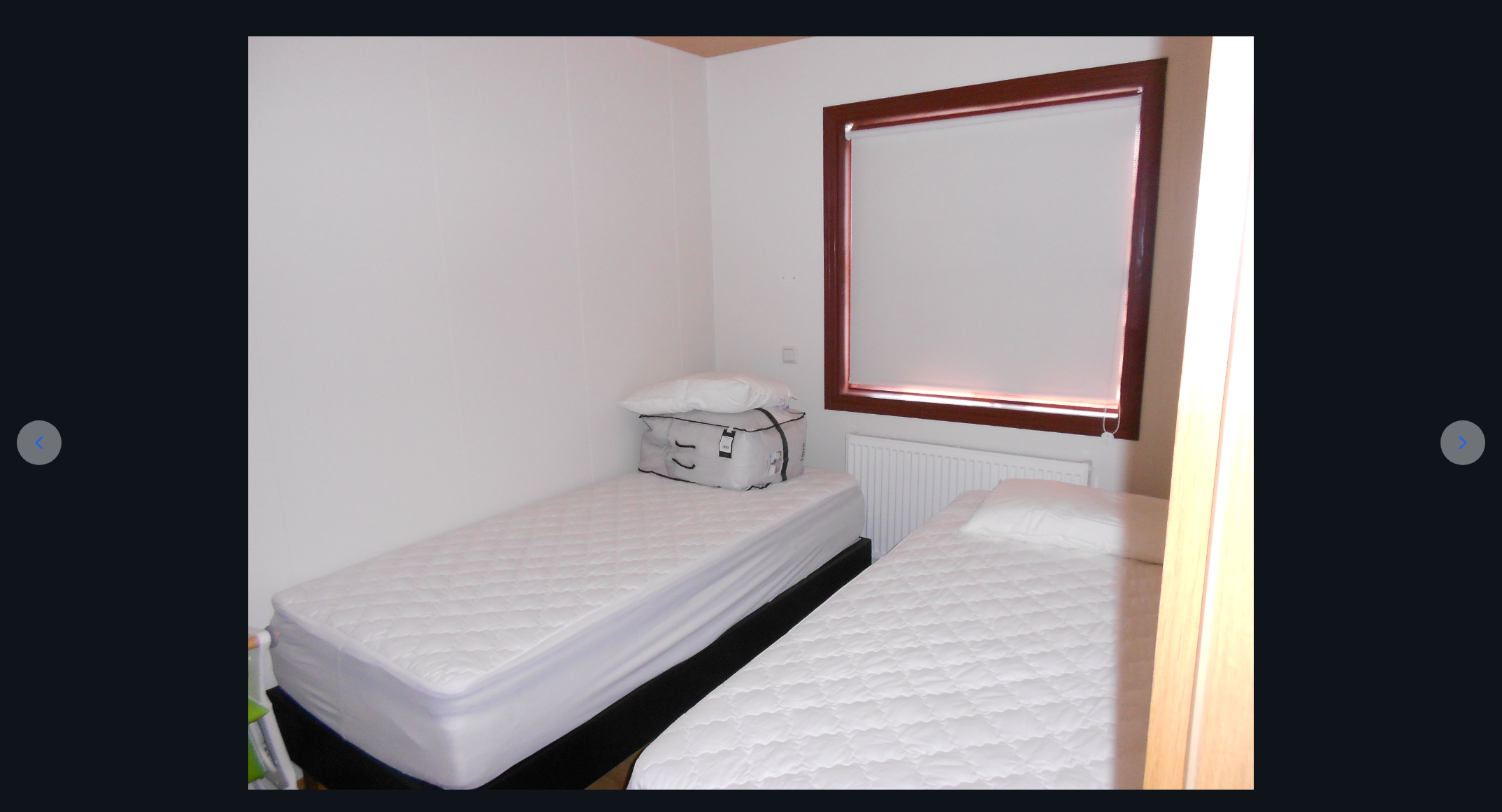
click at [1470, 453] on div at bounding box center [1463, 443] width 45 height 45
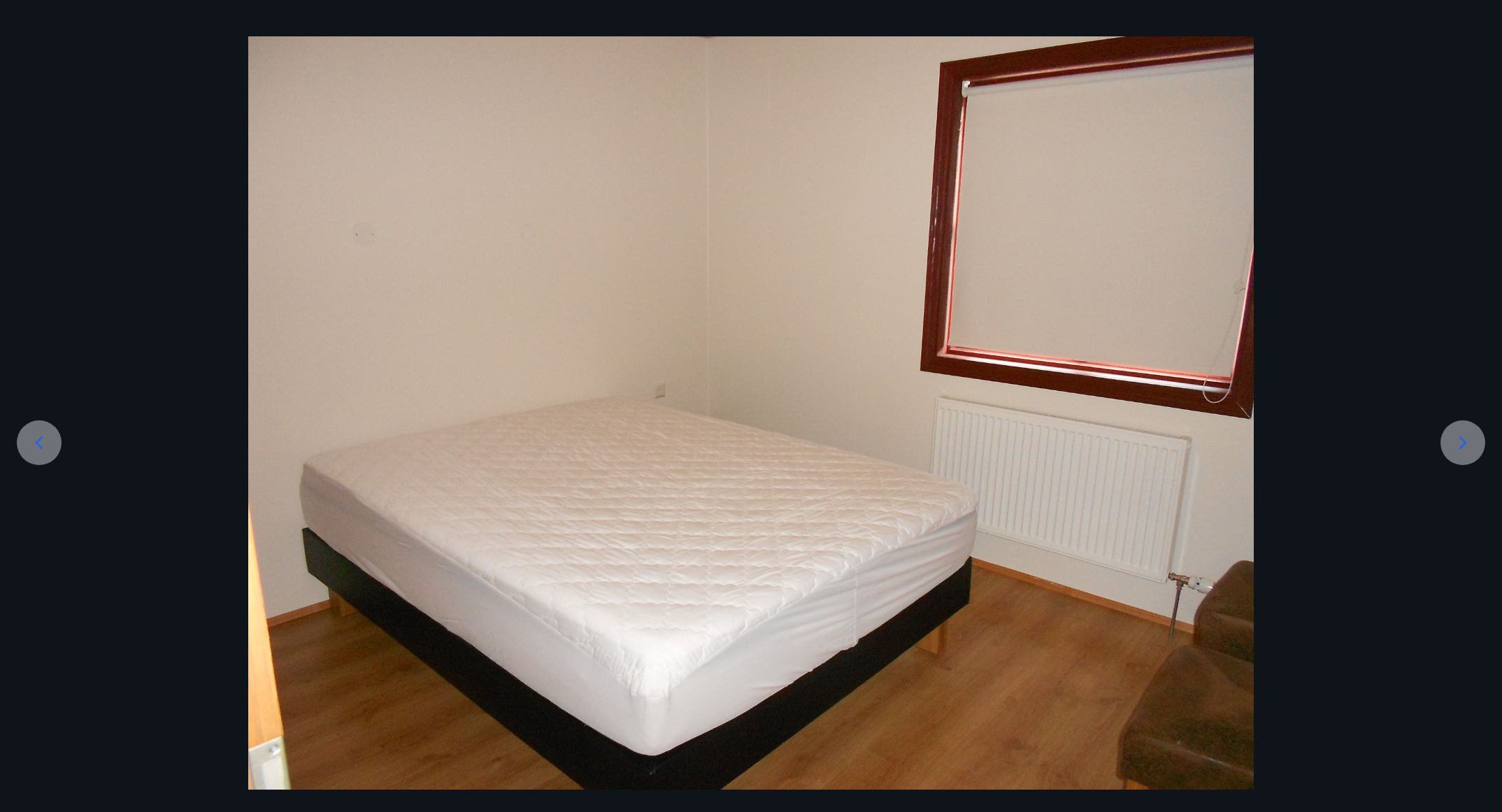
click at [1470, 453] on div at bounding box center [1463, 443] width 45 height 45
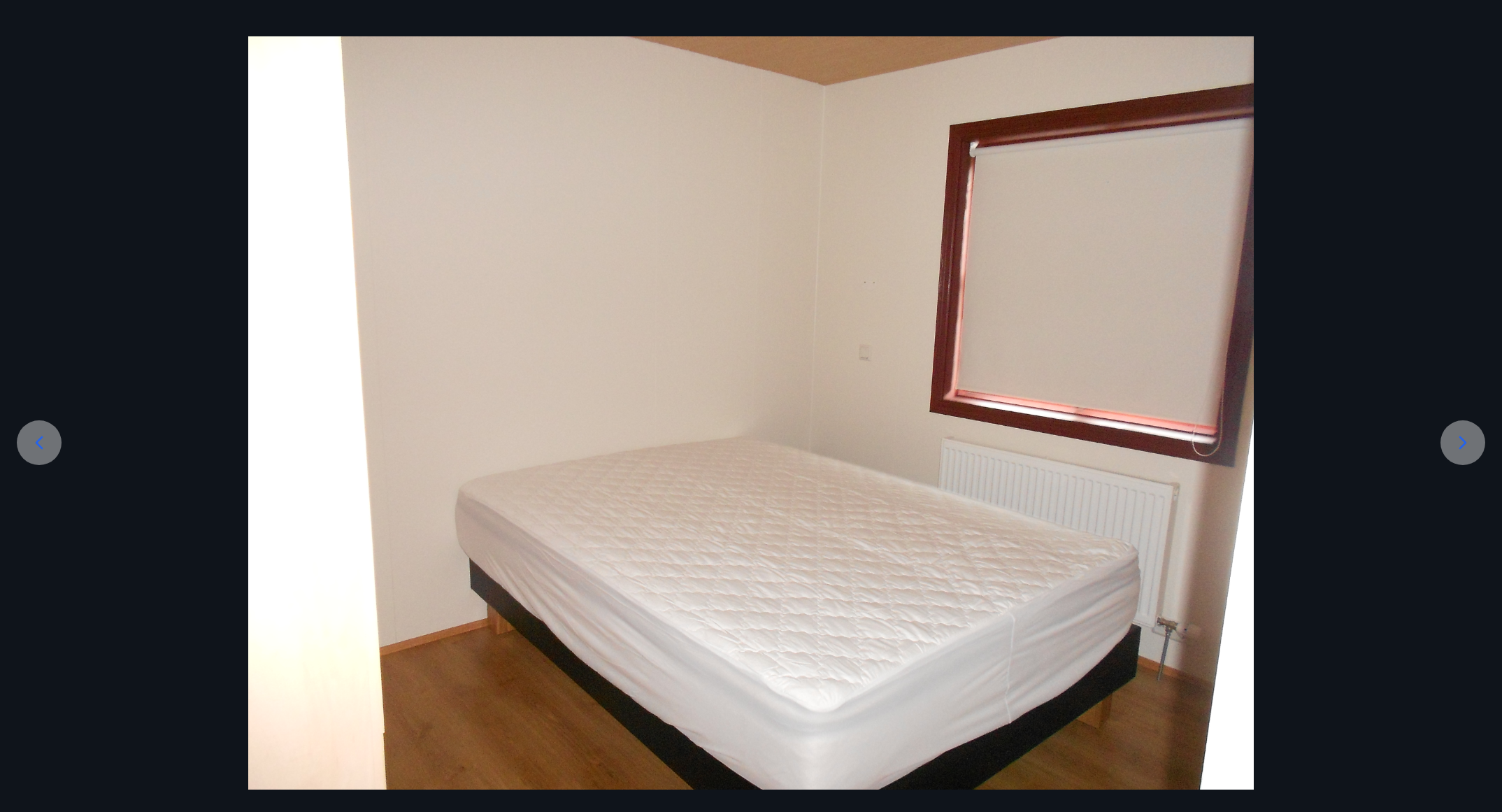
click at [1470, 453] on div at bounding box center [1463, 443] width 45 height 45
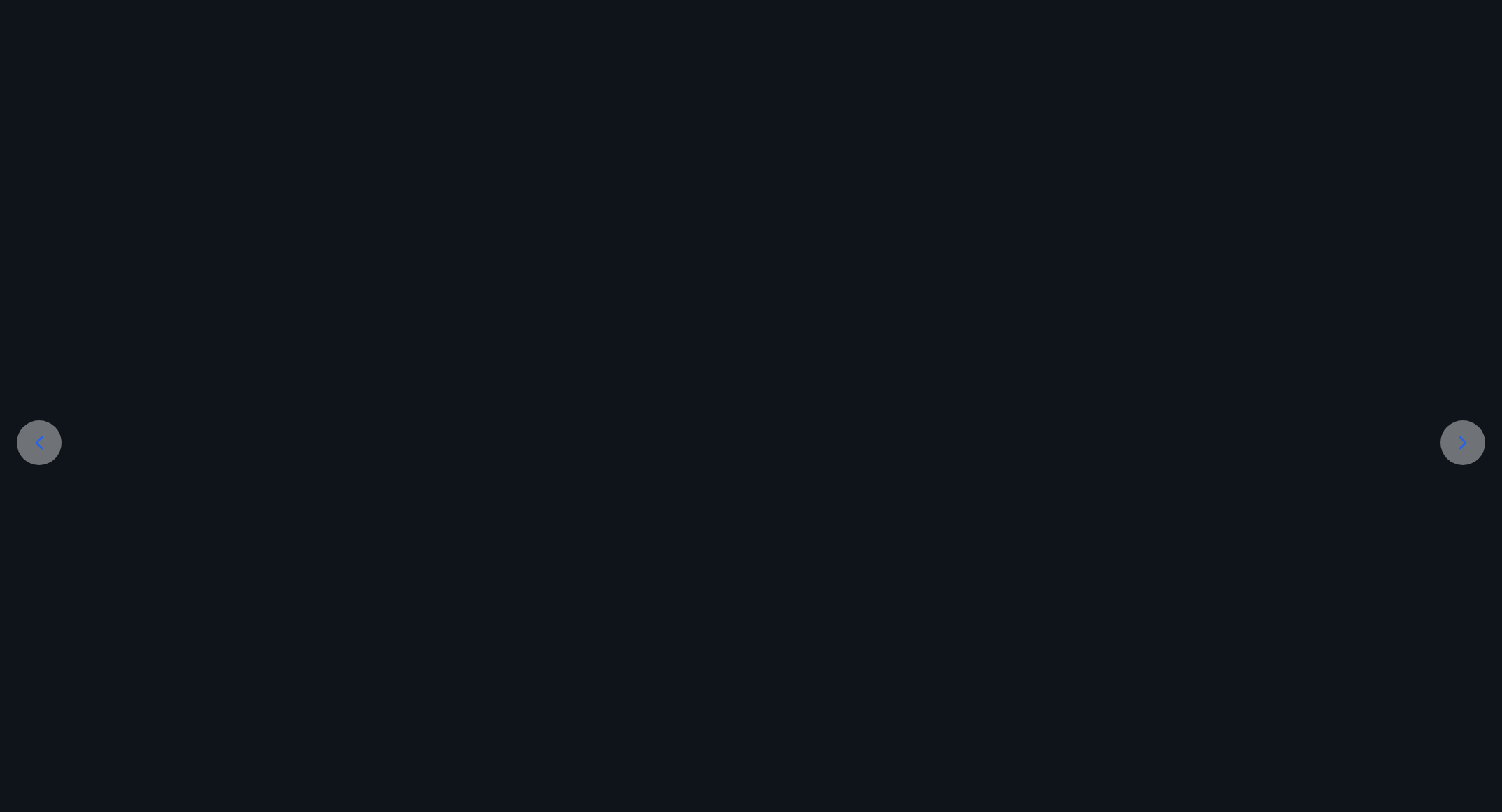
scroll to position [0, 0]
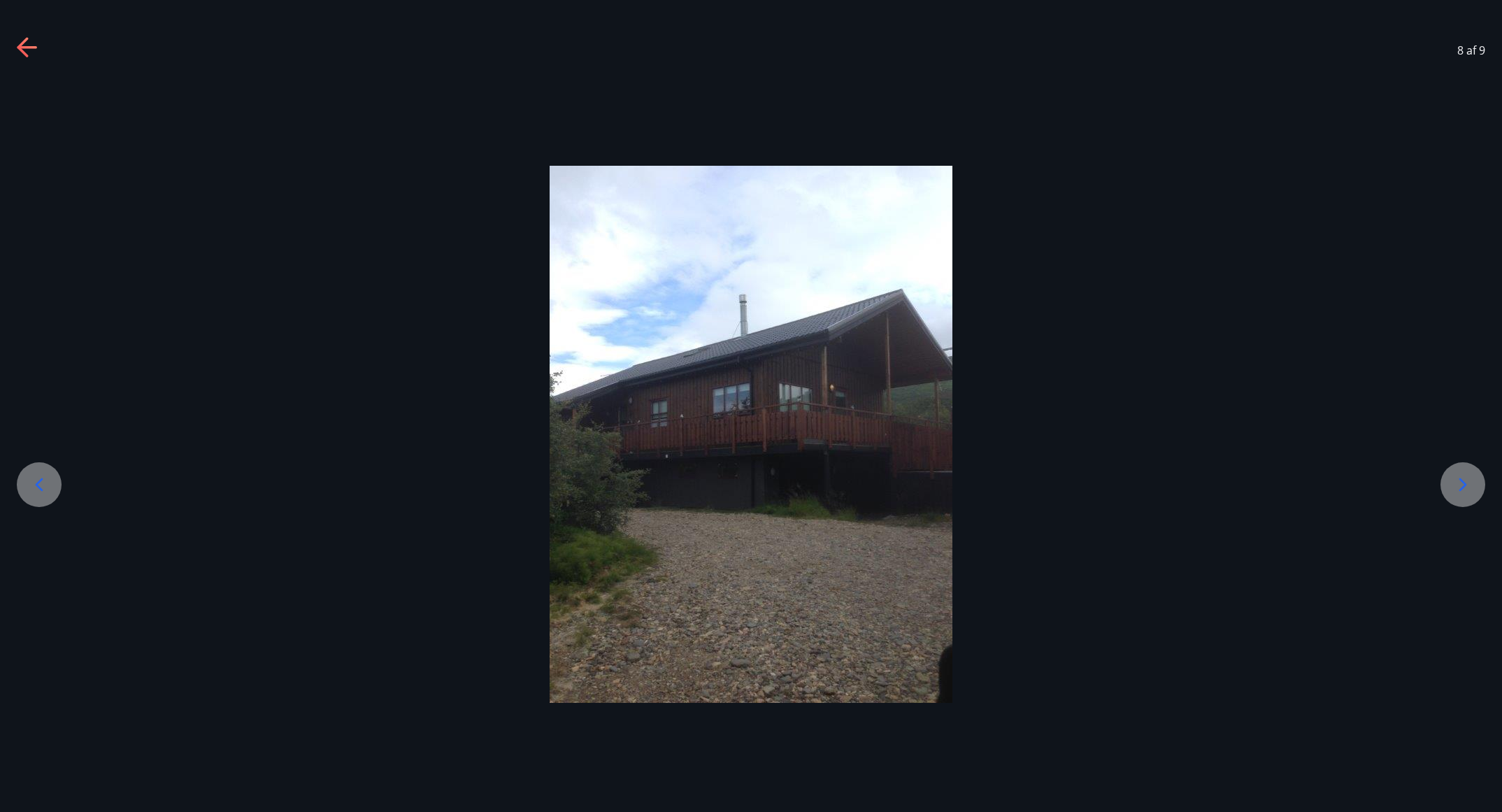
click at [1470, 453] on div at bounding box center [751, 434] width 1502 height 537
click at [1458, 499] on div at bounding box center [1463, 485] width 45 height 45
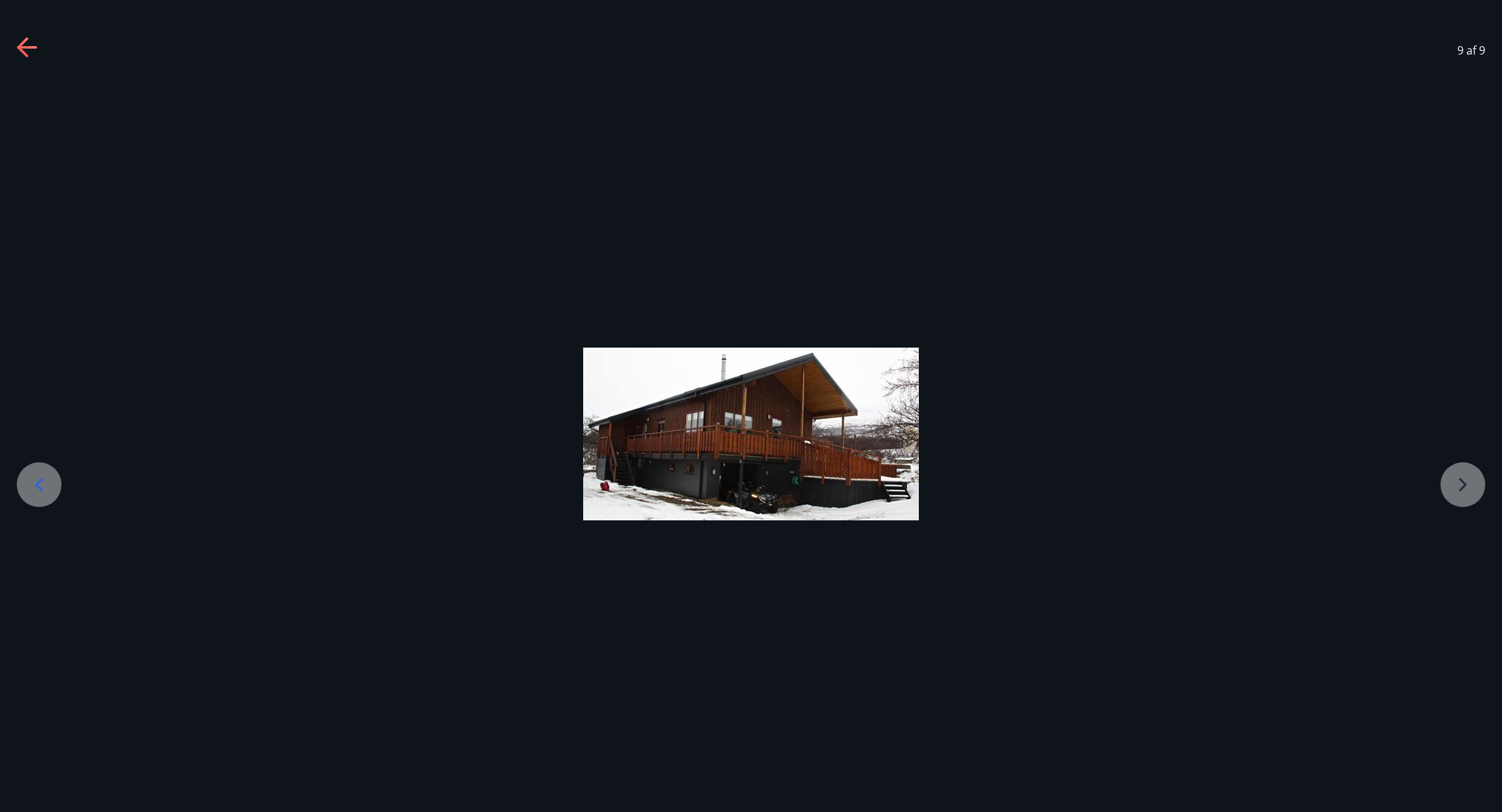
click at [1458, 499] on div at bounding box center [751, 434] width 1502 height 173
click at [1458, 496] on div at bounding box center [751, 434] width 1502 height 173
